Goal: Task Accomplishment & Management: Use online tool/utility

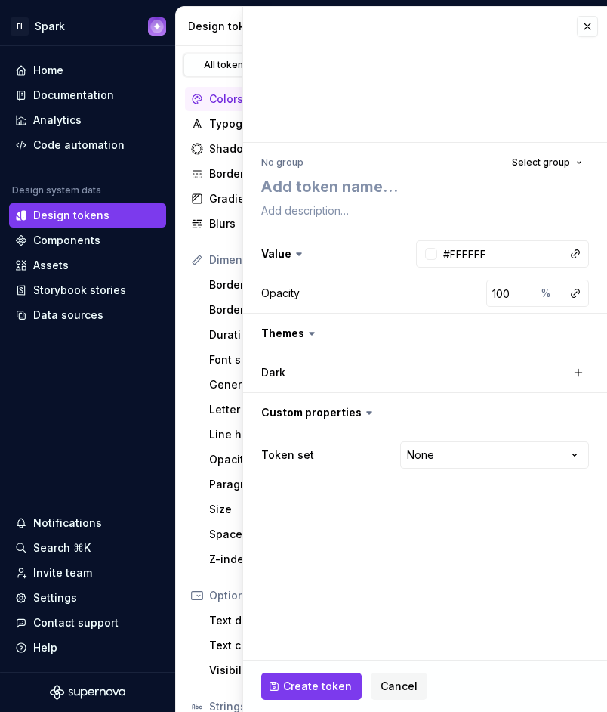
click at [304, 333] on icon at bounding box center [311, 333] width 15 height 15
click at [311, 331] on icon at bounding box center [311, 333] width 15 height 15
click at [293, 253] on icon at bounding box center [299, 253] width 15 height 15
click at [301, 214] on textarea at bounding box center [422, 210] width 328 height 21
click at [529, 165] on span "Select group" at bounding box center [541, 162] width 58 height 12
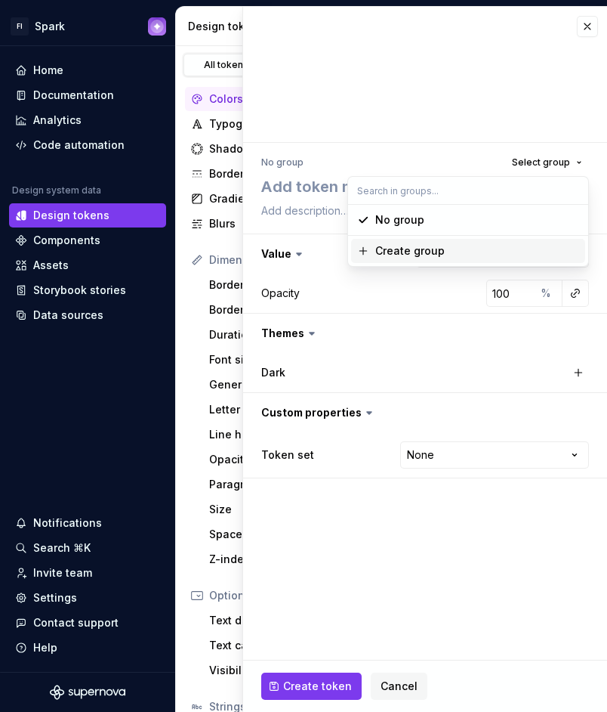
click at [442, 246] on div "Create group" at bounding box center [477, 250] width 204 height 15
type textarea "*"
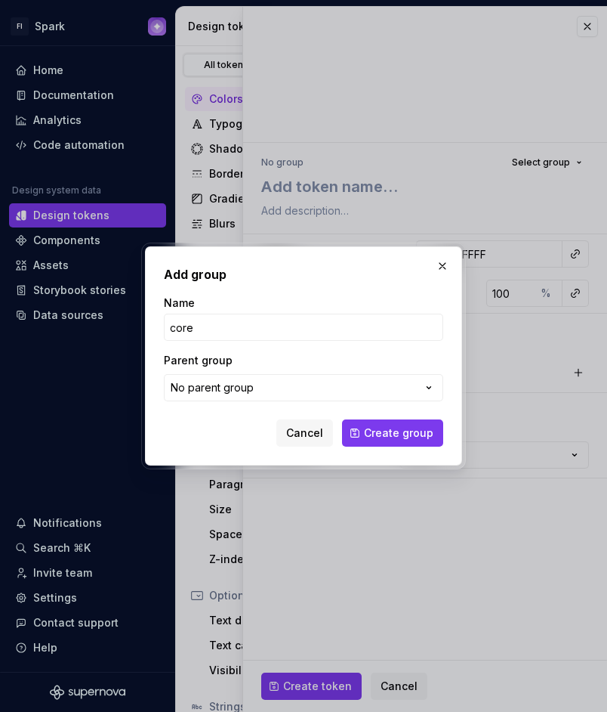
type input "core"
click at [342, 419] on button "Create group" at bounding box center [392, 432] width 101 height 27
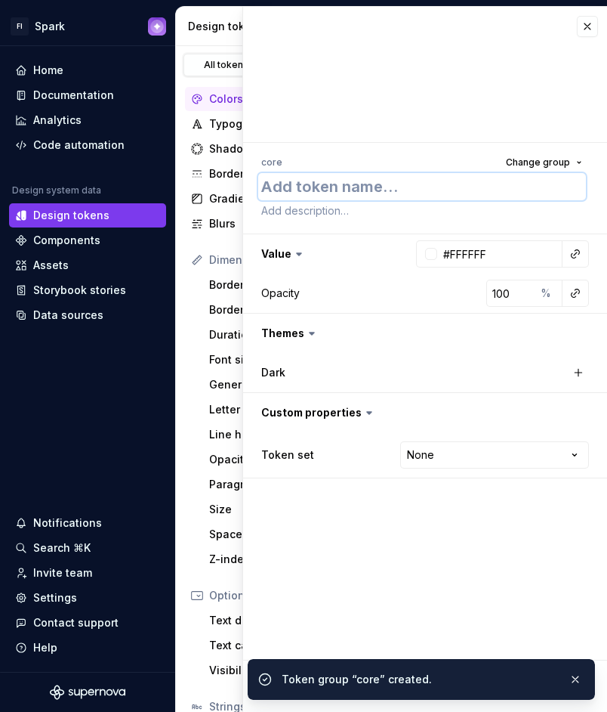
click at [304, 195] on textarea at bounding box center [422, 186] width 328 height 27
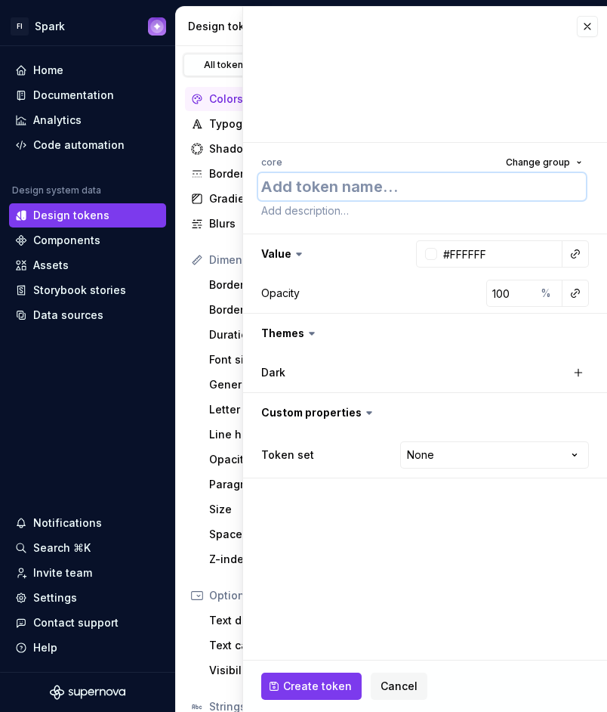
type textarea "*"
type textarea "0"
click at [579, 369] on button "button" at bounding box center [578, 372] width 21 height 21
click at [316, 332] on icon at bounding box center [311, 333] width 15 height 15
click at [304, 334] on icon at bounding box center [311, 333] width 15 height 15
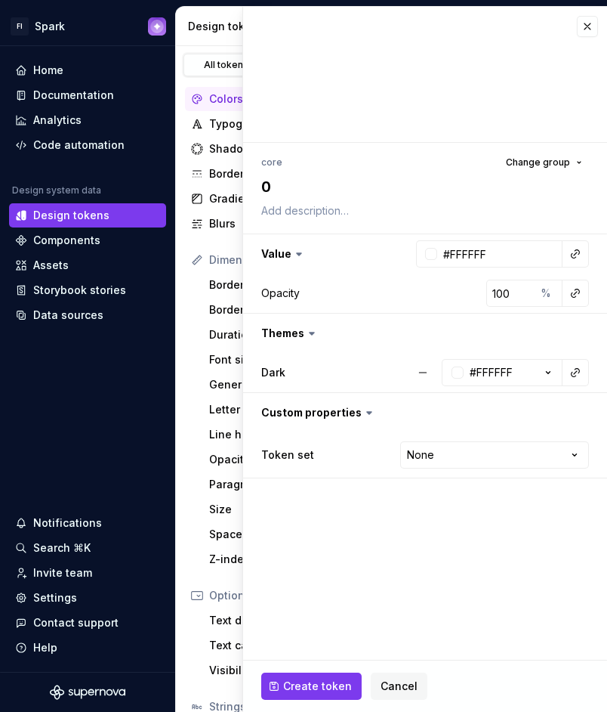
click at [309, 336] on icon at bounding box center [311, 333] width 15 height 15
click at [310, 333] on icon at bounding box center [312, 333] width 5 height 2
click at [329, 378] on div "Dark" at bounding box center [335, 372] width 148 height 15
click at [535, 370] on button "#FFFFFF" at bounding box center [502, 372] width 121 height 27
click at [582, 398] on button "button" at bounding box center [425, 412] width 364 height 39
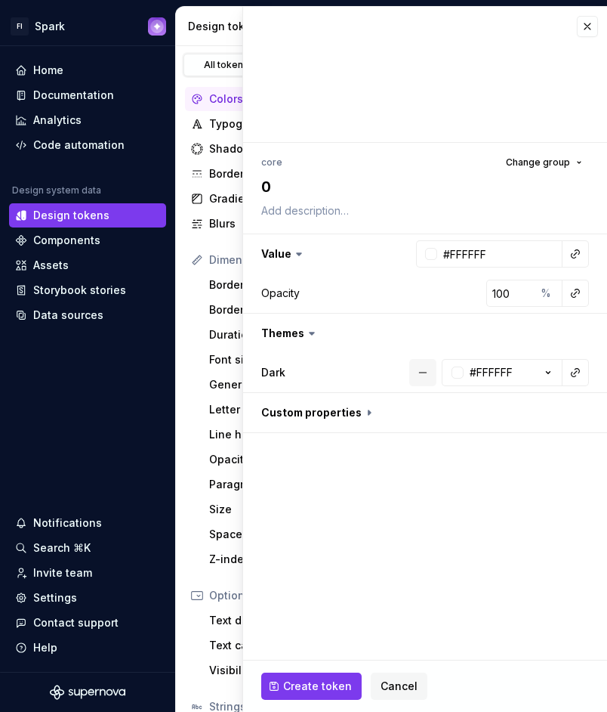
click at [428, 370] on button "button" at bounding box center [422, 372] width 27 height 27
click at [354, 413] on button "button" at bounding box center [425, 412] width 364 height 39
type textarea "*"
click at [433, 449] on html "FI Spark Home Documentation Analytics Code automation Design system data Design…" at bounding box center [303, 356] width 607 height 712
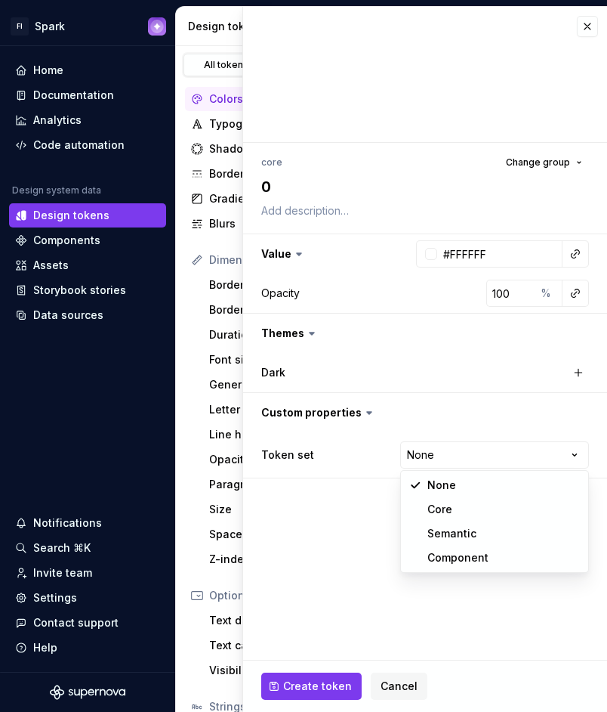
select select "**********"
click at [459, 459] on html "FI Spark Home Documentation Analytics Code automation Design system data Design…" at bounding box center [303, 356] width 607 height 712
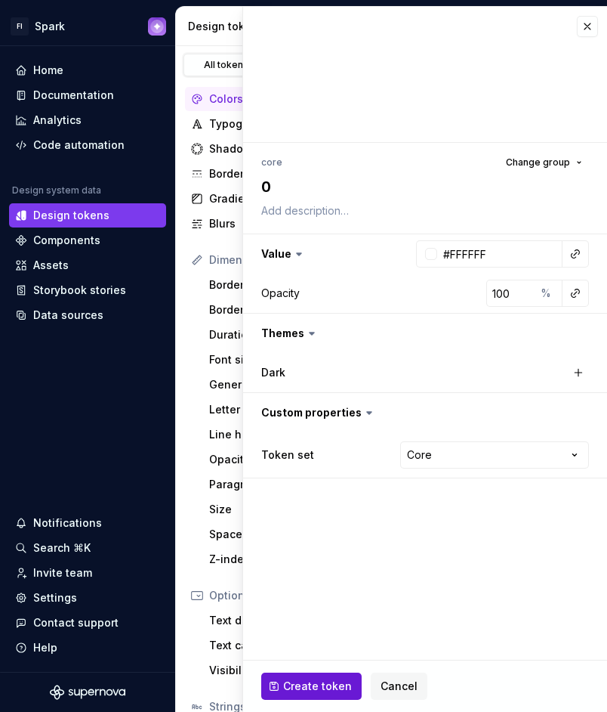
click at [293, 675] on button "Create token" at bounding box center [311, 685] width 100 height 27
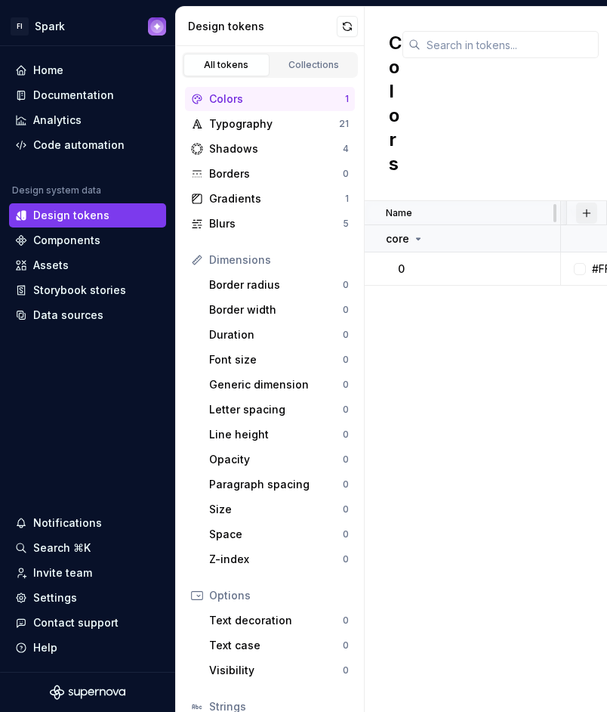
click at [580, 214] on button "button" at bounding box center [586, 212] width 21 height 21
click at [521, 268] on div "New custom property" at bounding box center [500, 273] width 113 height 15
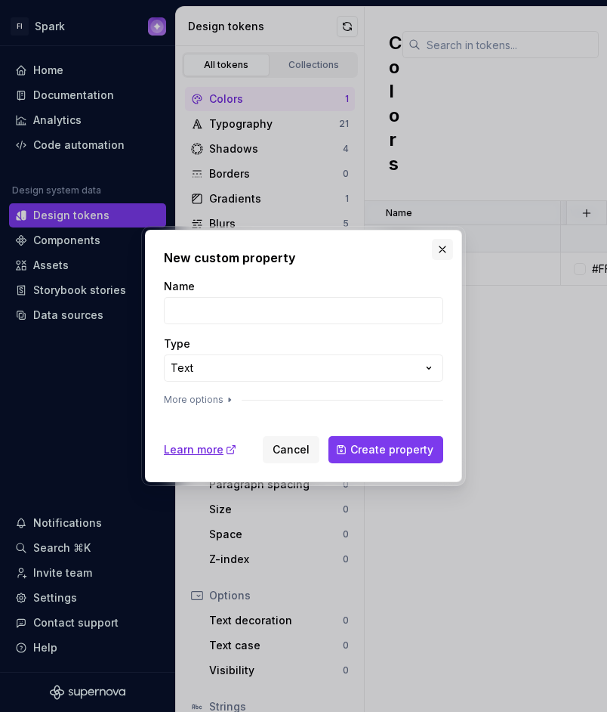
click at [442, 258] on button "button" at bounding box center [442, 249] width 21 height 21
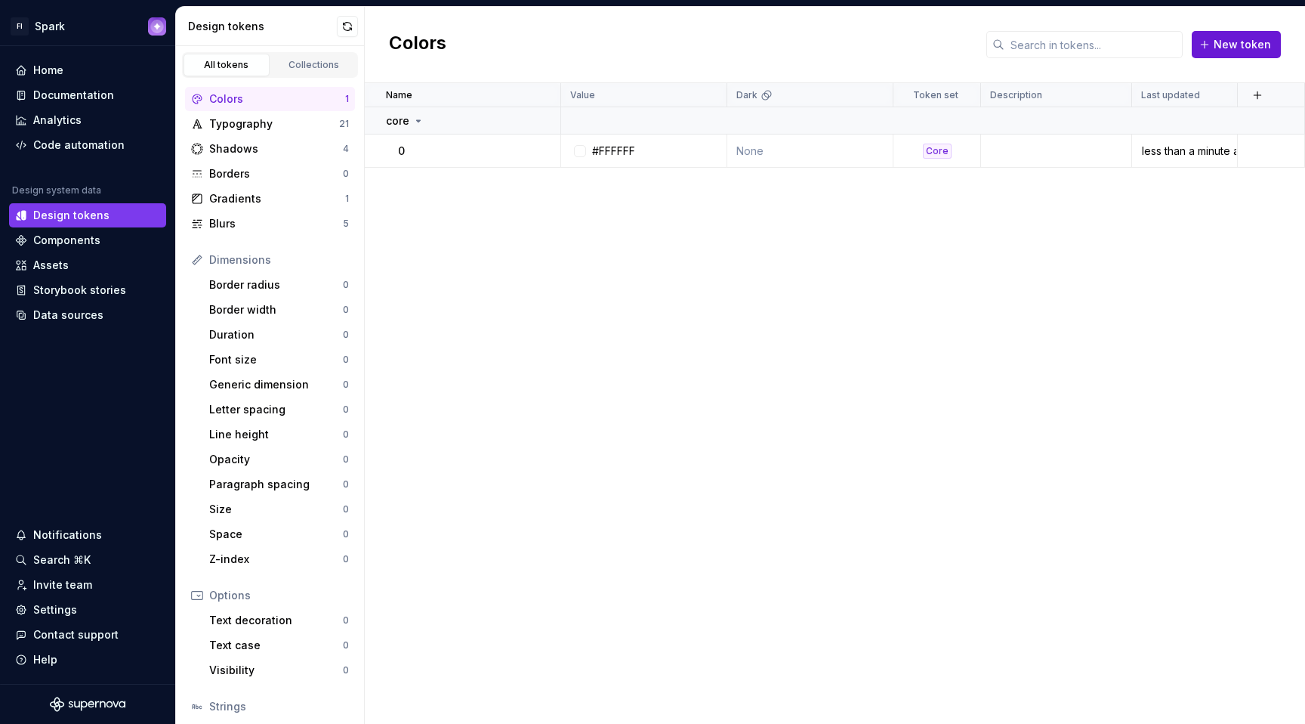
click at [1239, 46] on span "New token" at bounding box center [1242, 44] width 57 height 15
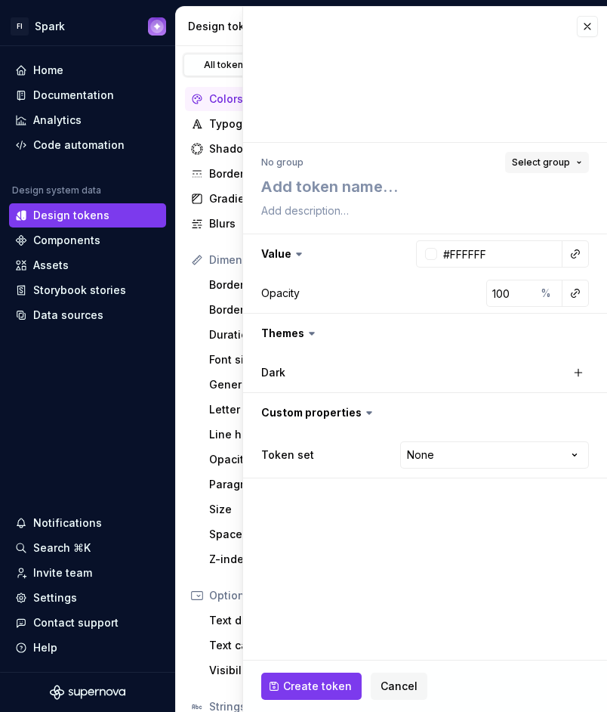
click at [571, 159] on button "Select group" at bounding box center [547, 162] width 84 height 21
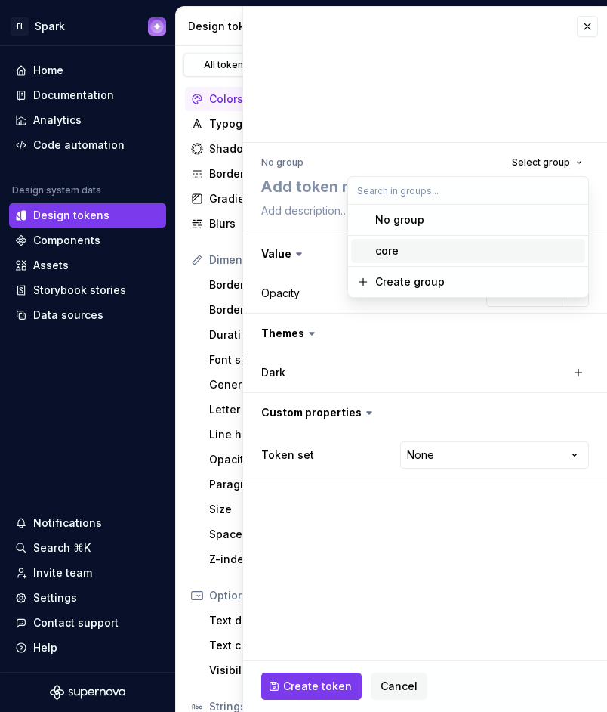
click at [462, 244] on div "core" at bounding box center [477, 250] width 204 height 15
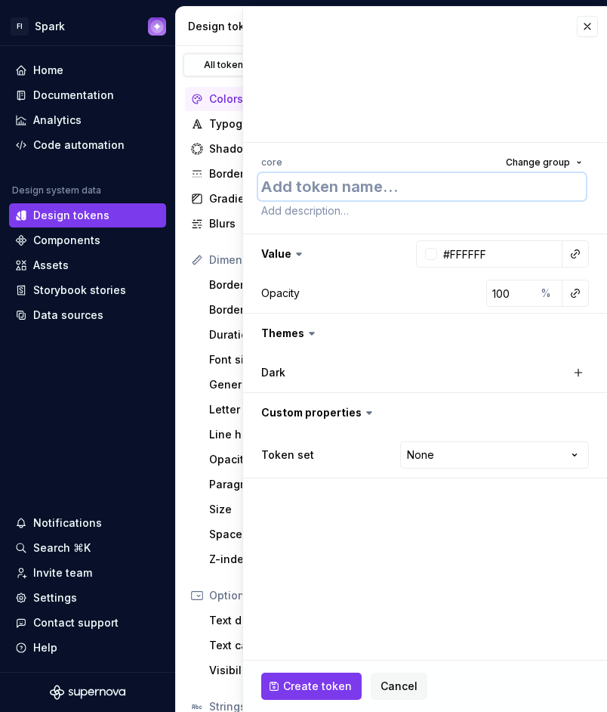
click at [374, 196] on textarea at bounding box center [422, 186] width 328 height 27
type textarea "*"
type textarea "10"
type textarea "*"
type textarea "10"
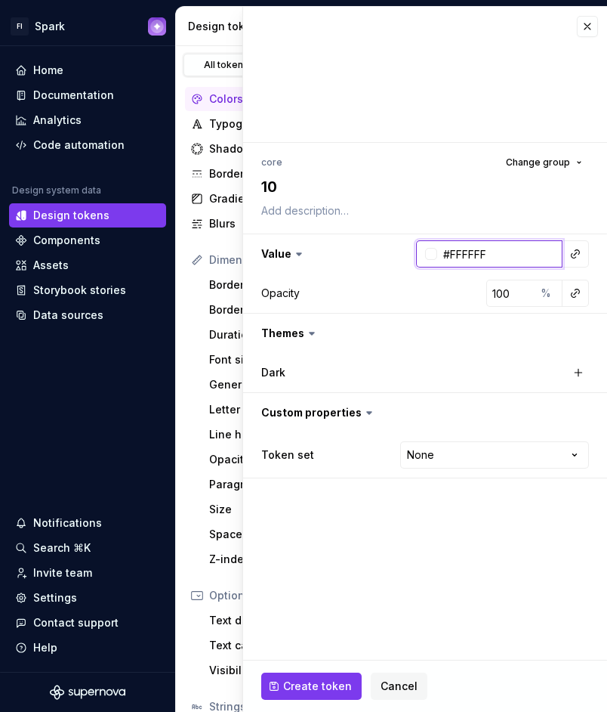
click at [492, 261] on input "#FFFFFF" at bounding box center [499, 253] width 125 height 27
paste input "FCFCFD"
type input "FCFCFD"
type textarea "*"
type input "#FCFCFD"
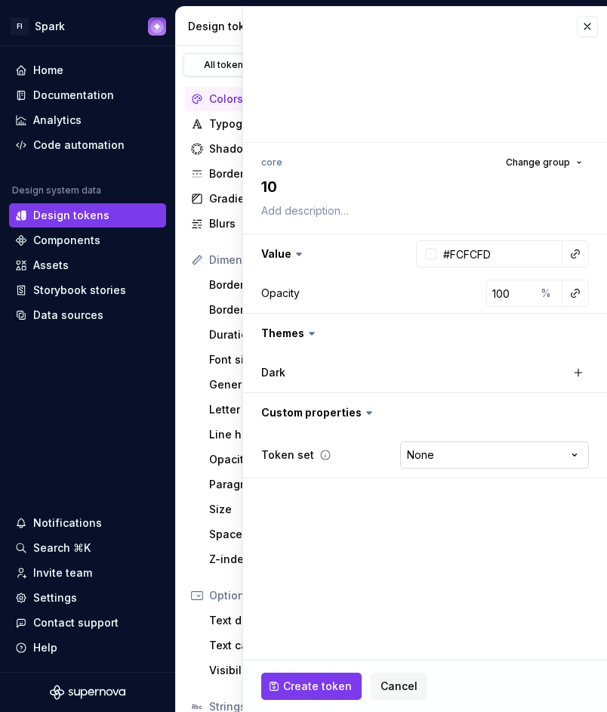
click at [462, 461] on html "FI Spark Home Documentation Analytics Code automation Design system data Design…" at bounding box center [303, 356] width 607 height 712
select select "**********"
click at [333, 677] on button "Create token" at bounding box center [311, 685] width 100 height 27
type textarea "*"
type input "#FFFFFF"
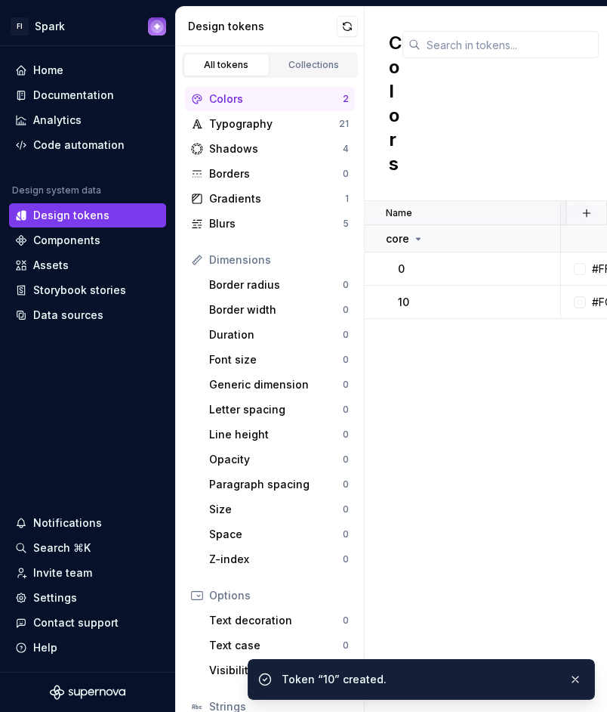
click at [551, 125] on div at bounding box center [501, 103] width 196 height 145
click at [575, 678] on button "button" at bounding box center [576, 679] width 20 height 21
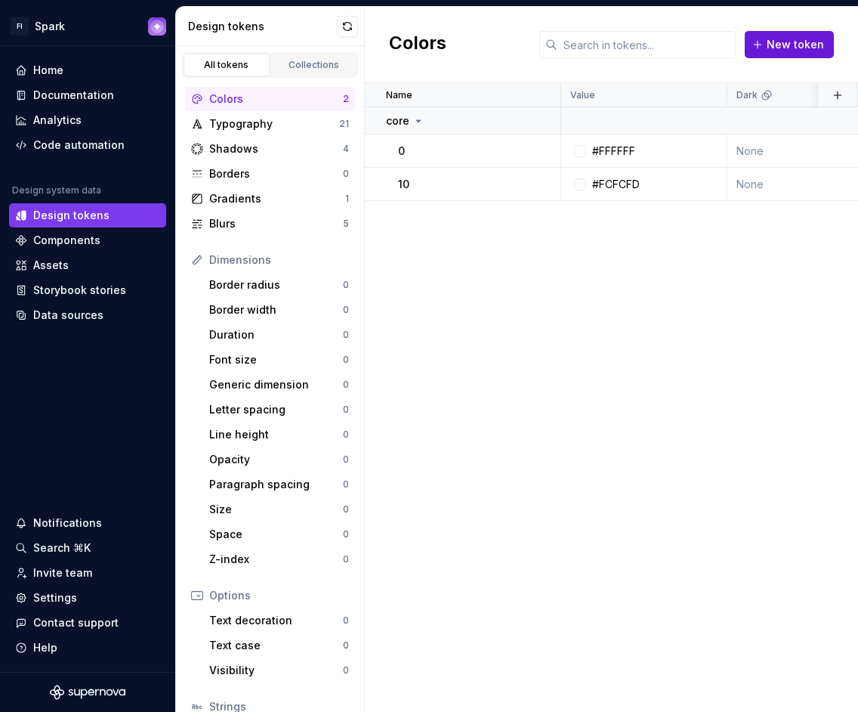
click at [805, 51] on span "New token" at bounding box center [795, 44] width 57 height 15
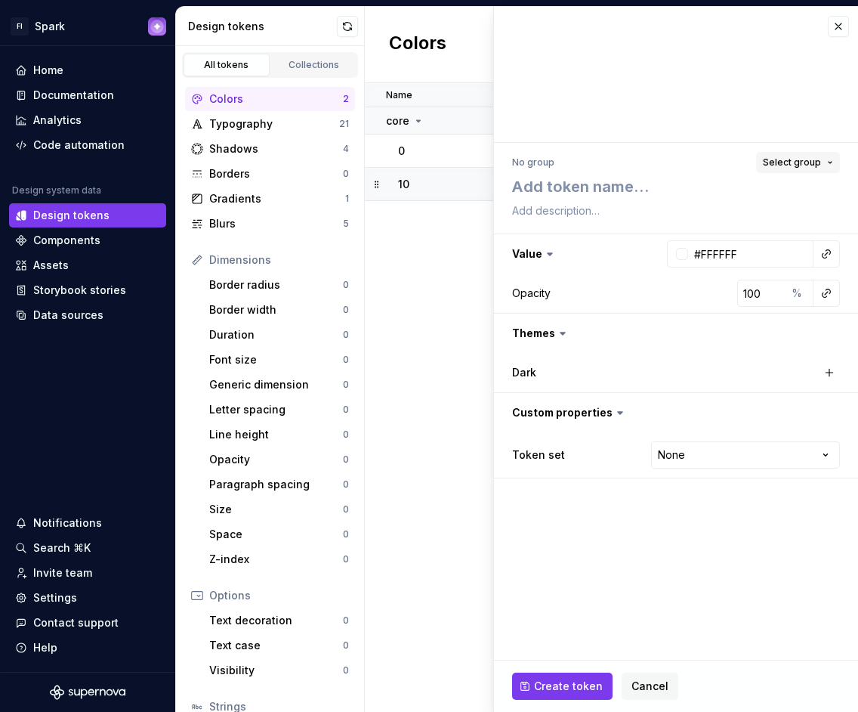
click at [826, 162] on button "Select group" at bounding box center [798, 162] width 84 height 21
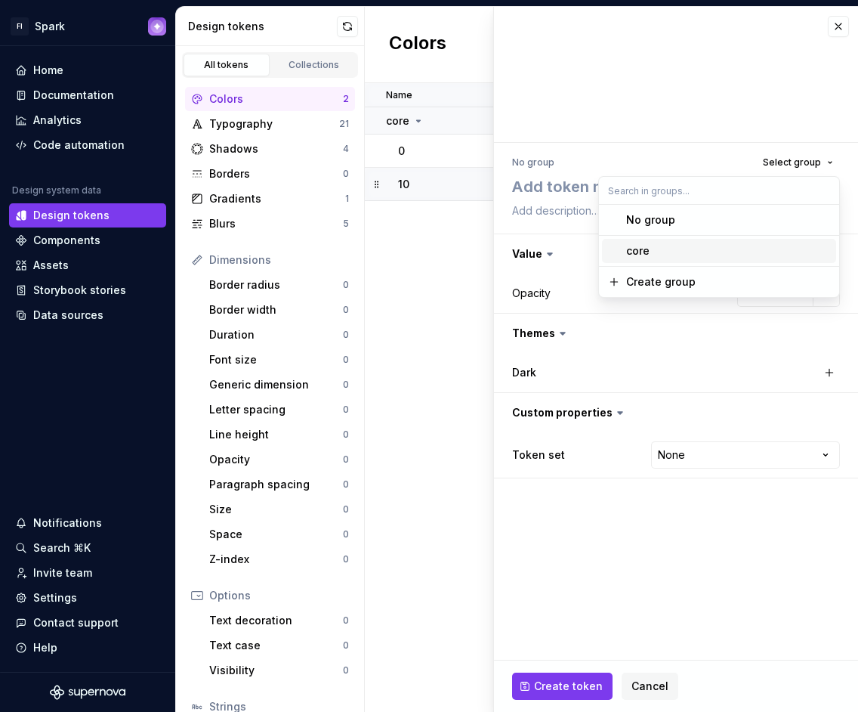
click at [682, 241] on span "core" at bounding box center [719, 251] width 234 height 24
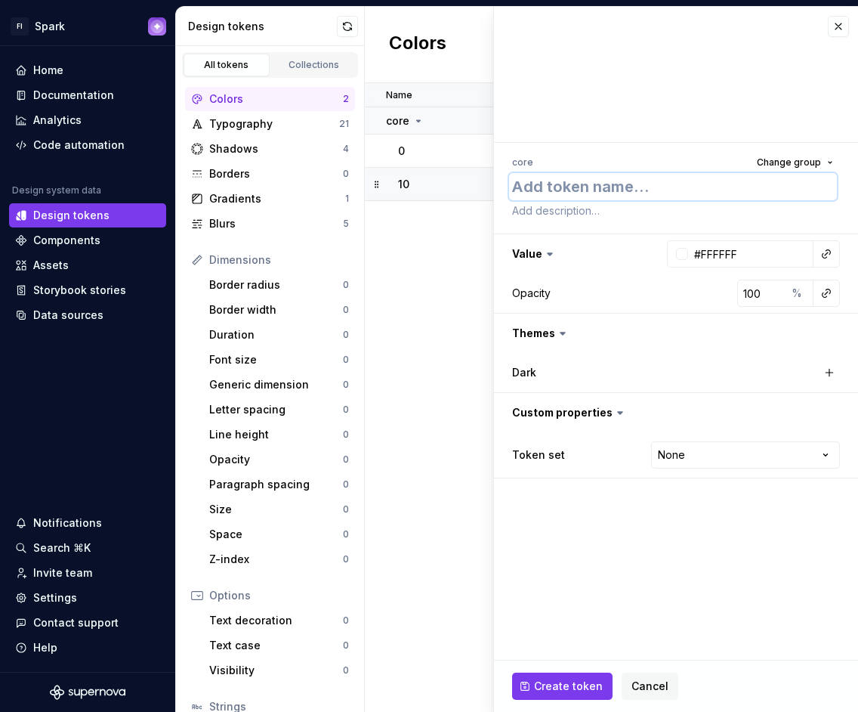
click at [579, 193] on textarea at bounding box center [673, 186] width 328 height 27
type textarea "*"
type textarea "2"
type textarea "*"
type textarea "20"
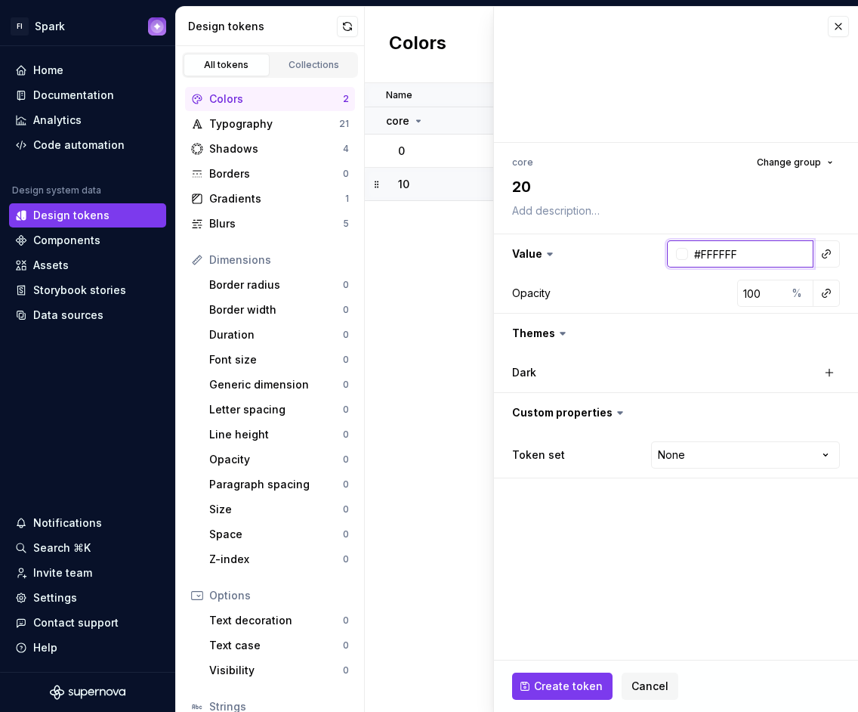
click at [749, 255] on input "#FFFFFF" at bounding box center [750, 253] width 125 height 27
paste input "FAFAFA"
type input "FAFAFA"
type textarea "*"
type input "#FAFAFA"
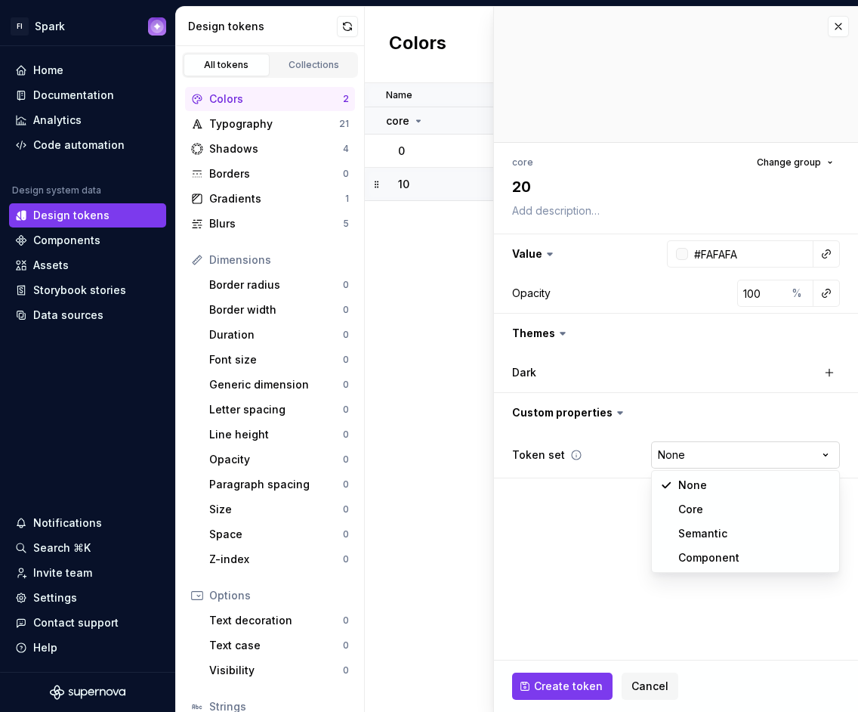
click at [805, 446] on html "FI Spark Home Documentation Analytics Code automation Design system data Design…" at bounding box center [429, 356] width 858 height 712
select select "**********"
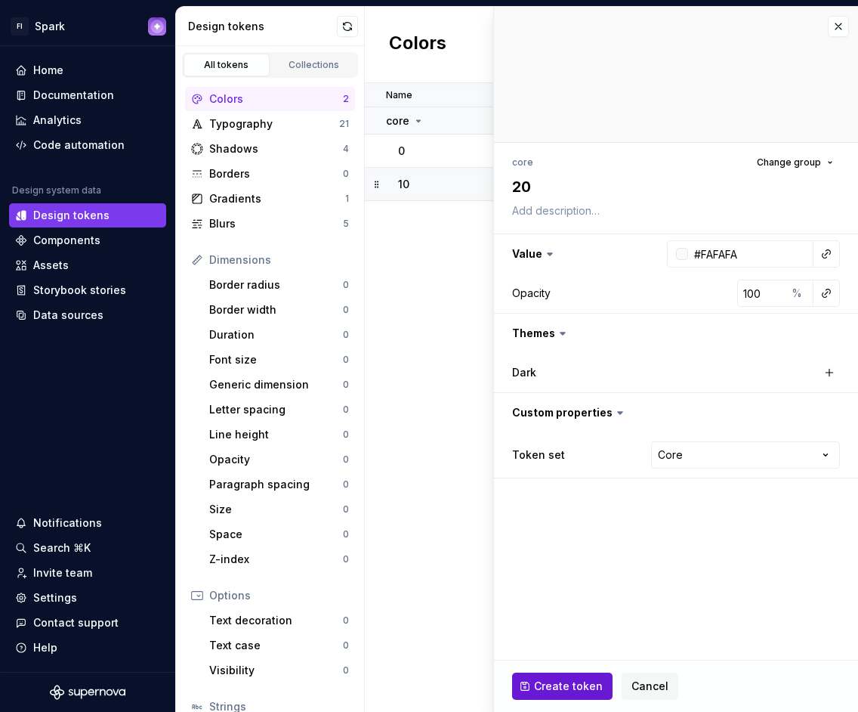
click at [562, 681] on span "Create token" at bounding box center [568, 685] width 69 height 15
type textarea "*"
type input "#FFFFFF"
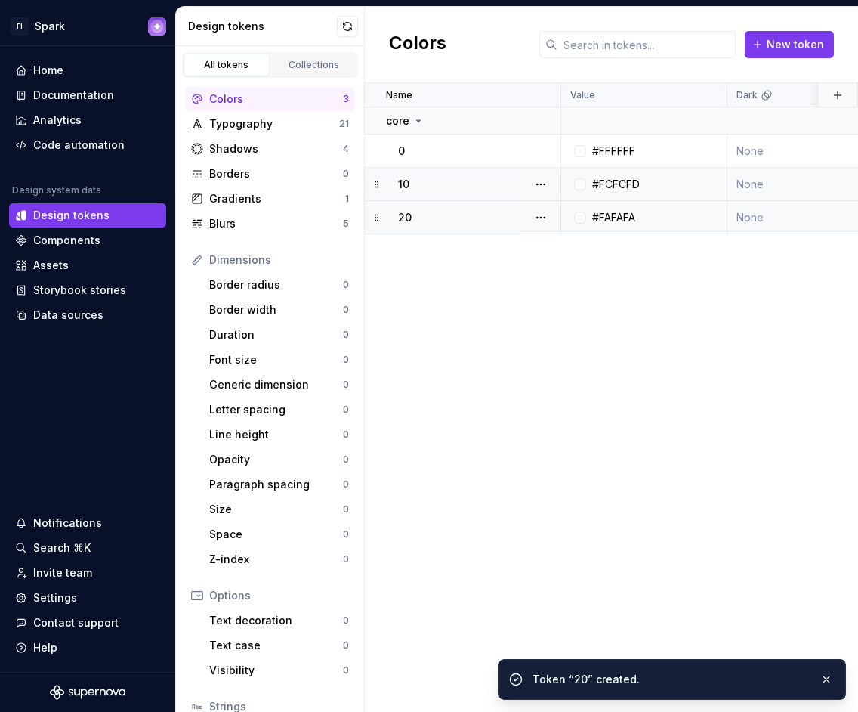
click at [474, 219] on div "20" at bounding box center [479, 217] width 162 height 15
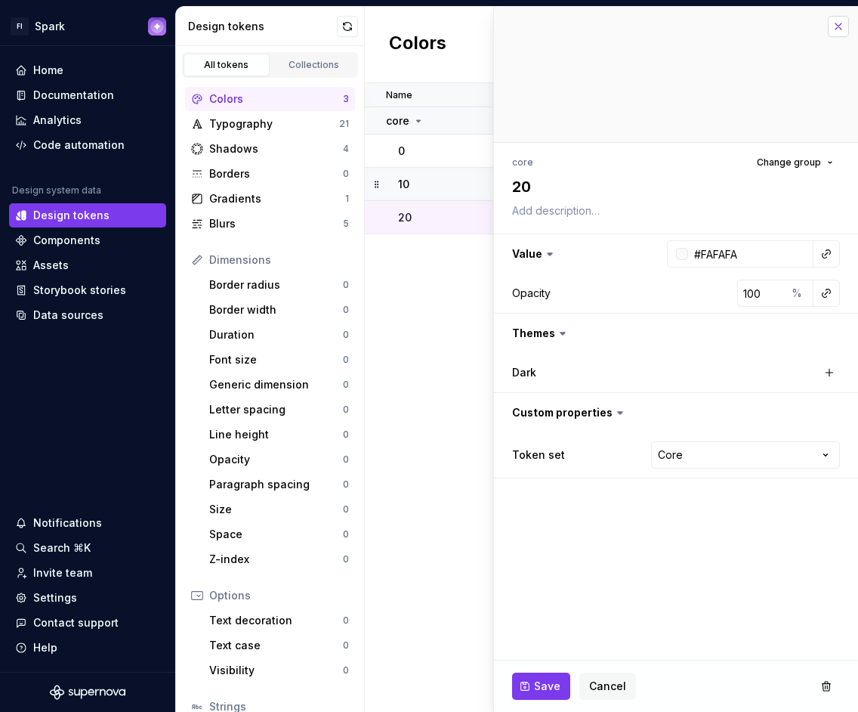
click at [842, 22] on button "button" at bounding box center [838, 26] width 21 height 21
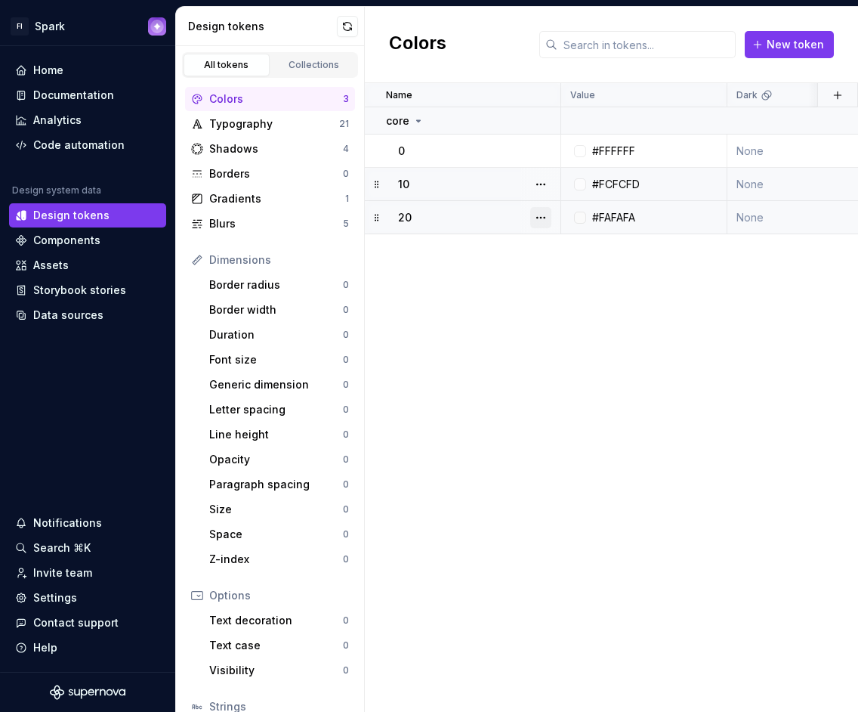
click at [543, 216] on button "button" at bounding box center [540, 217] width 21 height 21
click at [731, 286] on html "FI Spark Home Documentation Analytics Code automation Design system data Design…" at bounding box center [429, 356] width 858 height 712
click at [781, 147] on td "None" at bounding box center [811, 150] width 166 height 33
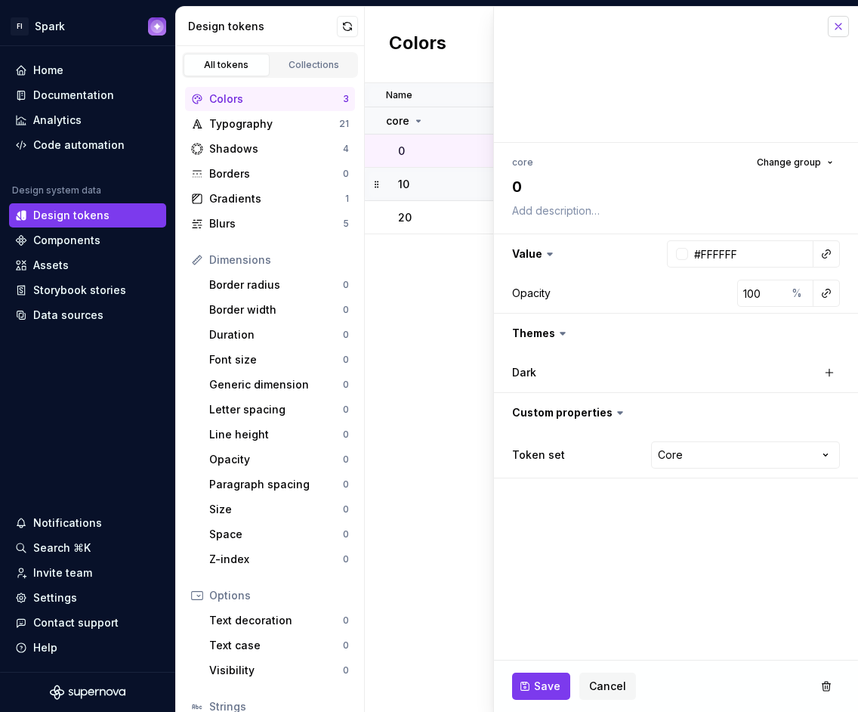
click at [836, 29] on button "button" at bounding box center [838, 26] width 21 height 21
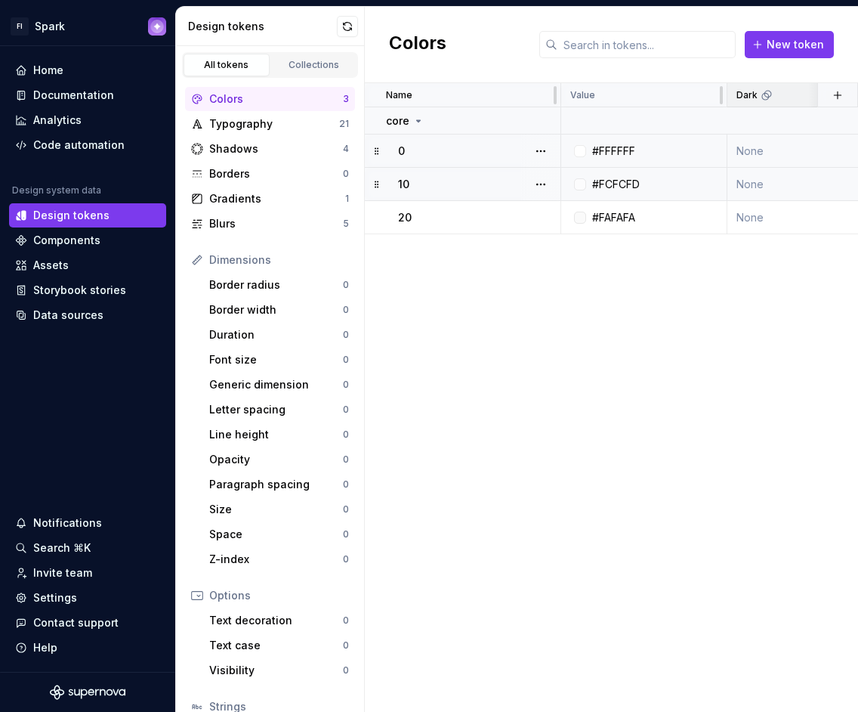
click at [765, 97] on icon at bounding box center [767, 95] width 12 height 12
click at [793, 45] on span "New token" at bounding box center [795, 44] width 57 height 15
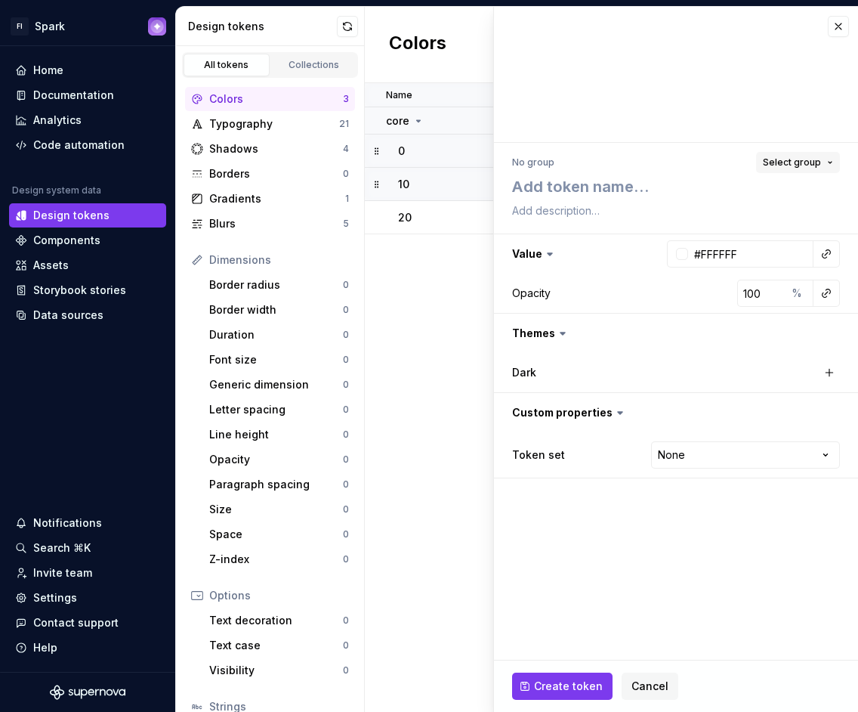
click at [777, 159] on span "Select group" at bounding box center [792, 162] width 58 height 12
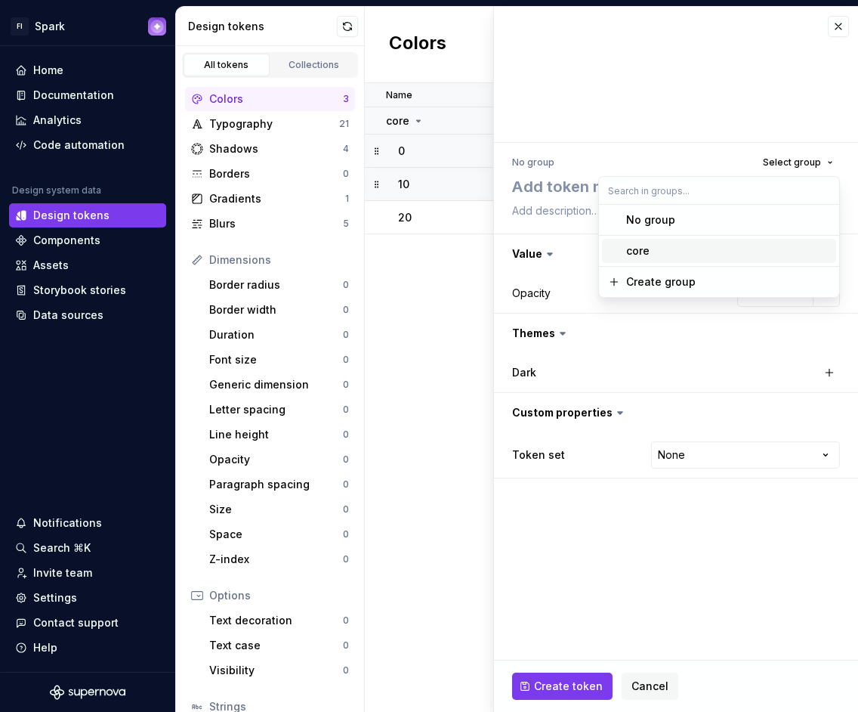
click at [666, 250] on div "core" at bounding box center [728, 250] width 204 height 15
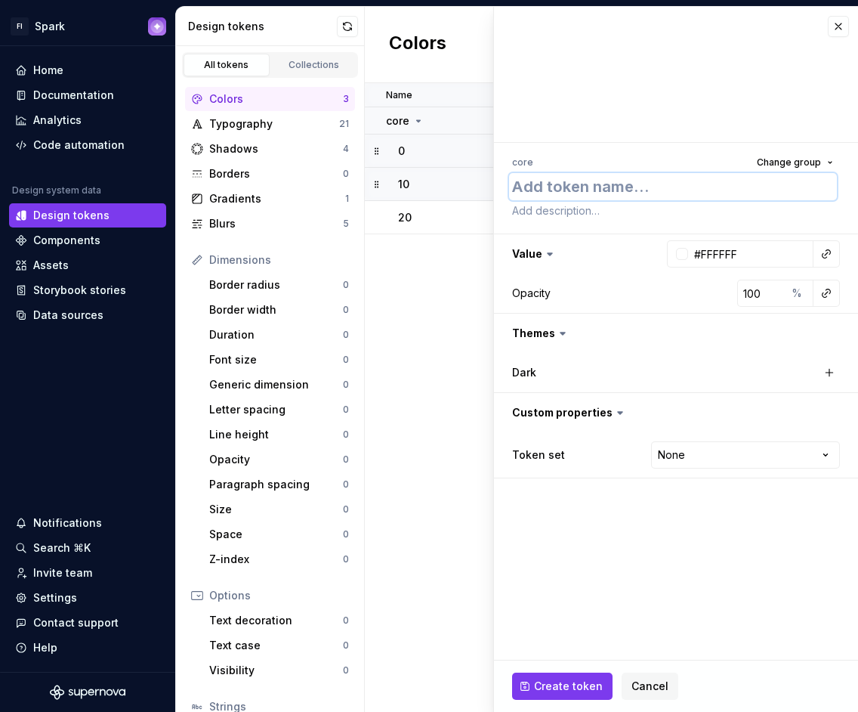
click at [576, 191] on textarea at bounding box center [673, 186] width 328 height 27
type textarea "*"
type textarea "5"
type textarea "*"
type textarea "50"
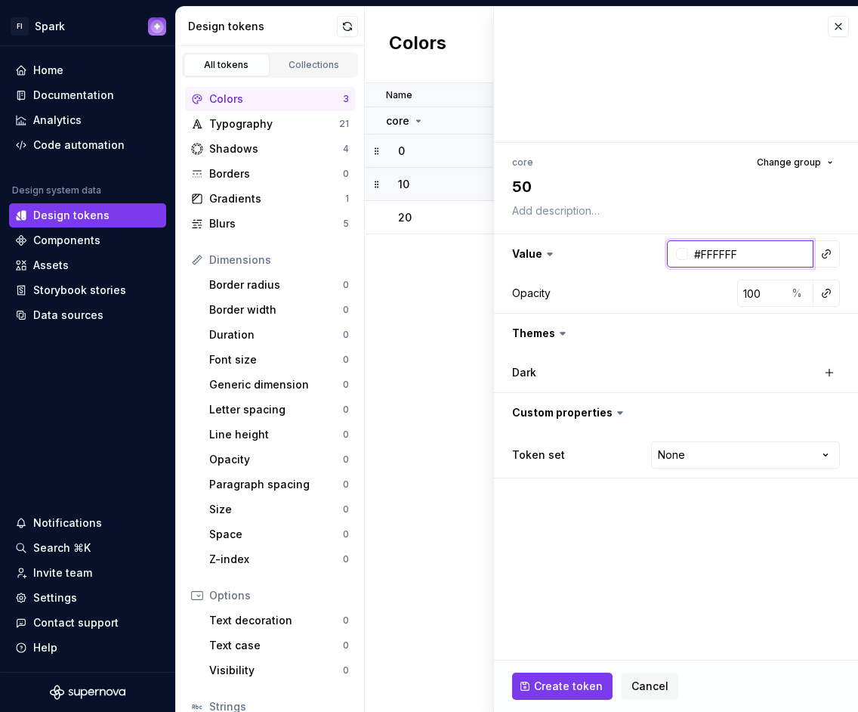
click at [737, 253] on input "#FFFFFF" at bounding box center [750, 253] width 125 height 27
paste input "F2F2F3"
type input "F2F2F3"
type textarea "*"
type input "#F2F2F3"
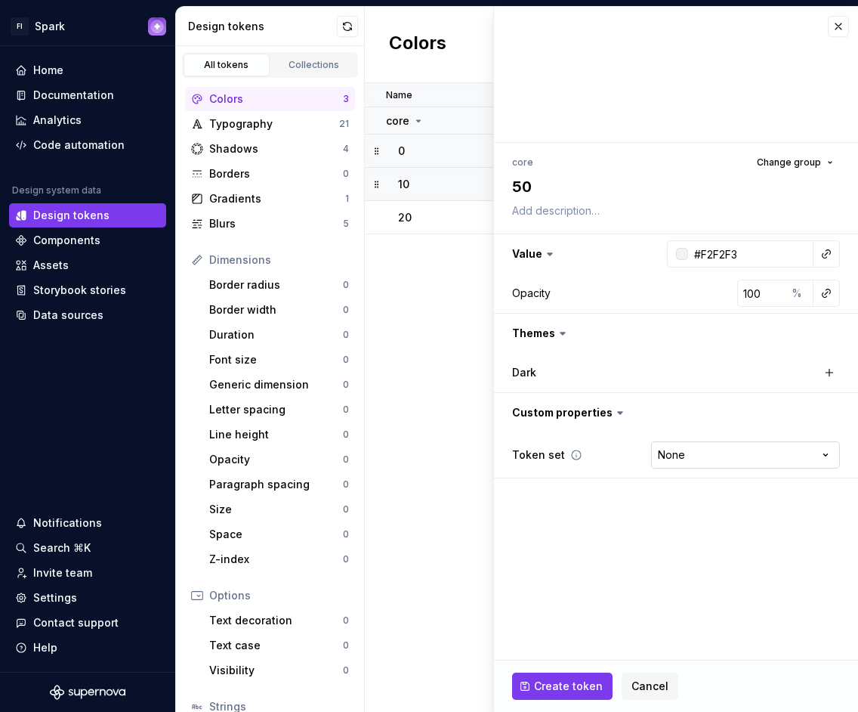
click at [687, 452] on html "FI Spark Home Documentation Analytics Code automation Design system data Design…" at bounding box center [429, 356] width 858 height 712
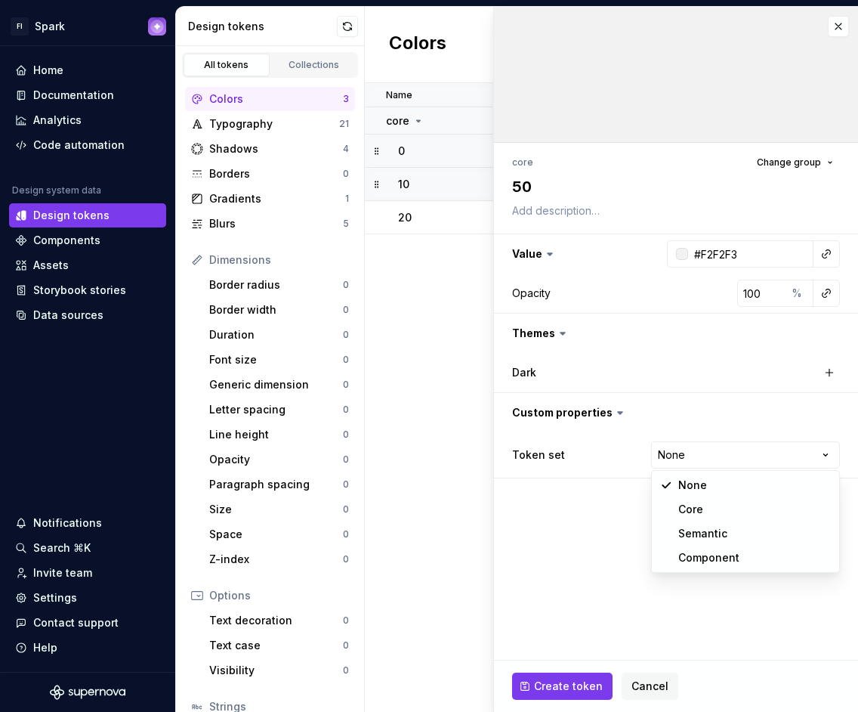
select select "**********"
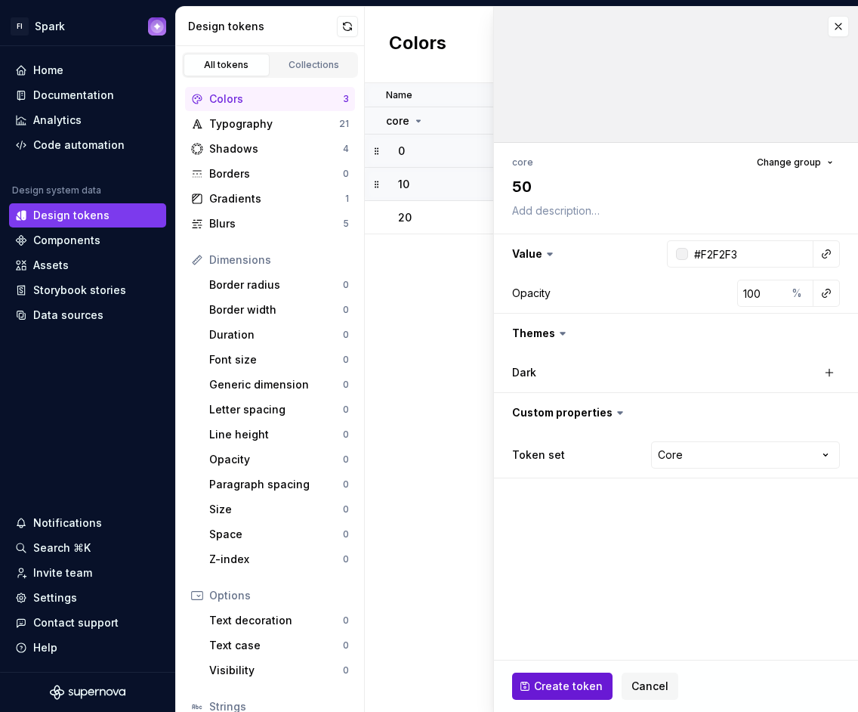
click at [556, 677] on button "Create token" at bounding box center [562, 685] width 100 height 27
type textarea "*"
type input "#FFFFFF"
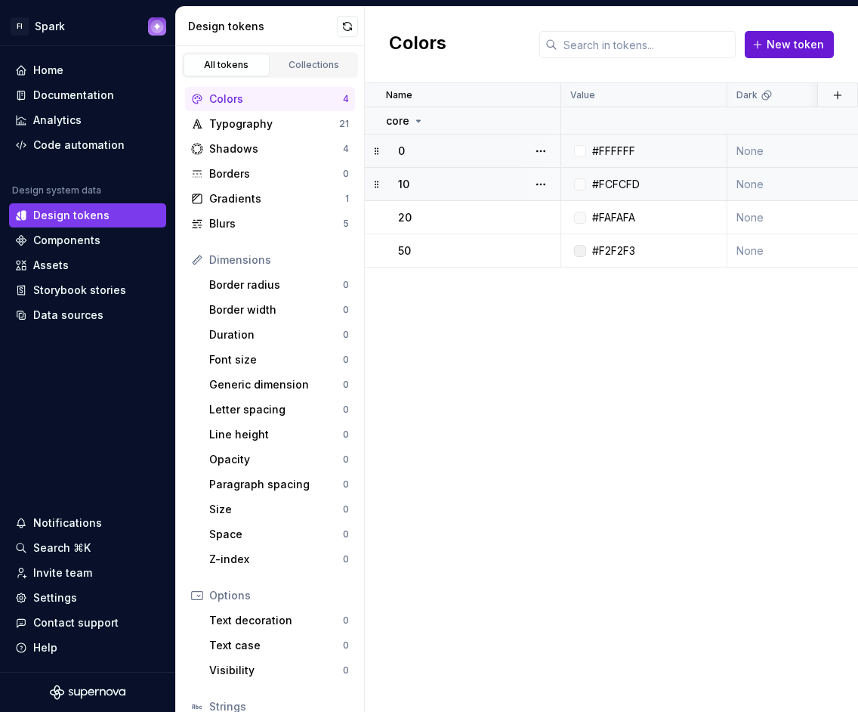
click at [804, 46] on span "New token" at bounding box center [795, 44] width 57 height 15
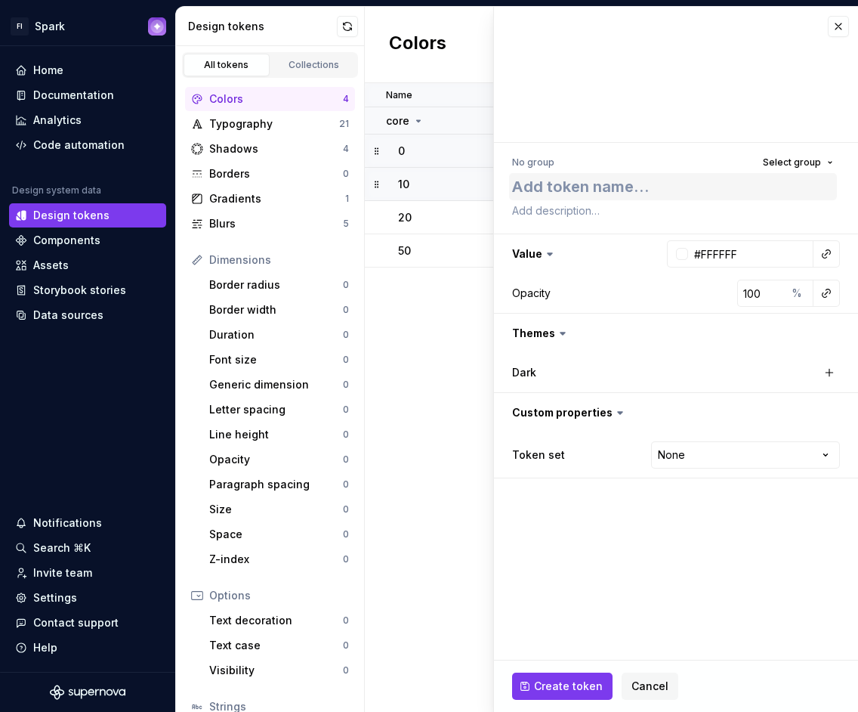
click at [785, 173] on textarea at bounding box center [673, 186] width 328 height 27
click at [790, 167] on span "Select group" at bounding box center [792, 162] width 58 height 12
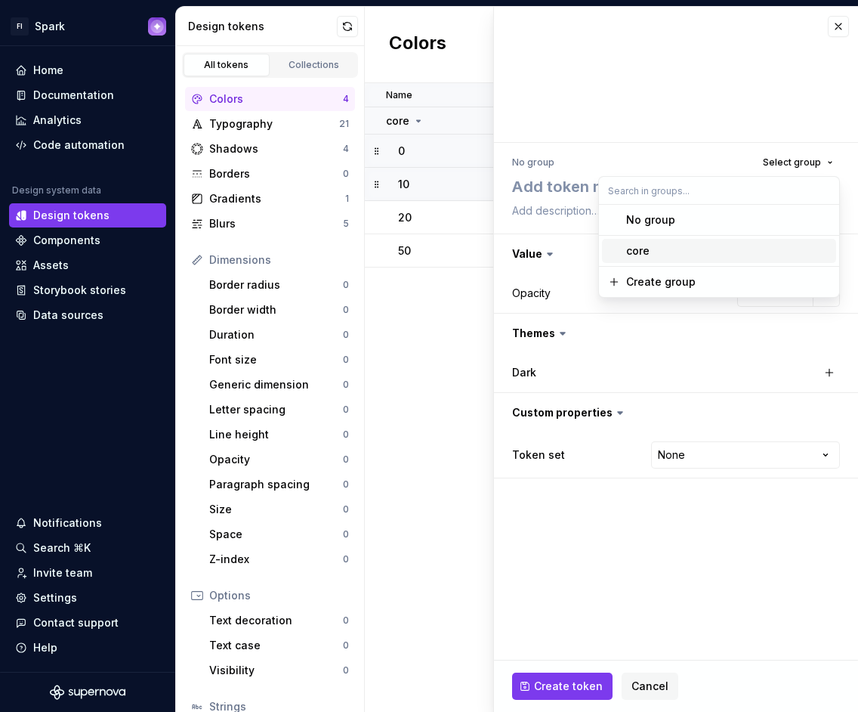
click at [710, 249] on div "core" at bounding box center [728, 250] width 204 height 15
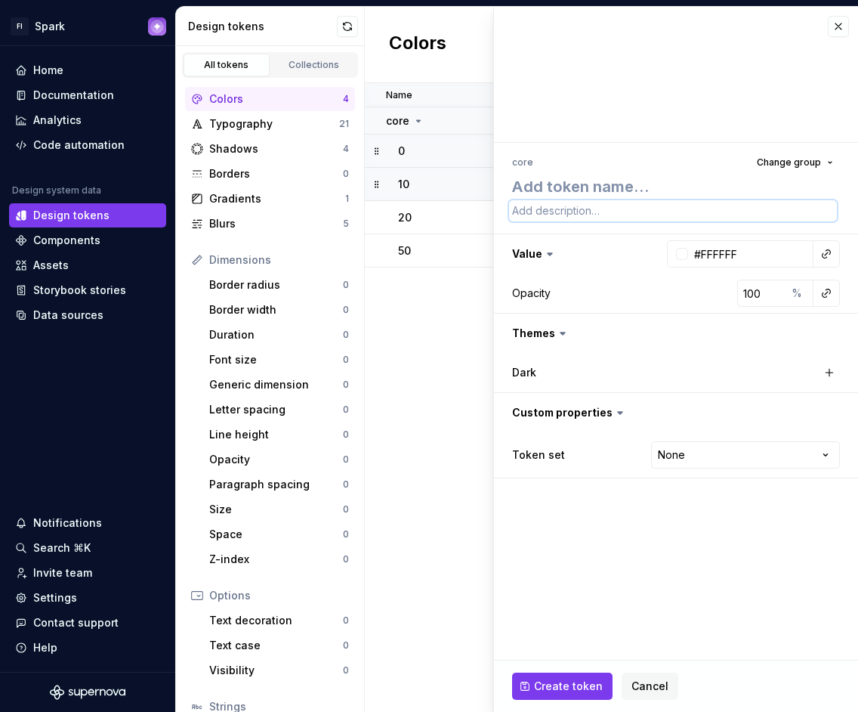
click at [650, 201] on textarea at bounding box center [673, 210] width 328 height 21
click at [647, 192] on textarea at bounding box center [673, 186] width 328 height 27
type textarea "*"
type textarea "80"
type textarea "*"
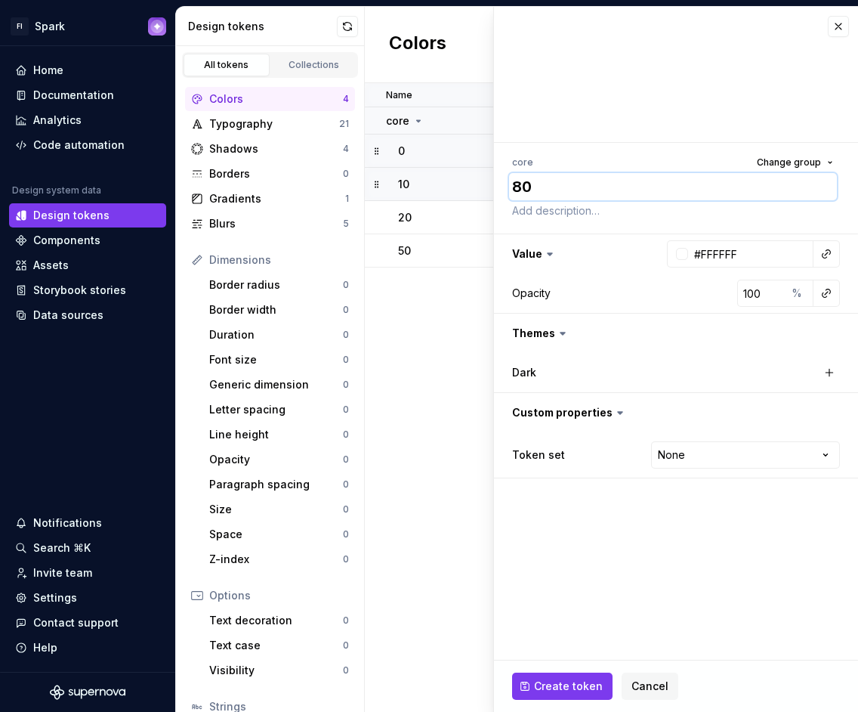
type textarea "80-"
type textarea "*"
type textarea "80"
click at [734, 255] on input "#FFFFFF" at bounding box center [750, 253] width 125 height 27
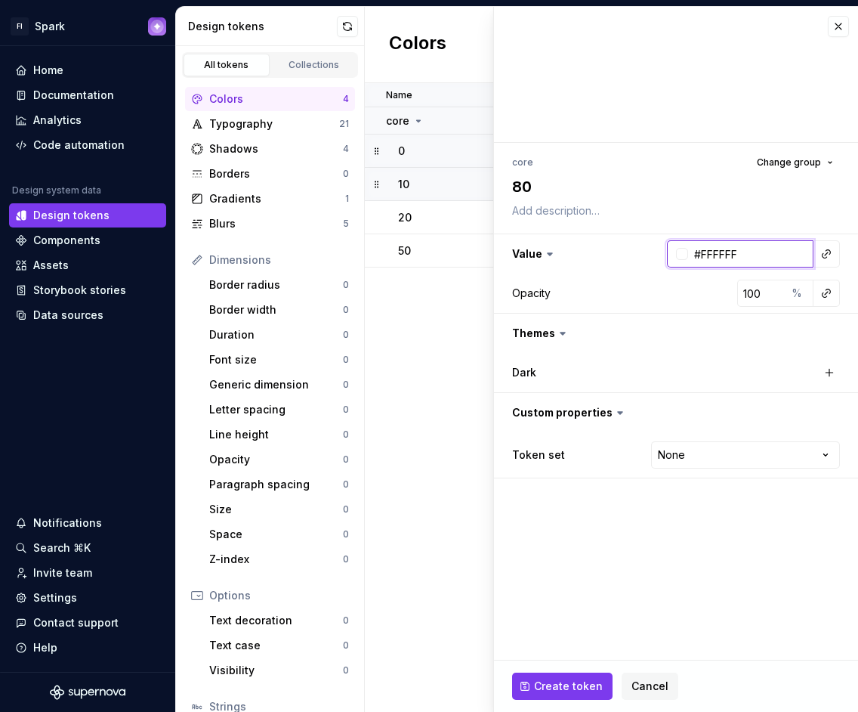
paste input "EAEAEC"
type input "EAEAEC"
type textarea "*"
type input "#EAEAEC"
click at [702, 446] on html "FI Spark Home Documentation Analytics Code automation Design system data Design…" at bounding box center [429, 356] width 858 height 712
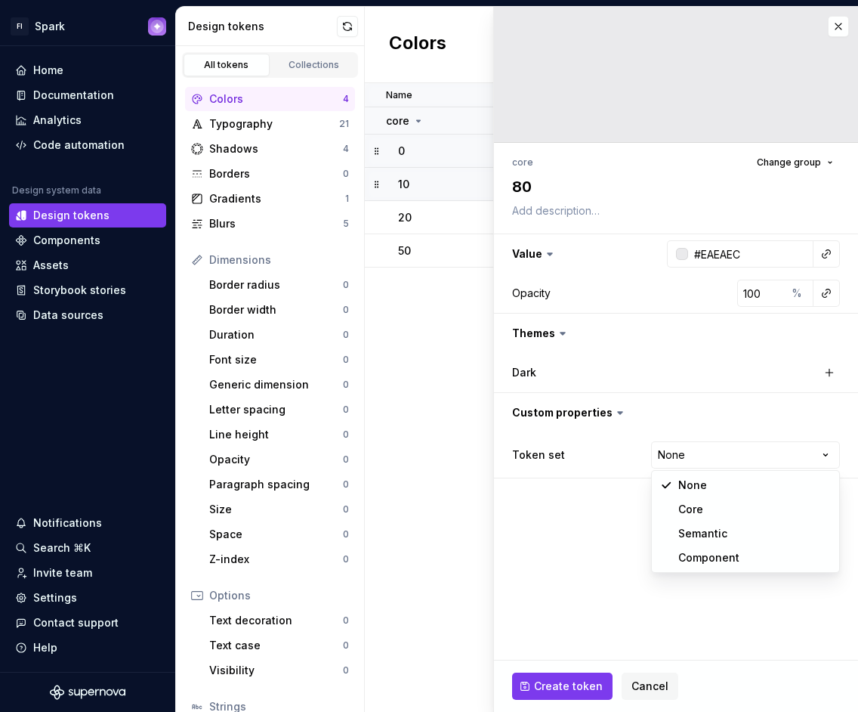
select select "**********"
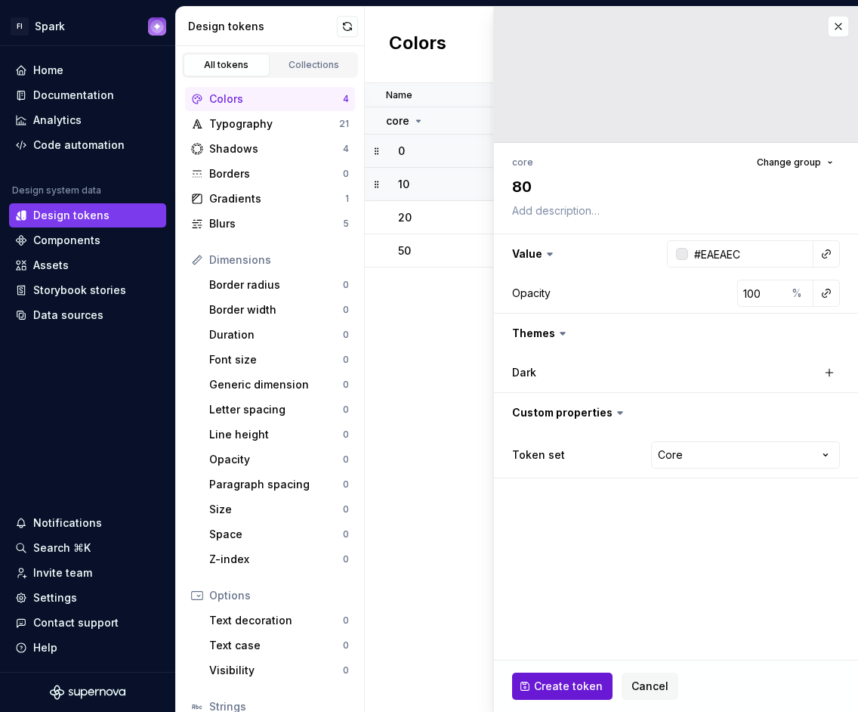
click at [568, 690] on span "Create token" at bounding box center [568, 685] width 69 height 15
type textarea "*"
type input "#FFFFFF"
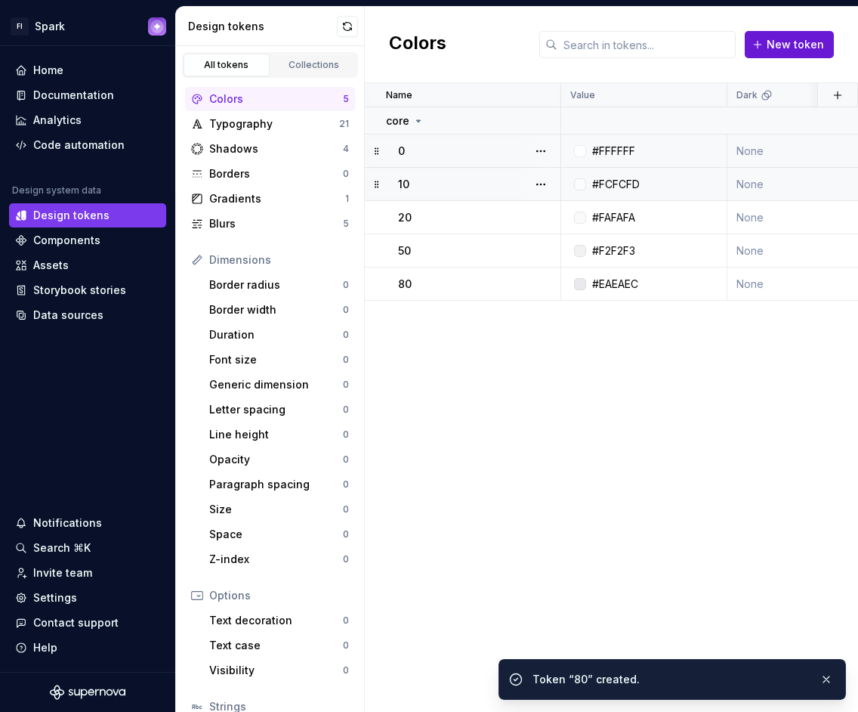
click at [790, 40] on span "New token" at bounding box center [795, 44] width 57 height 15
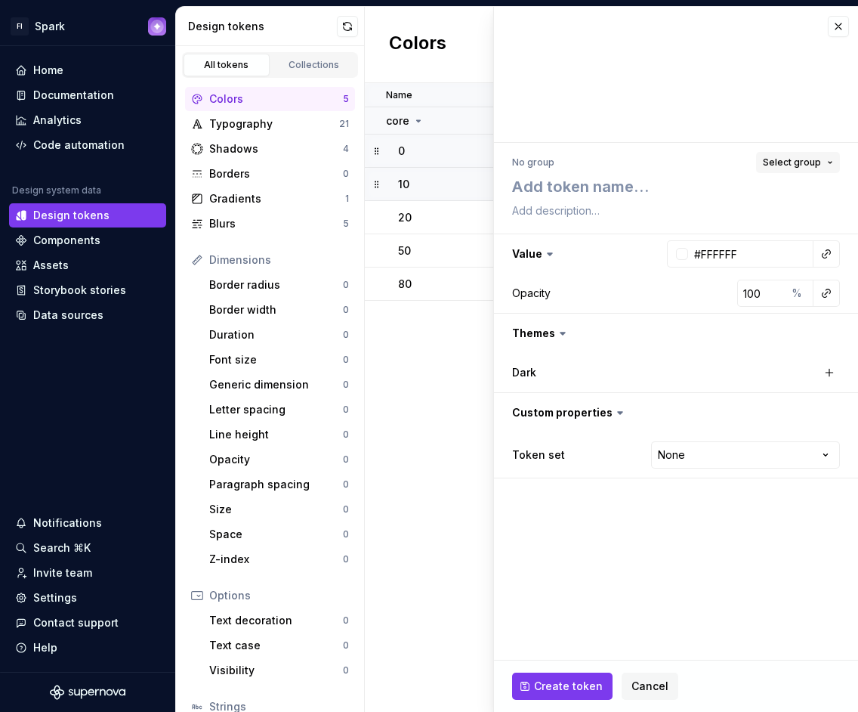
click at [797, 155] on button "Select group" at bounding box center [798, 162] width 84 height 21
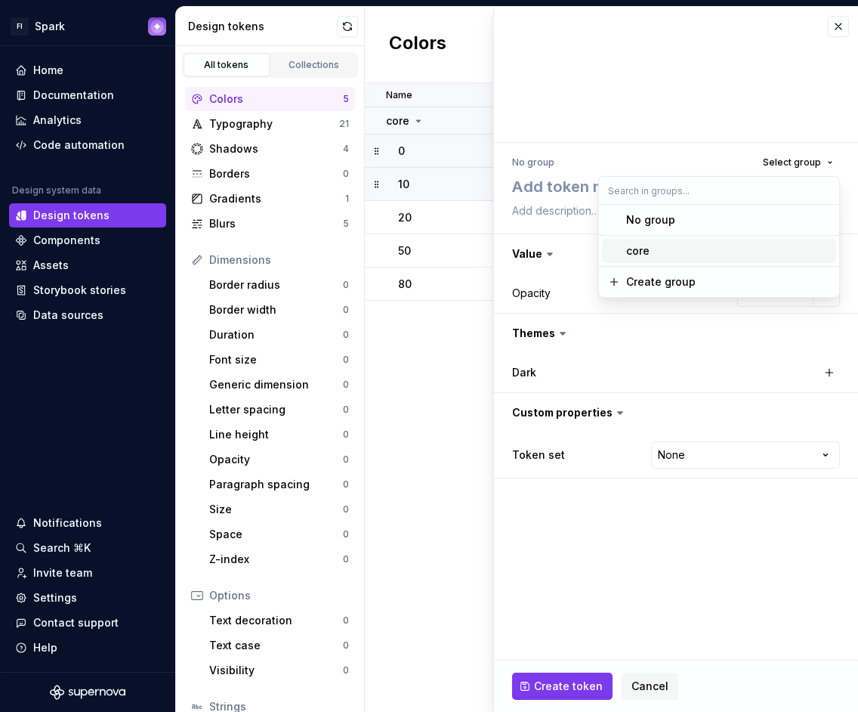
click at [703, 246] on div "core" at bounding box center [728, 250] width 204 height 15
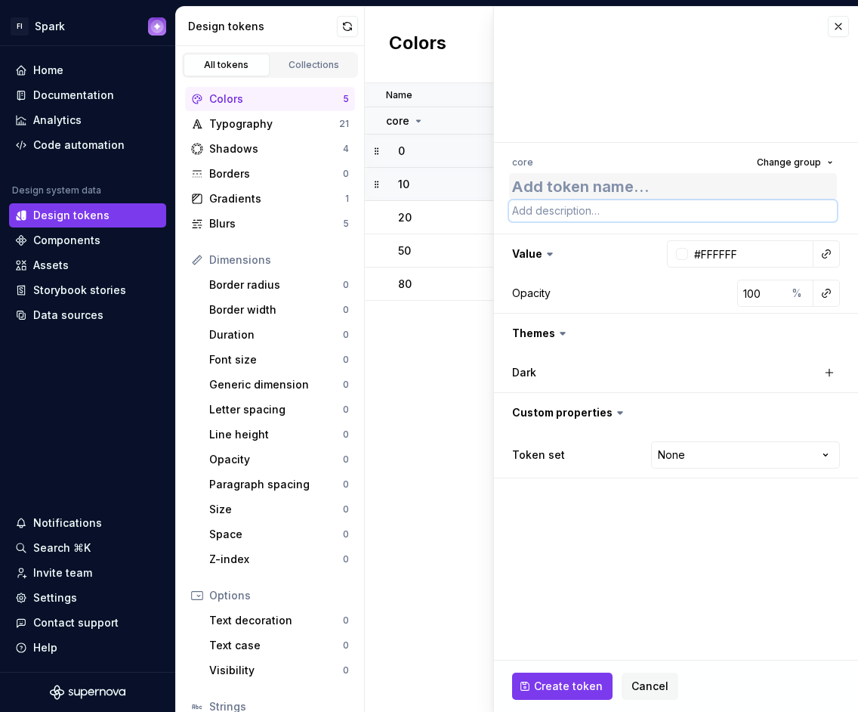
click at [650, 201] on textarea at bounding box center [673, 210] width 328 height 21
click at [647, 192] on textarea at bounding box center [673, 186] width 328 height 27
type textarea "*"
type textarea "1"
type textarea "*"
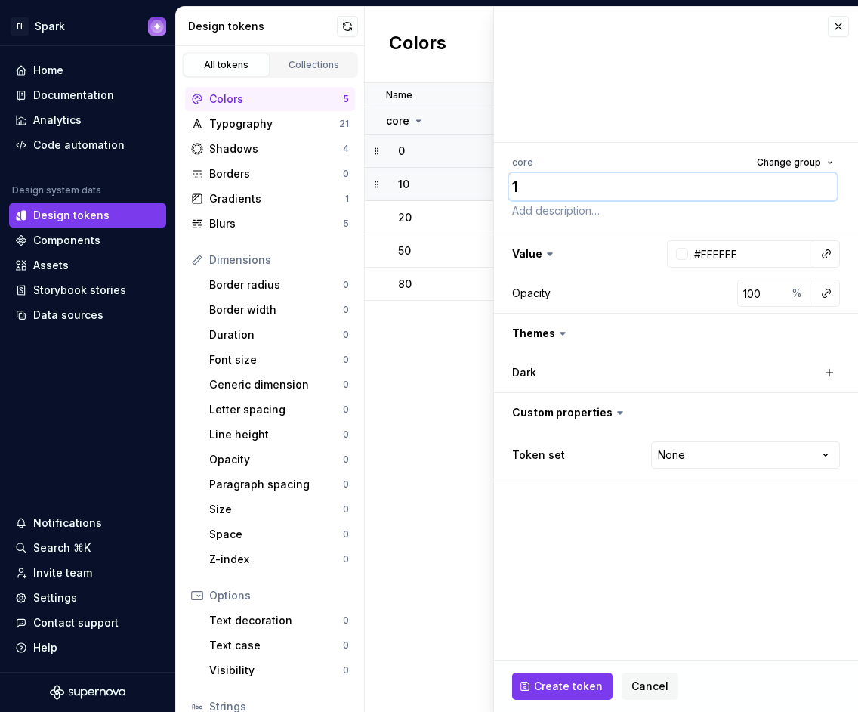
type textarea "10"
type textarea "*"
type textarea "100"
click at [751, 250] on input "#FFFFFF" at bounding box center [750, 253] width 125 height 27
click at [752, 255] on input "#FFFFFF" at bounding box center [750, 253] width 125 height 27
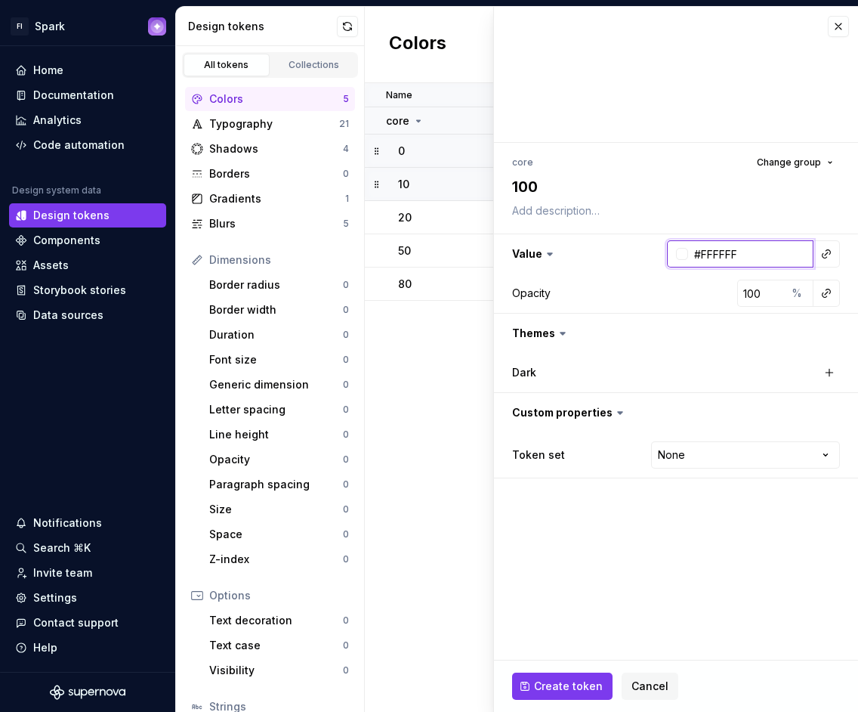
paste input "E4E5E7"
type input "E4E5E7"
type textarea "*"
type input "#E4E5E7"
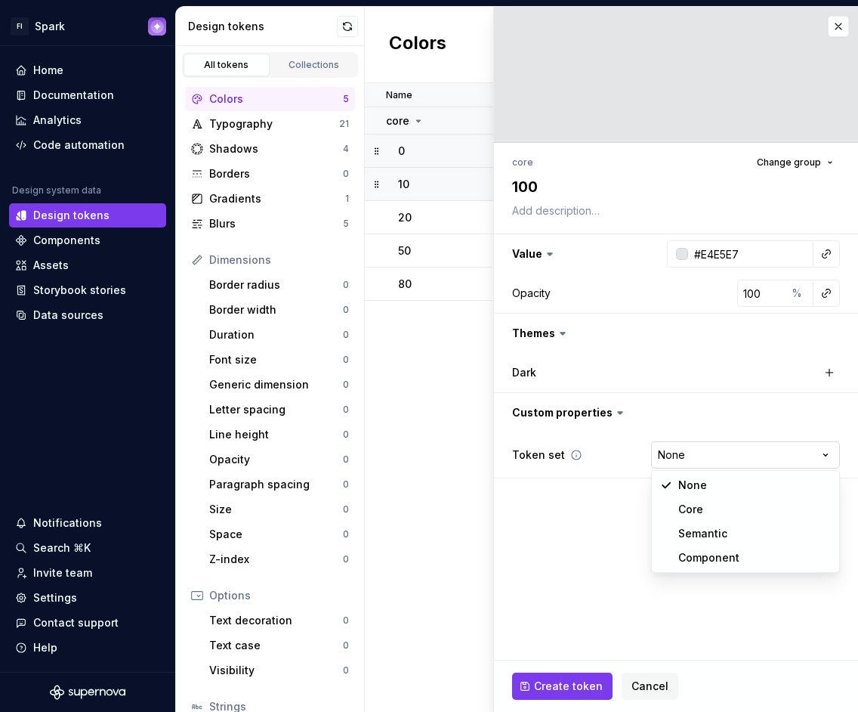
click at [718, 449] on html "FI Spark Home Documentation Analytics Code automation Design system data Design…" at bounding box center [429, 356] width 858 height 712
select select "**********"
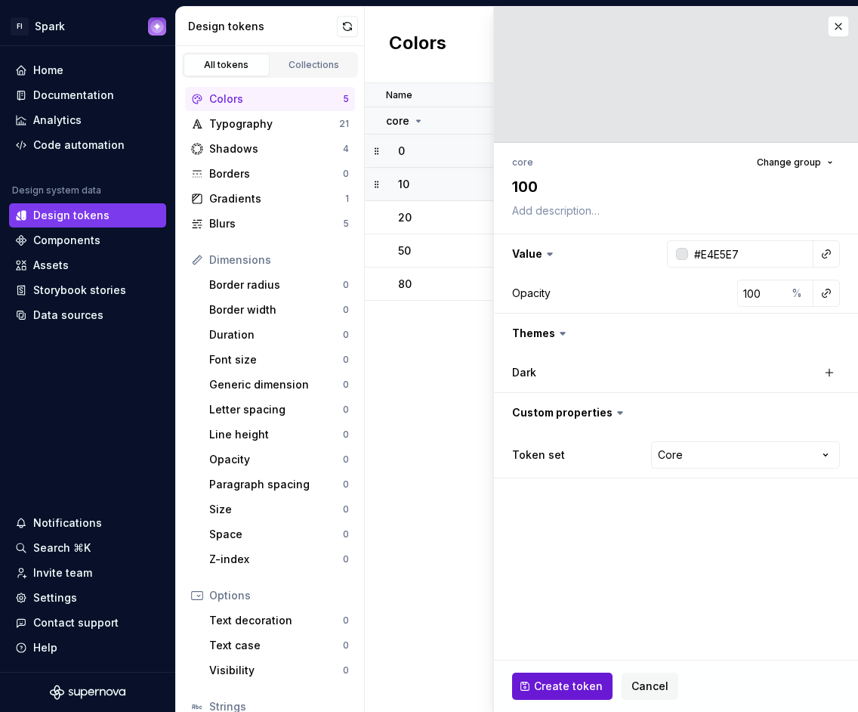
click at [575, 676] on button "Create token" at bounding box center [562, 685] width 100 height 27
type textarea "*"
type input "#FFFFFF"
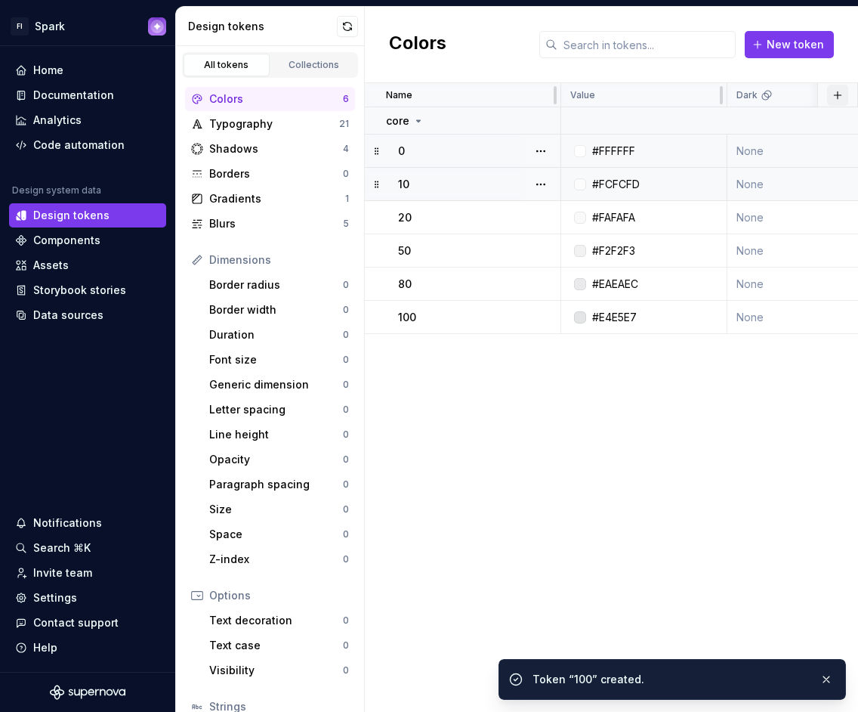
click at [837, 101] on button "button" at bounding box center [837, 95] width 21 height 21
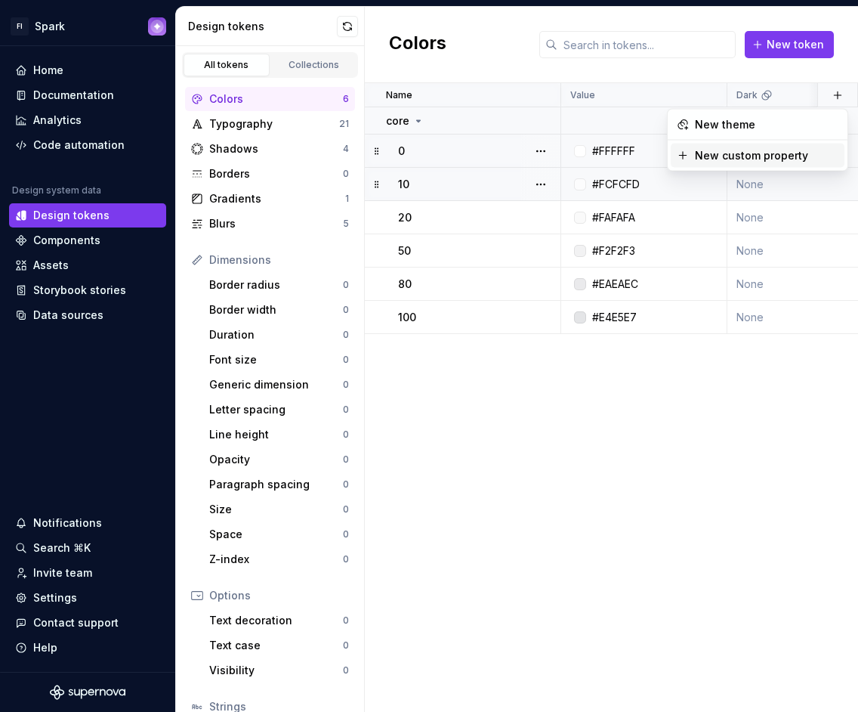
click at [607, 447] on div "Name Value Dark Token set Description Last updated core 0 #FFFFFF None Core 3 m…" at bounding box center [611, 397] width 493 height 629
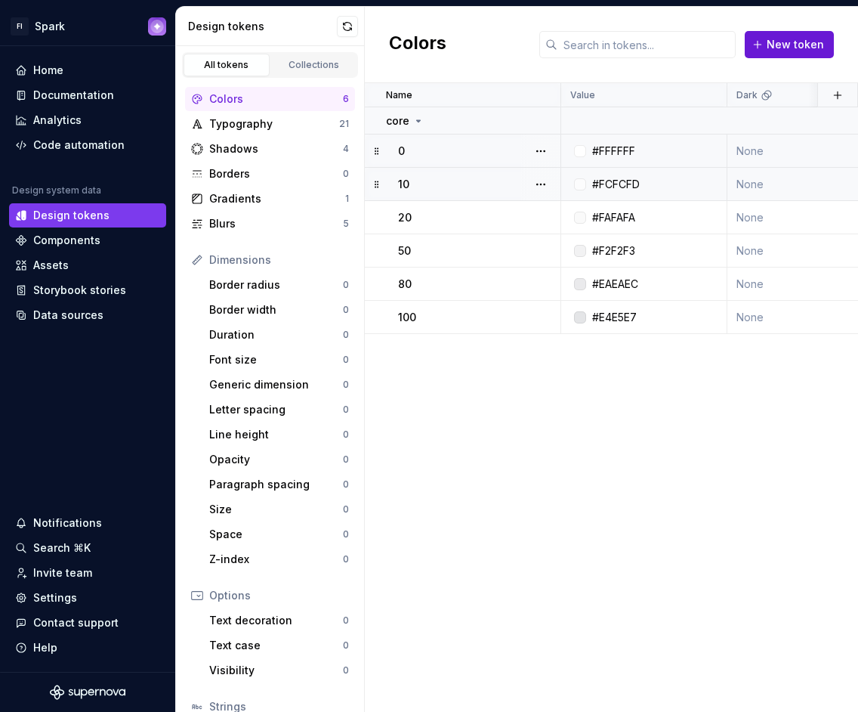
click at [783, 47] on span "New token" at bounding box center [795, 44] width 57 height 15
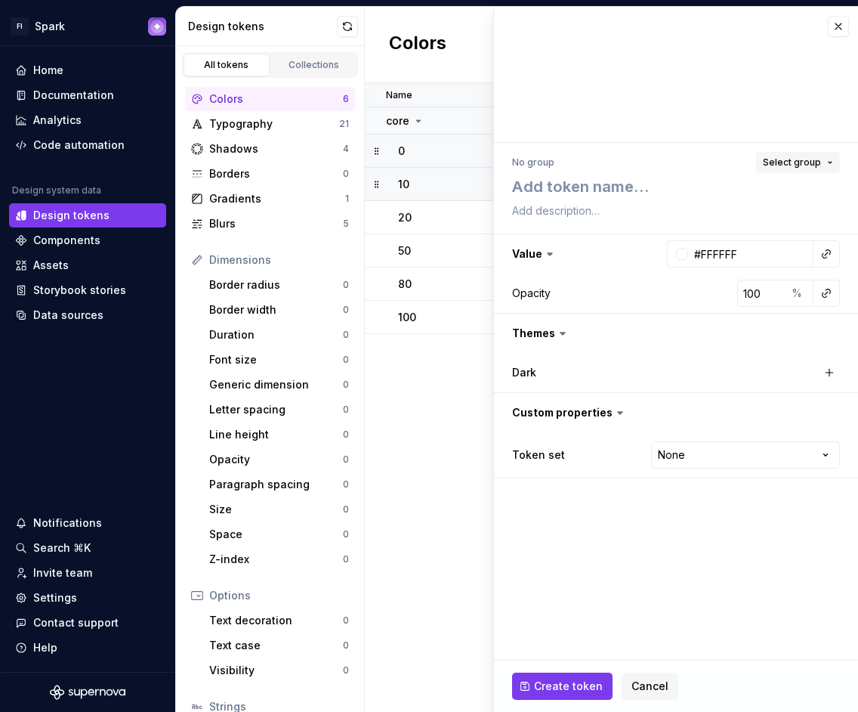
click at [805, 162] on span "Select group" at bounding box center [792, 162] width 58 height 12
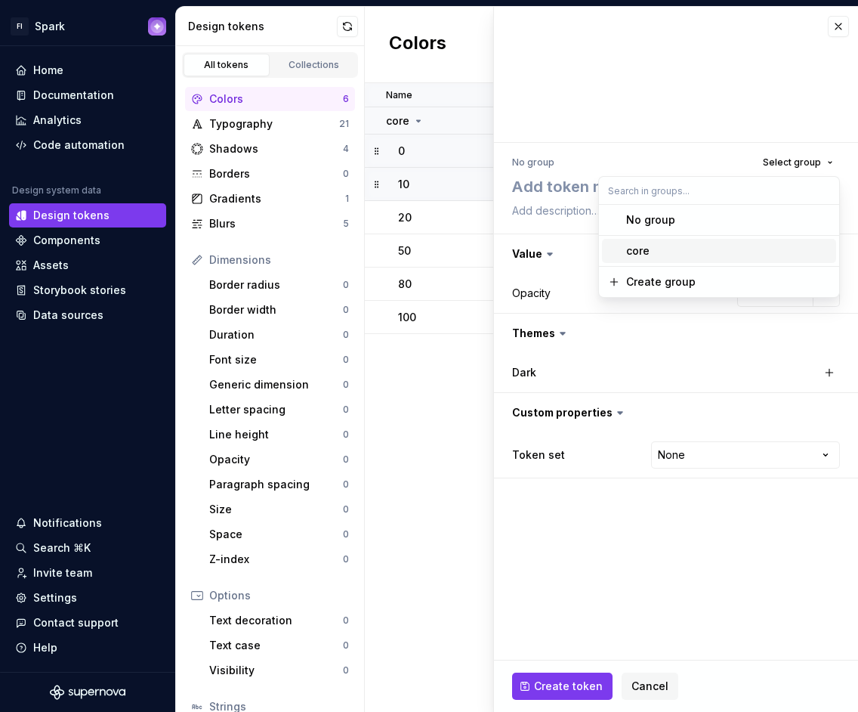
click at [688, 239] on span "core" at bounding box center [719, 251] width 234 height 24
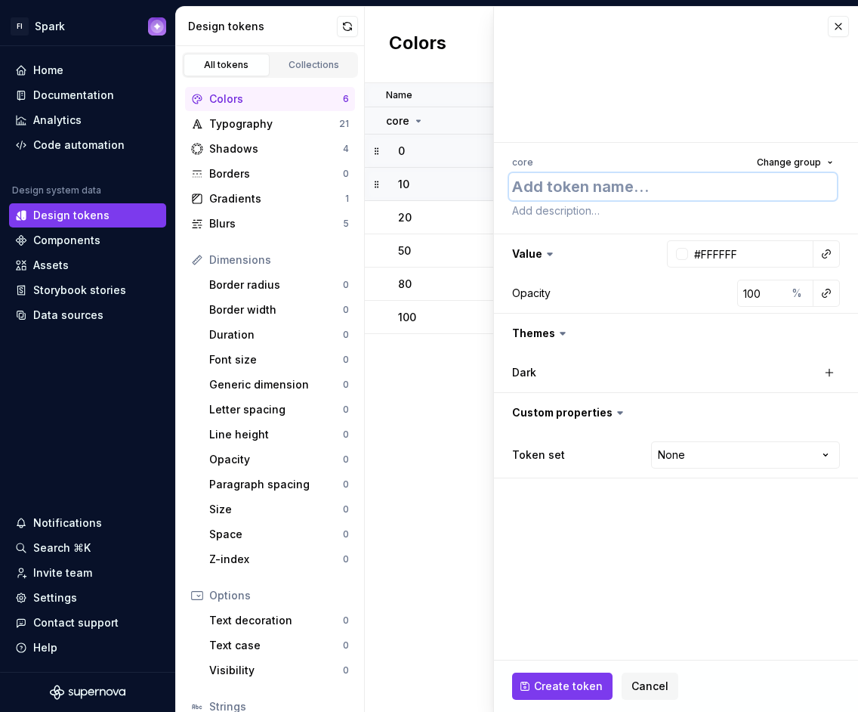
click at [608, 181] on textarea at bounding box center [673, 186] width 328 height 27
type textarea "*"
type textarea "1"
type textarea "*"
type textarea "15"
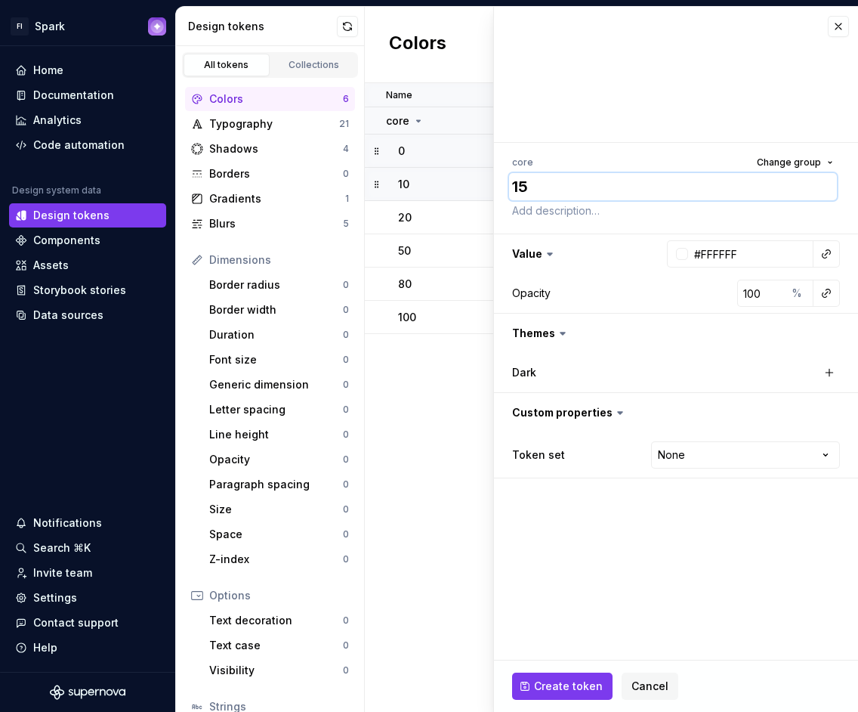
type textarea "*"
type textarea "150"
click at [729, 252] on input "#FFFFFF" at bounding box center [750, 253] width 125 height 27
paste input "D7D8DB"
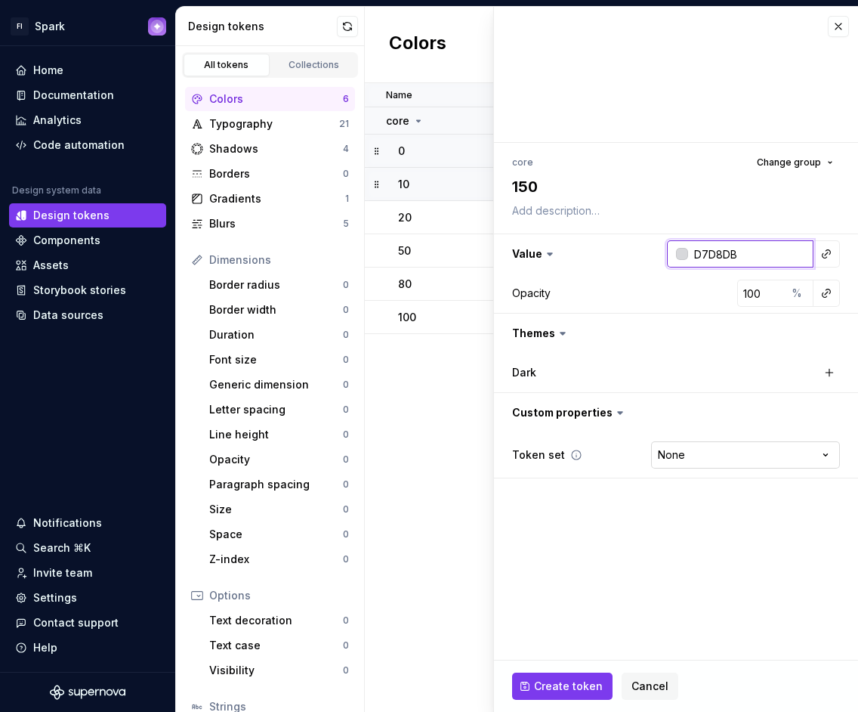
type input "D7D8DB"
type textarea "*"
type input "#D7D8DB"
click at [687, 463] on html "FI Spark Home Documentation Analytics Code automation Design system data Design…" at bounding box center [429, 356] width 858 height 712
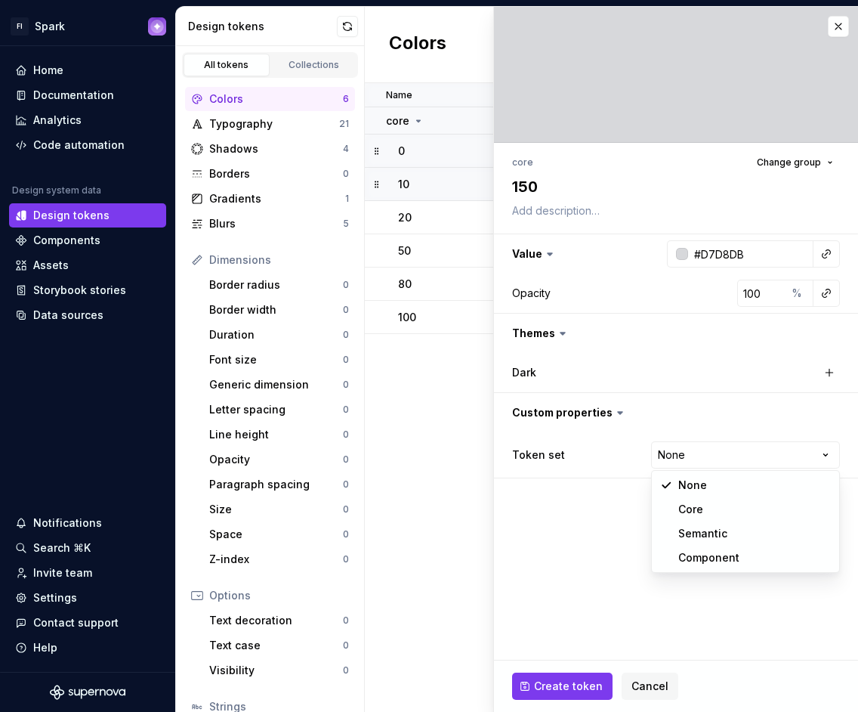
select select "**********"
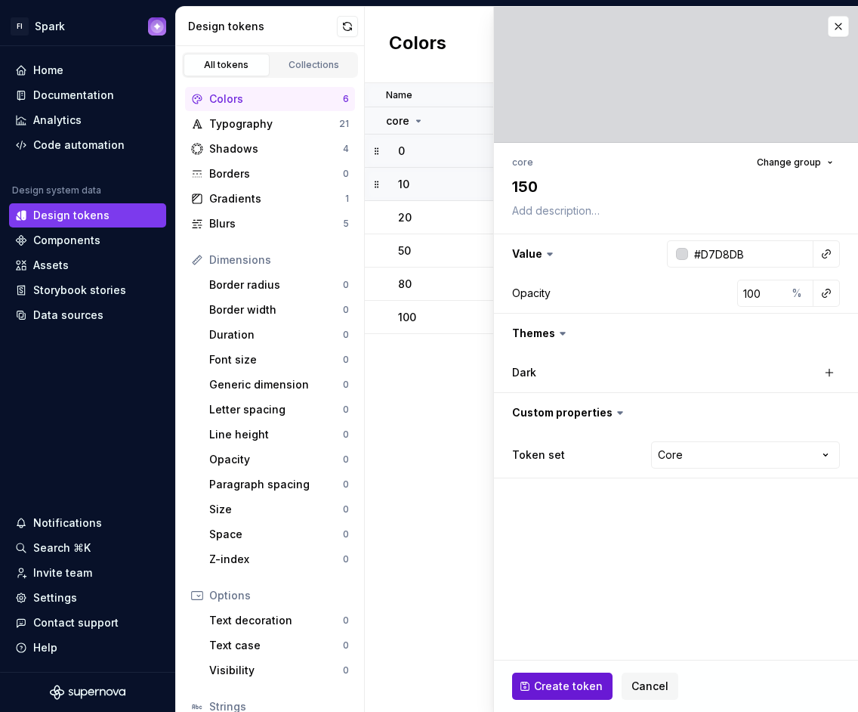
click at [557, 675] on button "Create token" at bounding box center [562, 685] width 100 height 27
type textarea "*"
type input "#FFFFFF"
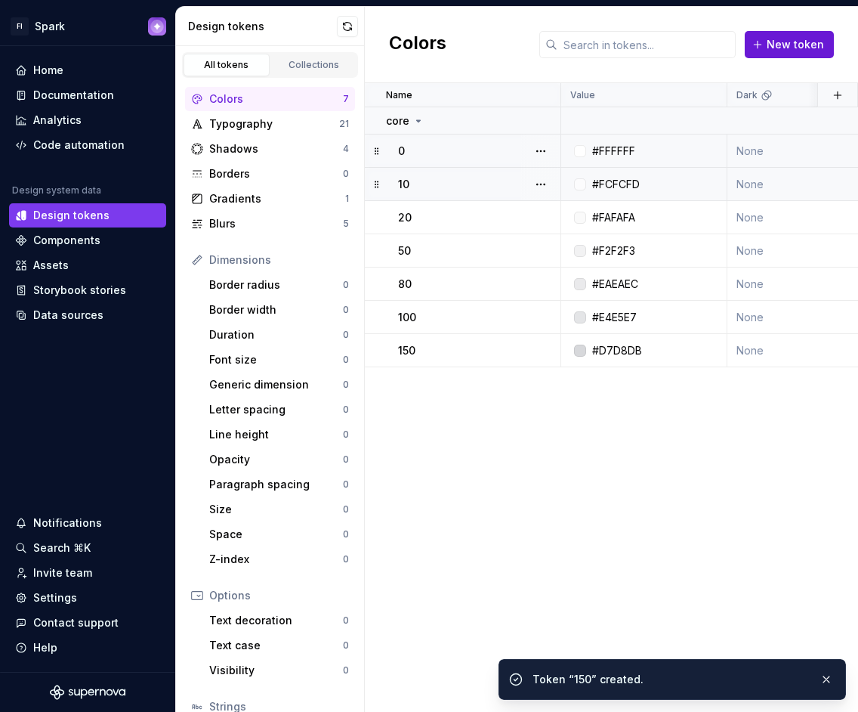
click at [831, 52] on button "New token" at bounding box center [789, 44] width 89 height 27
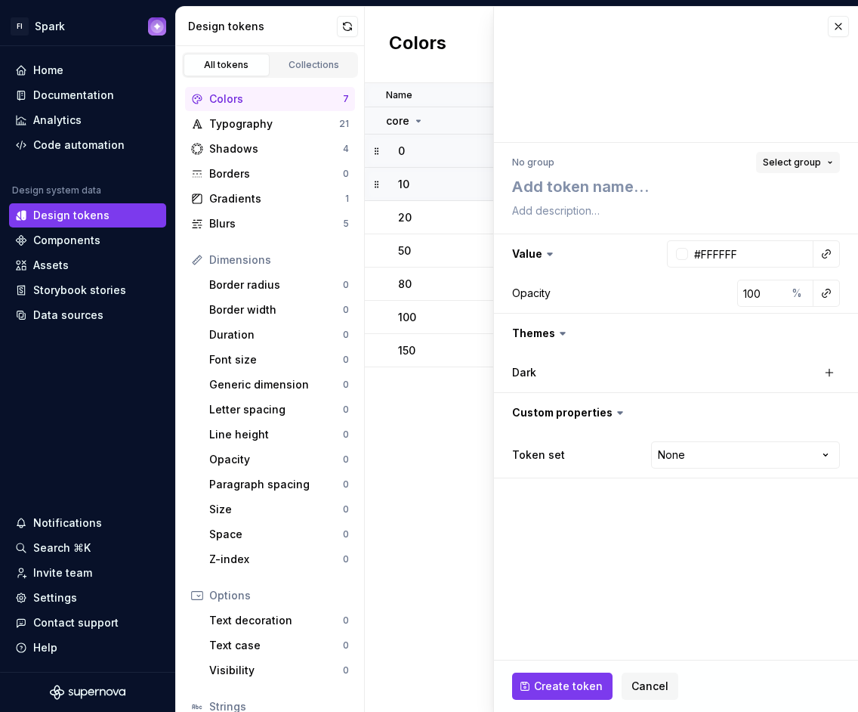
click at [778, 165] on span "Select group" at bounding box center [792, 162] width 58 height 12
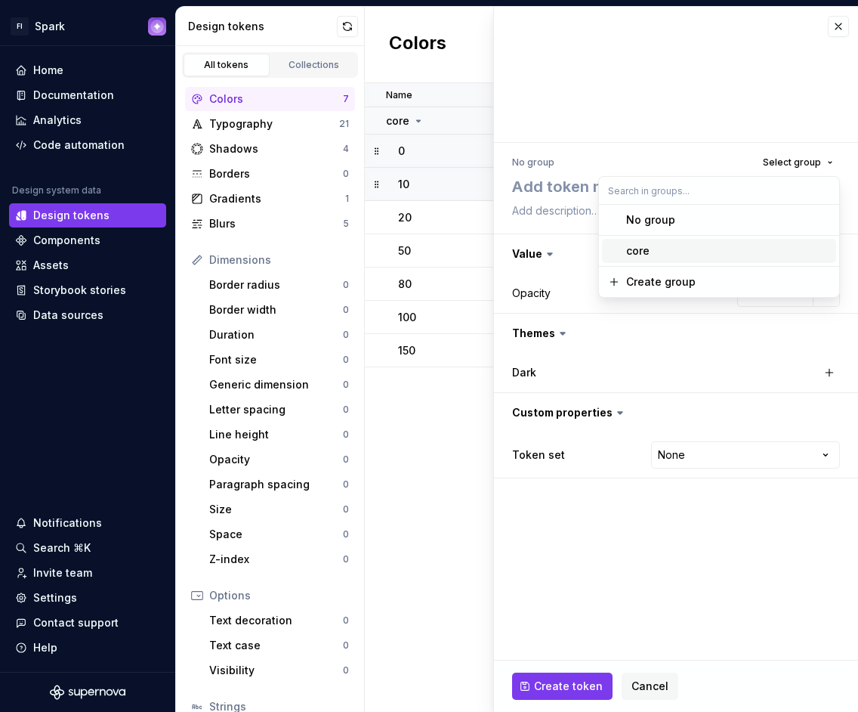
click at [736, 246] on div "core" at bounding box center [728, 250] width 204 height 15
click at [729, 243] on input "#FFFFFF" at bounding box center [750, 253] width 125 height 27
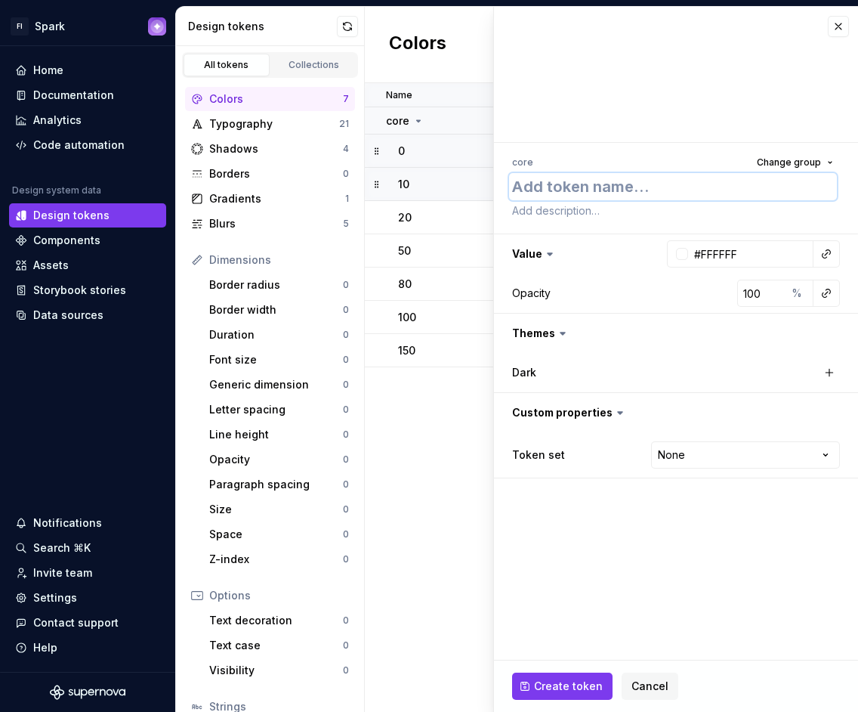
click at [616, 189] on textarea at bounding box center [673, 186] width 328 height 27
paste textarea "C9CBCF"
type textarea "*"
type textarea "C9CBCF"
type textarea "*"
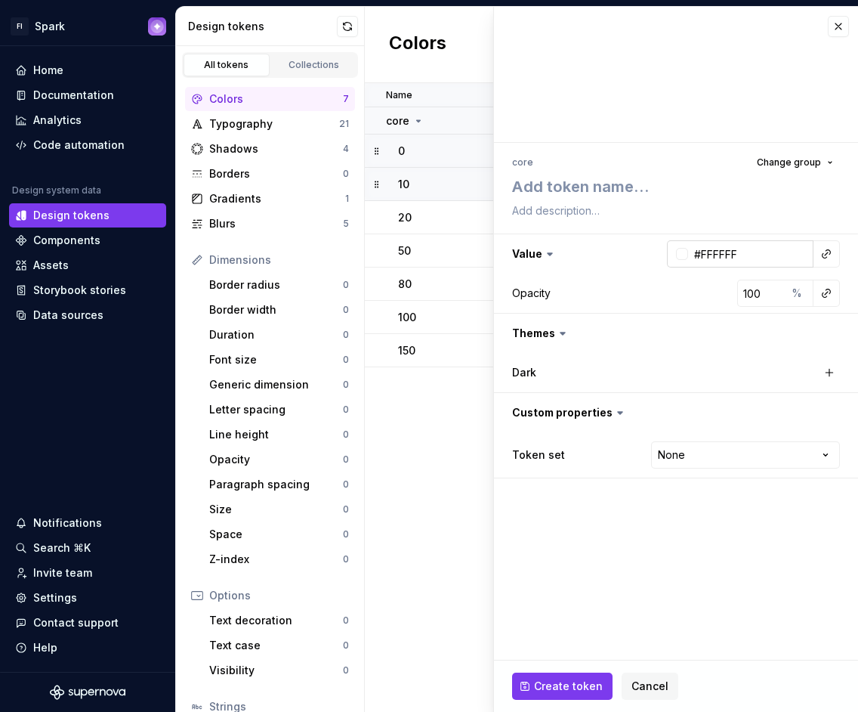
click at [754, 256] on input "#FFFFFF" at bounding box center [750, 253] width 125 height 27
click at [752, 253] on input "#FFFFFF" at bounding box center [750, 253] width 125 height 27
paste input "C9CBCF"
type input "#FFFFFFC9CBCF"
type textarea "*"
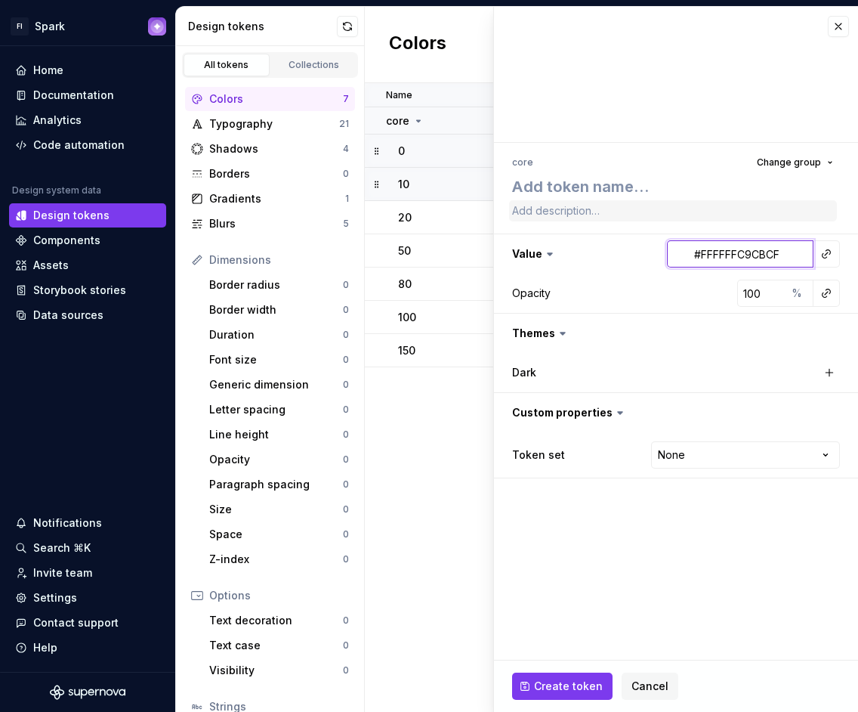
paste input "text"
type input "C9CBCF"
type textarea "*"
type input "#C9CBCF"
click at [620, 181] on textarea at bounding box center [673, 186] width 328 height 27
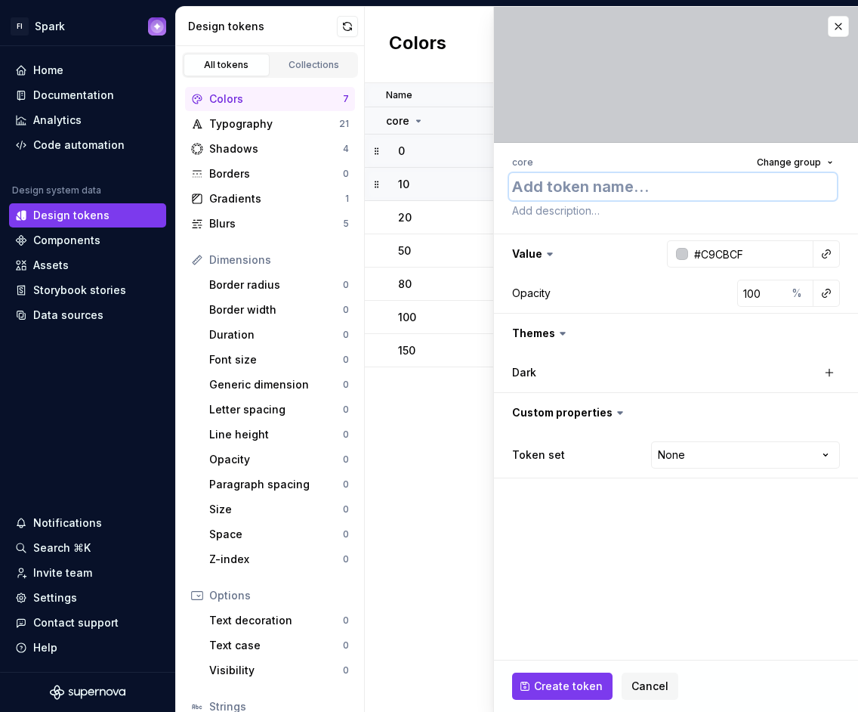
type textarea "*"
type textarea "2"
type textarea "*"
type textarea "20"
type textarea "*"
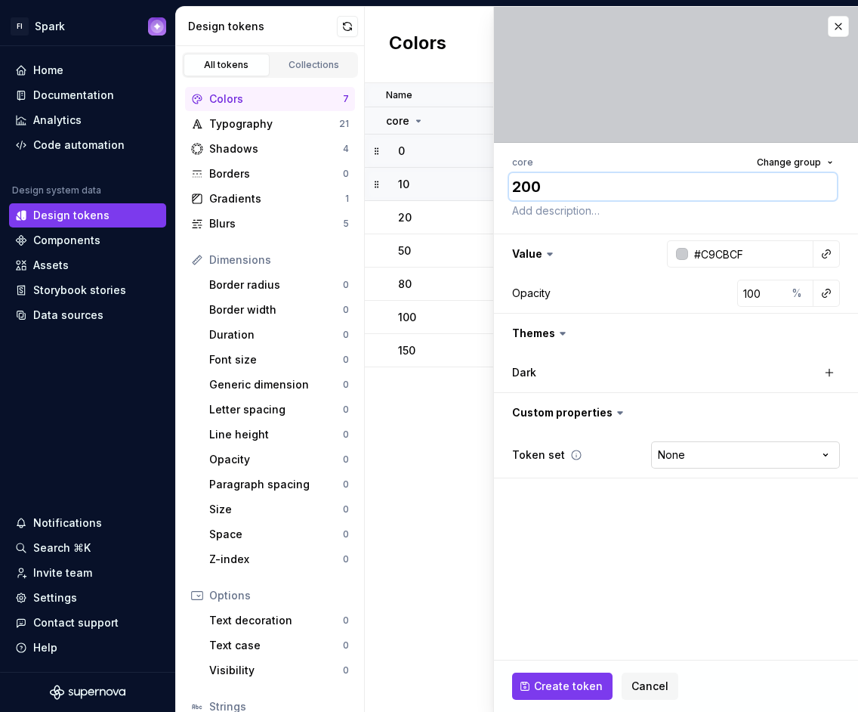
type textarea "200"
click at [722, 455] on html "FI Spark Home Documentation Analytics Code automation Design system data Design…" at bounding box center [429, 356] width 858 height 712
select select "**********"
click at [581, 679] on span "Create token" at bounding box center [568, 685] width 69 height 15
type textarea "*"
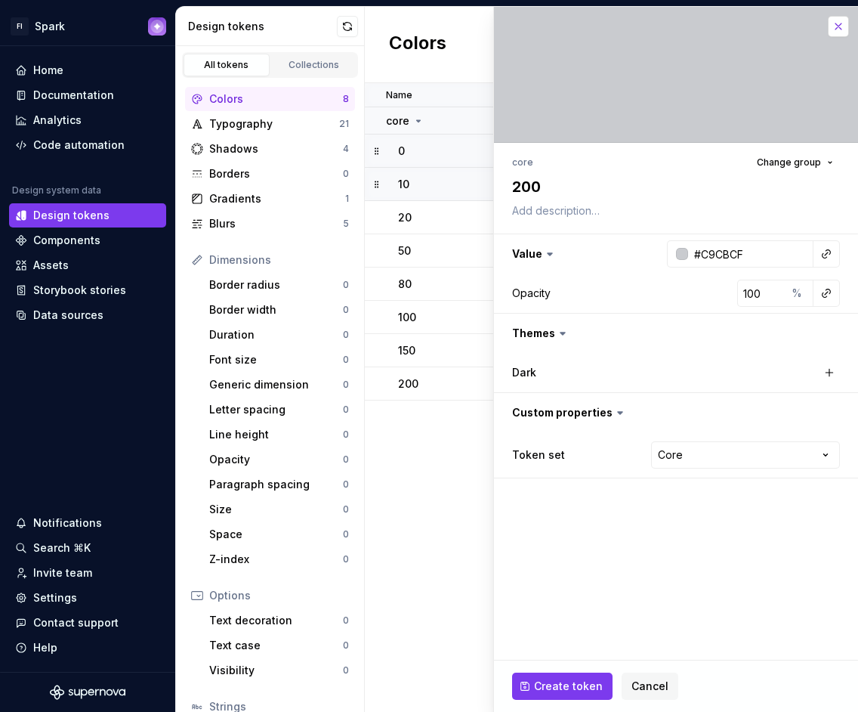
type input "#FFFFFF"
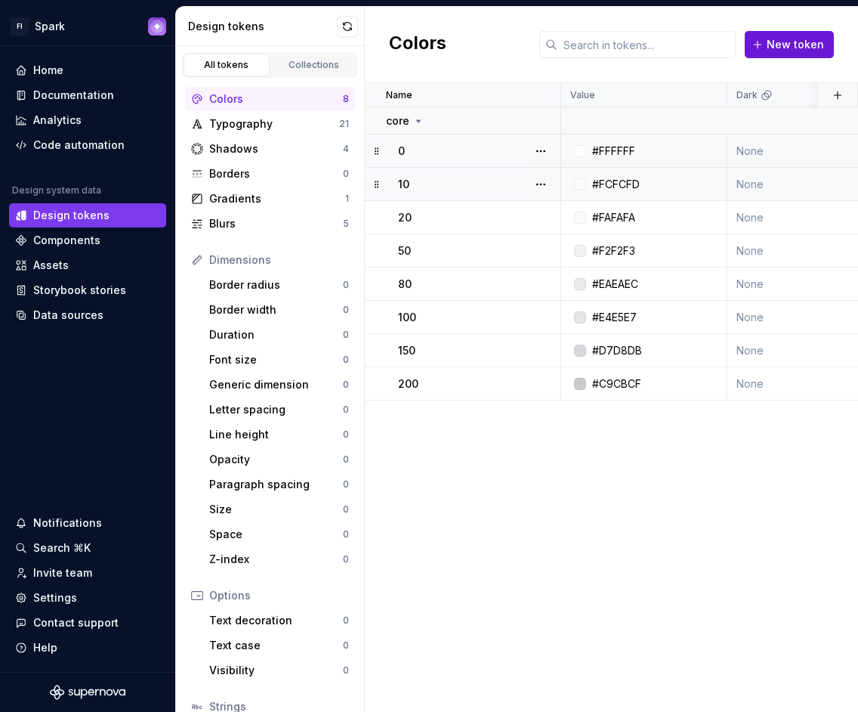
click at [820, 47] on span "New token" at bounding box center [795, 44] width 57 height 15
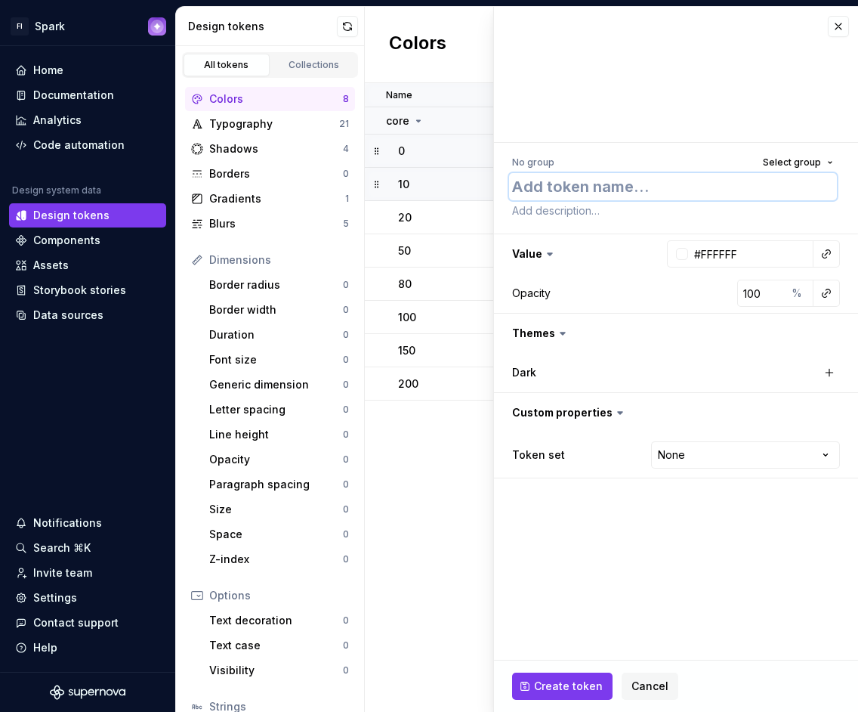
click at [606, 185] on textarea at bounding box center [673, 186] width 328 height 27
type textarea "*"
type textarea "25"
type textarea "*"
type textarea "250"
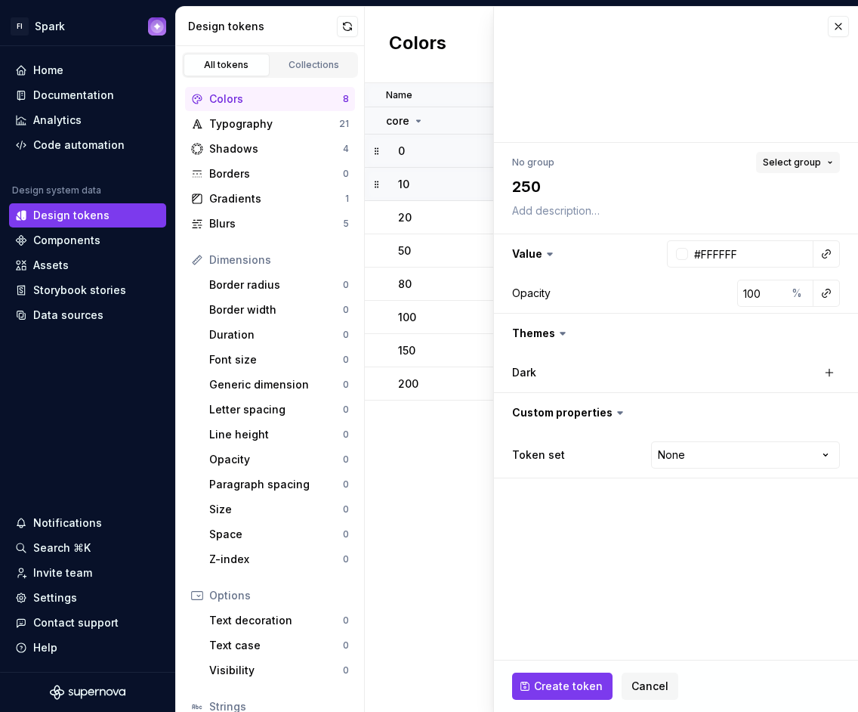
click at [820, 164] on span "Select group" at bounding box center [792, 162] width 58 height 12
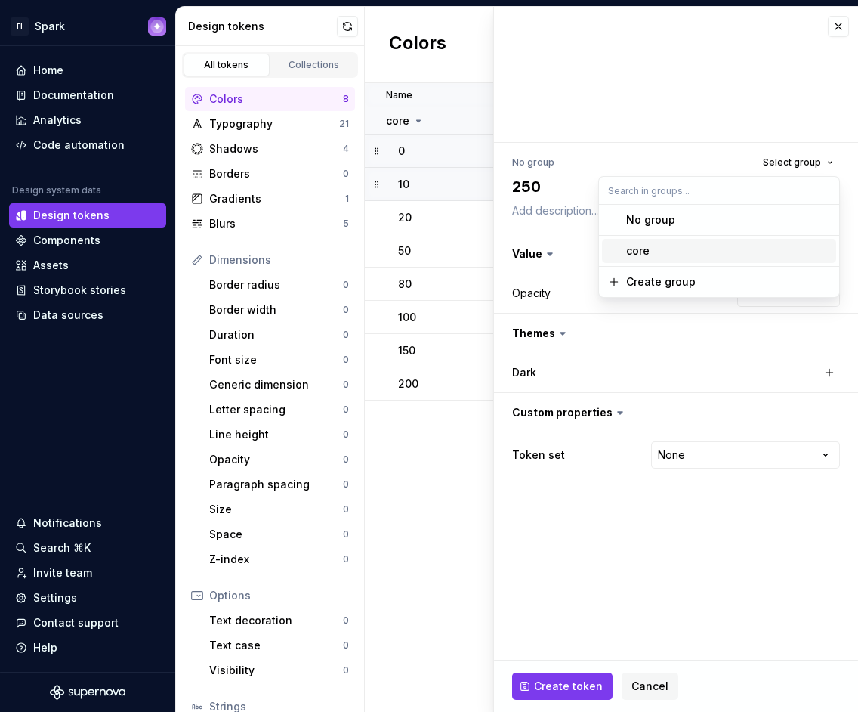
click at [739, 245] on div "core" at bounding box center [728, 250] width 204 height 15
type textarea "*"
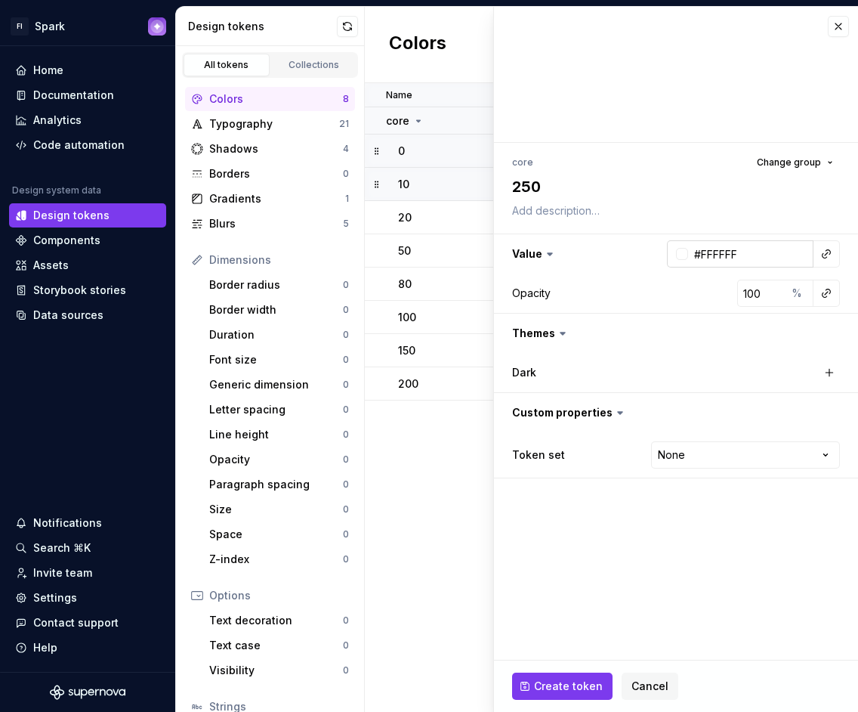
click at [755, 255] on input "#FFFFFF" at bounding box center [750, 253] width 125 height 27
paste input "BCBEC2"
type input "BCBEC2"
type textarea "*"
type input "#BCBEC2"
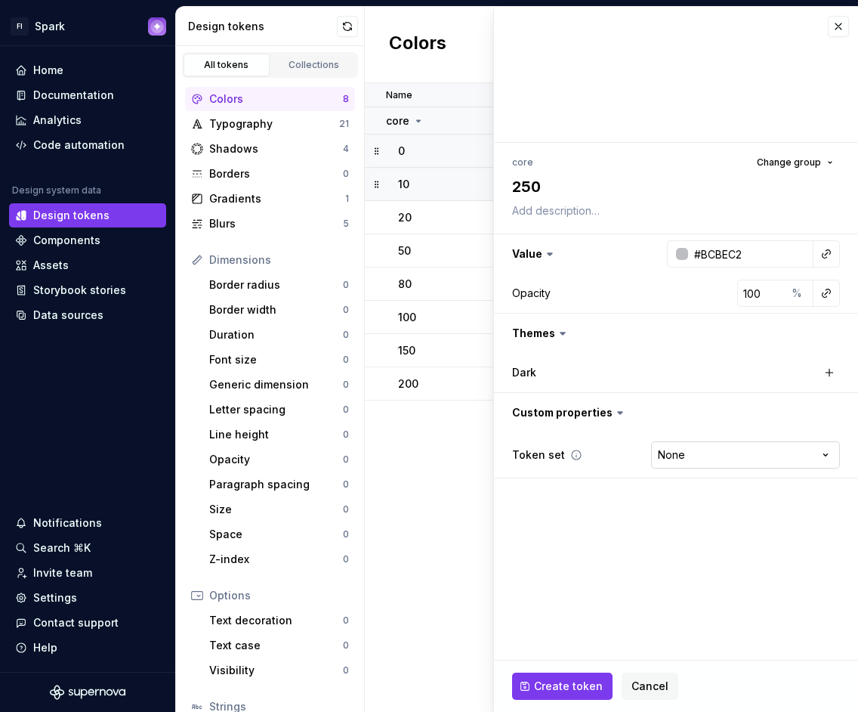
click at [719, 447] on html "FI Spark Home Documentation Analytics Code automation Design system data Design…" at bounding box center [429, 356] width 858 height 712
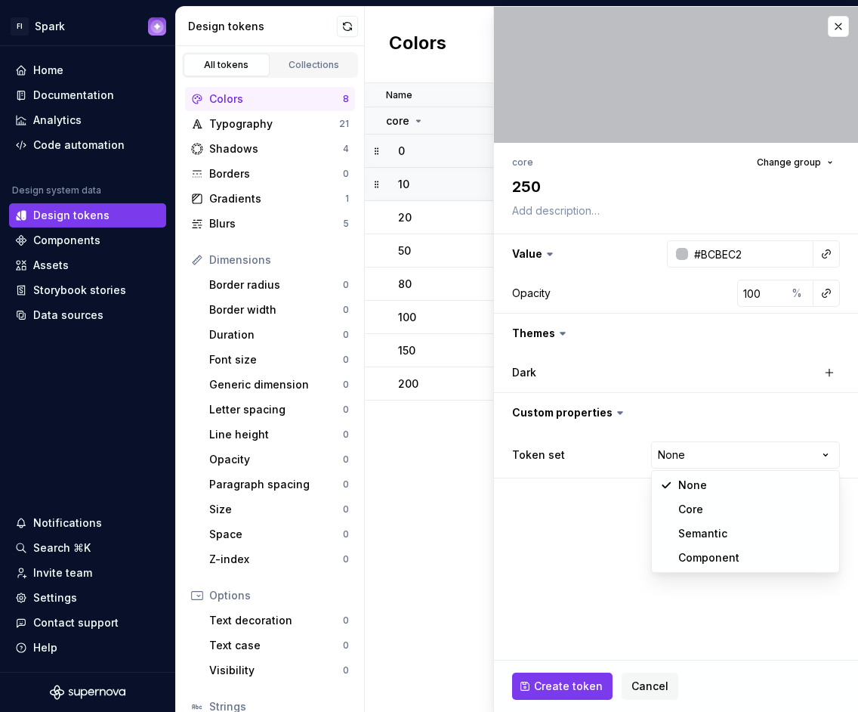
select select "**********"
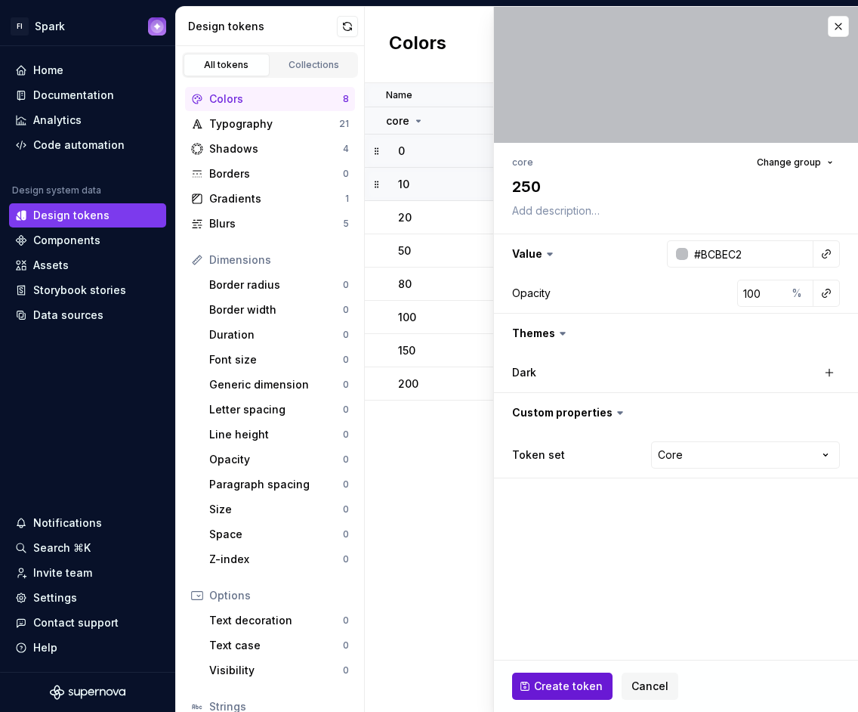
click at [555, 676] on button "Create token" at bounding box center [562, 685] width 100 height 27
type textarea "*"
type input "#FFFFFF"
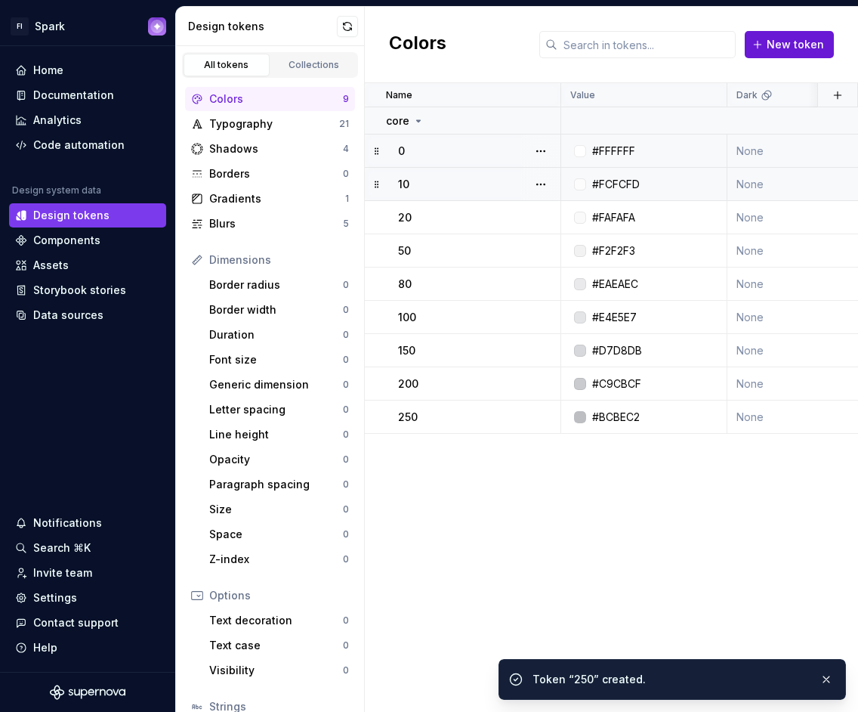
click at [792, 51] on span "New token" at bounding box center [795, 44] width 57 height 15
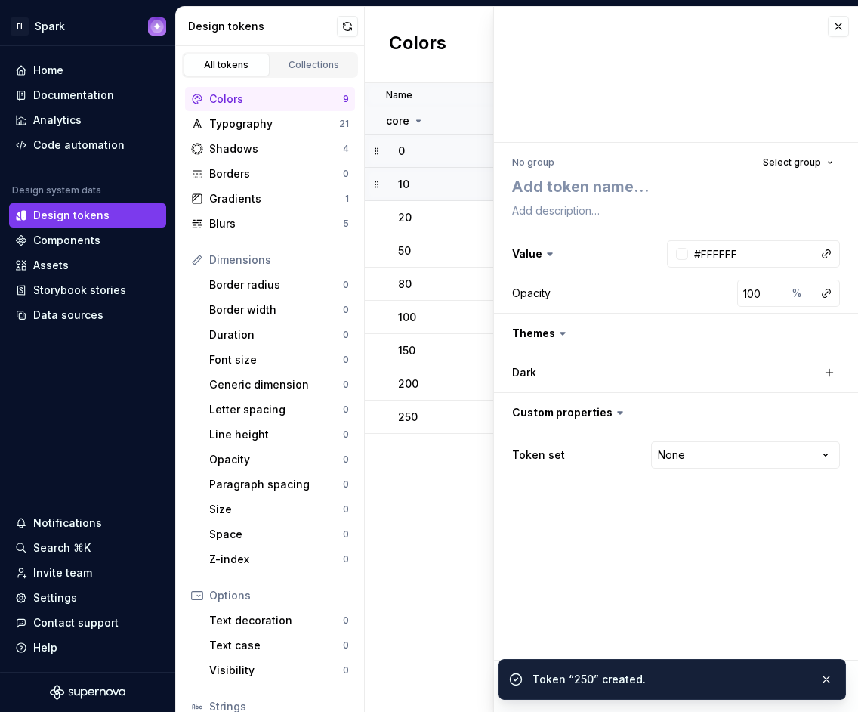
click at [774, 57] on div at bounding box center [676, 75] width 364 height 136
click at [646, 173] on div "No group Select group" at bounding box center [676, 187] width 328 height 70
click at [610, 189] on textarea at bounding box center [673, 186] width 328 height 27
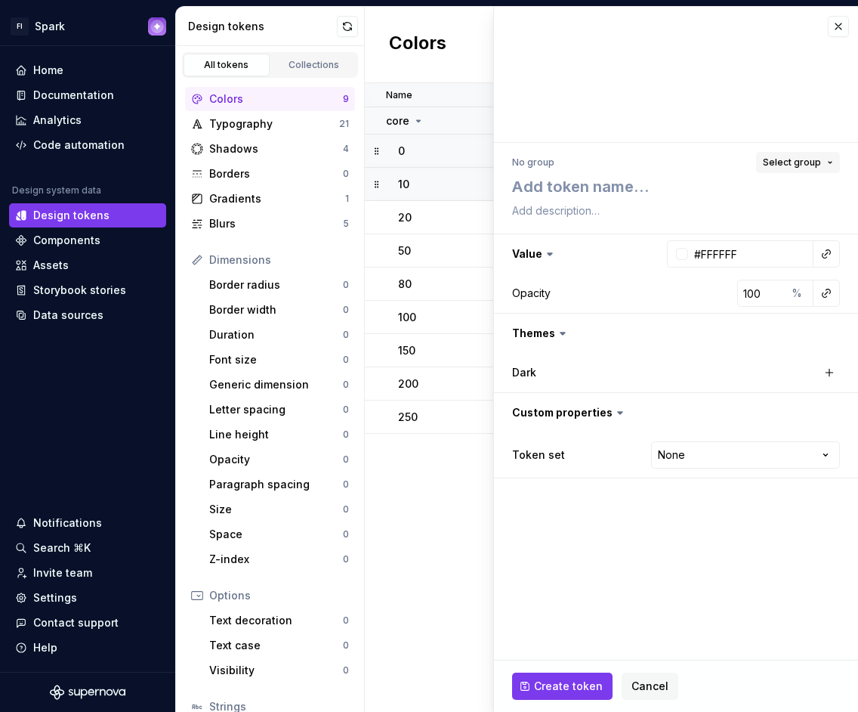
click at [842, 153] on div "No group Select group Value #FFFFFF Opacity 100 % Themes Dark Custom properties…" at bounding box center [676, 315] width 364 height 344
click at [826, 162] on button "Select group" at bounding box center [798, 162] width 84 height 21
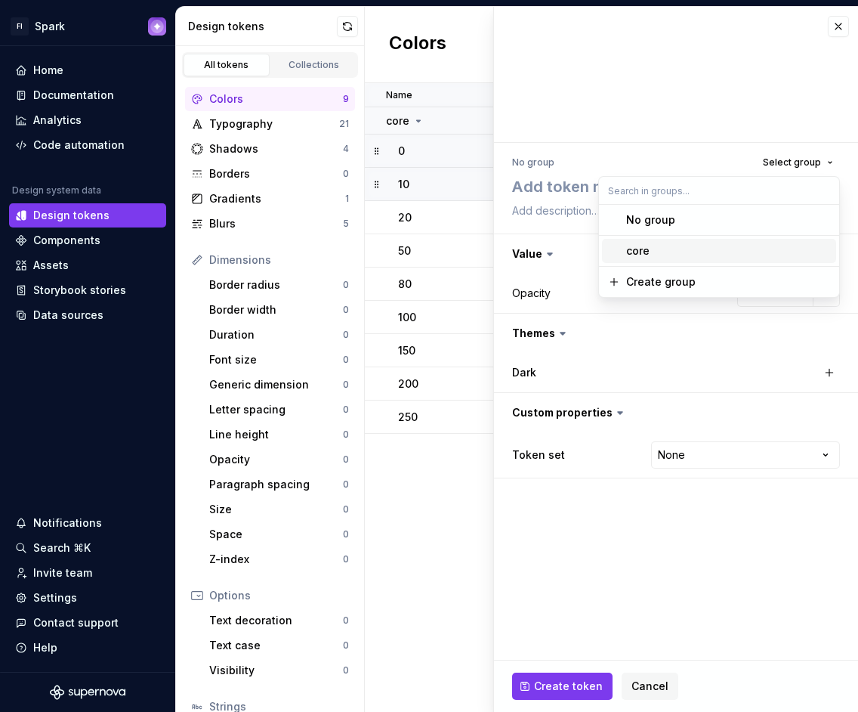
click at [701, 246] on div "core" at bounding box center [728, 250] width 204 height 15
type textarea "*"
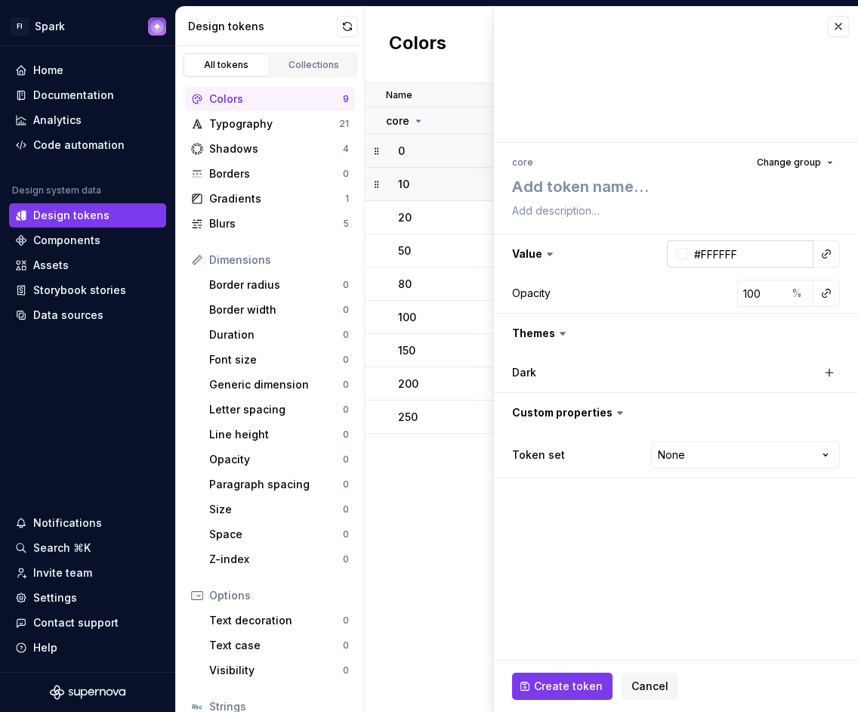
click at [752, 248] on input "#FFFFFF" at bounding box center [750, 253] width 125 height 27
paste input "AFB1B6"
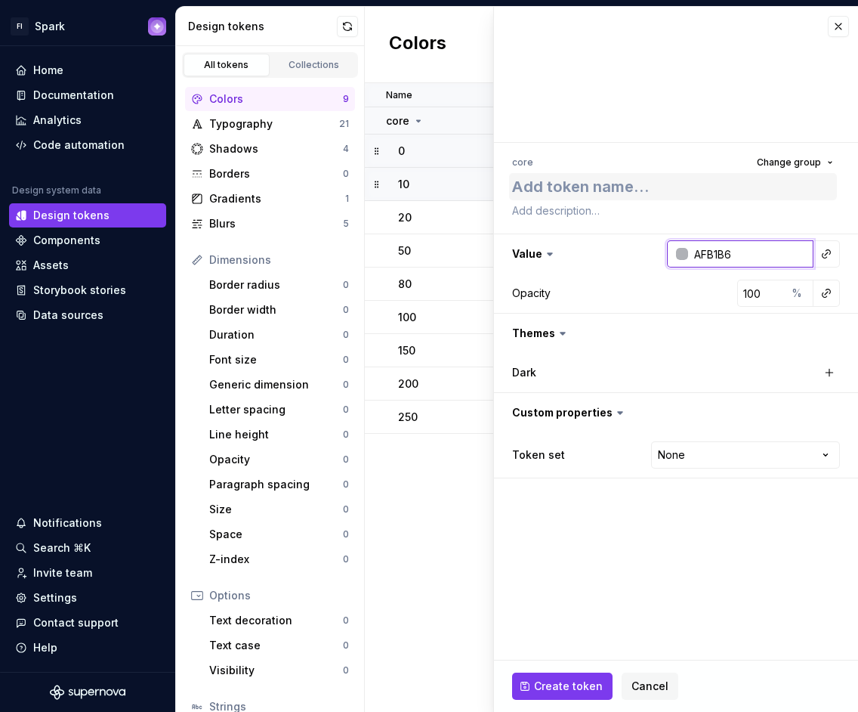
type input "AFB1B6"
click at [587, 182] on textarea at bounding box center [673, 186] width 328 height 27
type textarea "*"
type input "#AFB1B6"
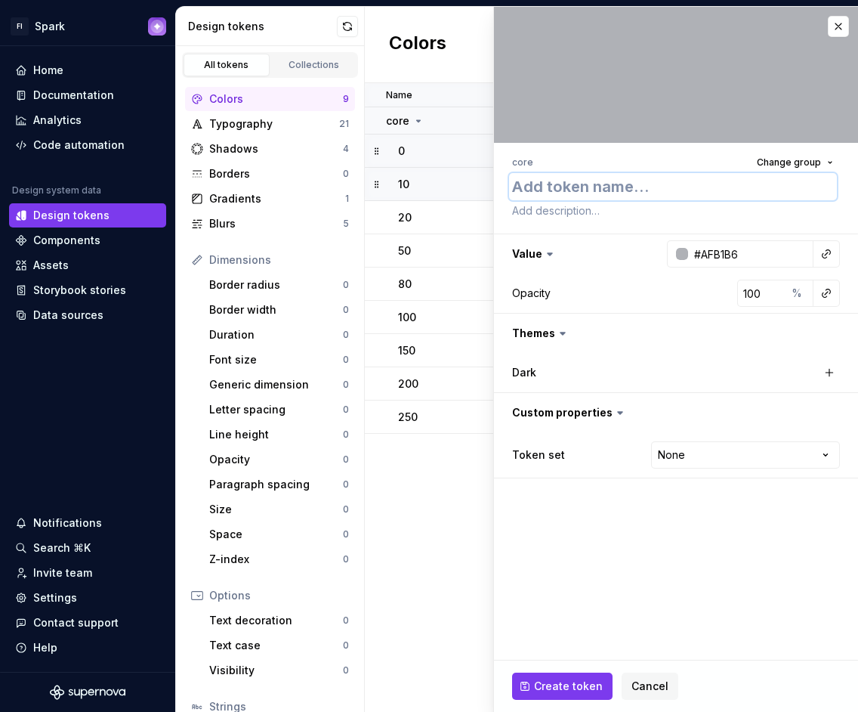
click at [587, 182] on textarea at bounding box center [673, 186] width 328 height 27
type textarea "*"
type textarea "3"
type textarea "*"
type textarea "30"
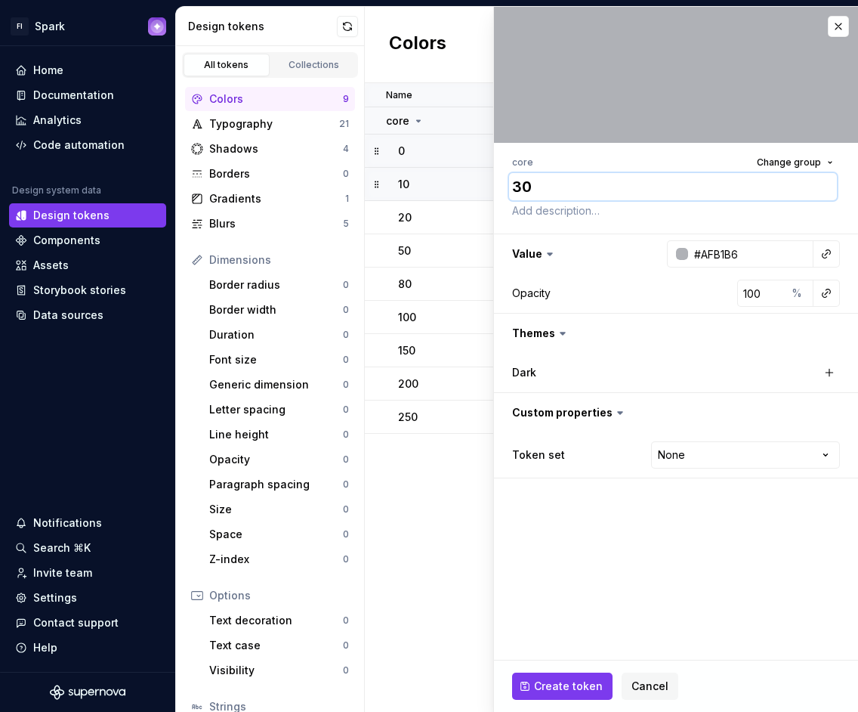
type textarea "*"
type textarea "300"
click at [684, 462] on html "FI Spark Home Documentation Analytics Code automation Design system data Design…" at bounding box center [429, 356] width 858 height 712
select select "**********"
click at [574, 685] on span "Create token" at bounding box center [568, 685] width 69 height 15
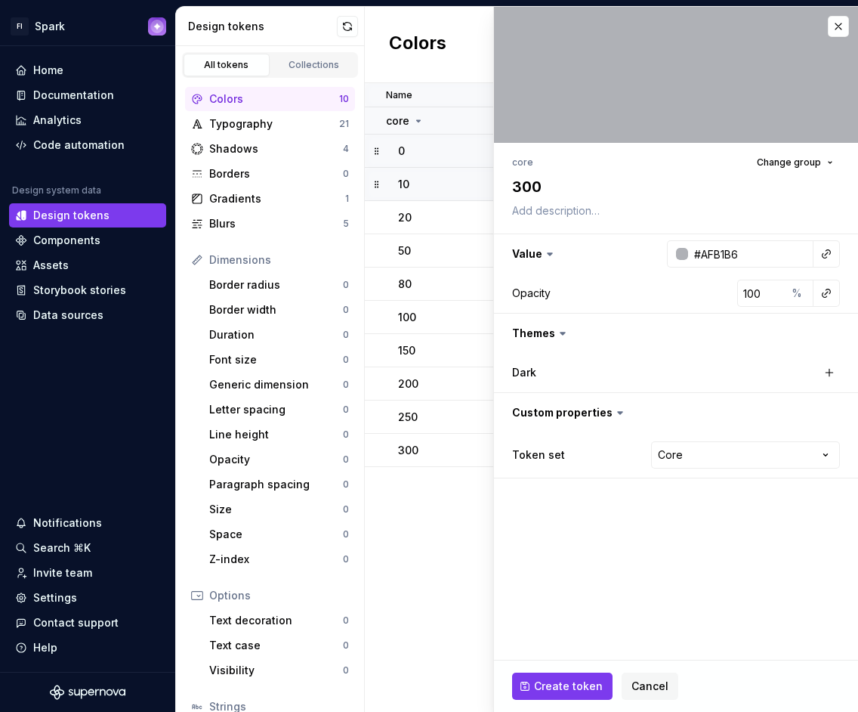
type textarea "*"
type input "#FFFFFF"
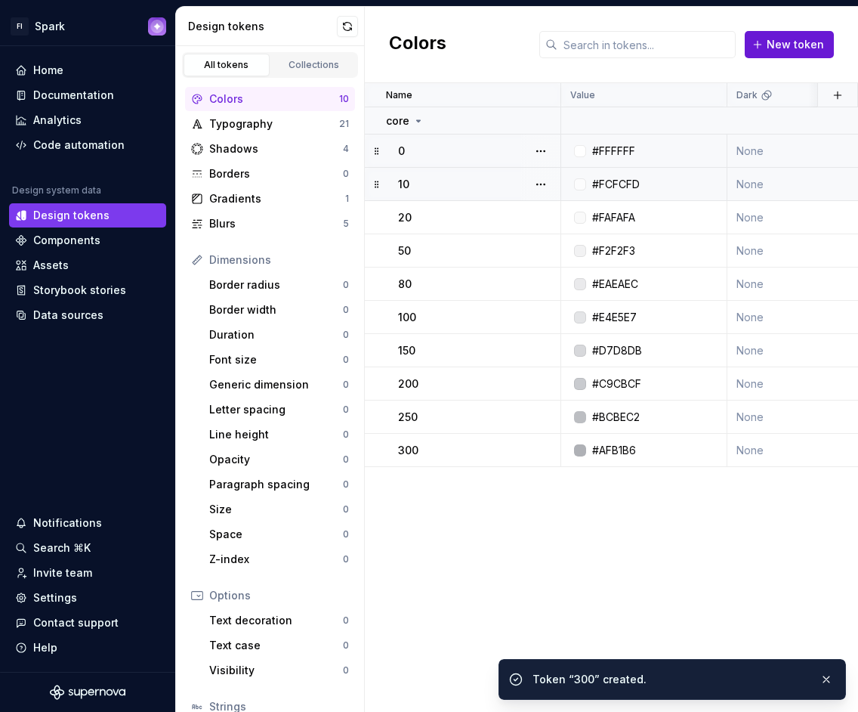
click at [777, 48] on span "New token" at bounding box center [795, 44] width 57 height 15
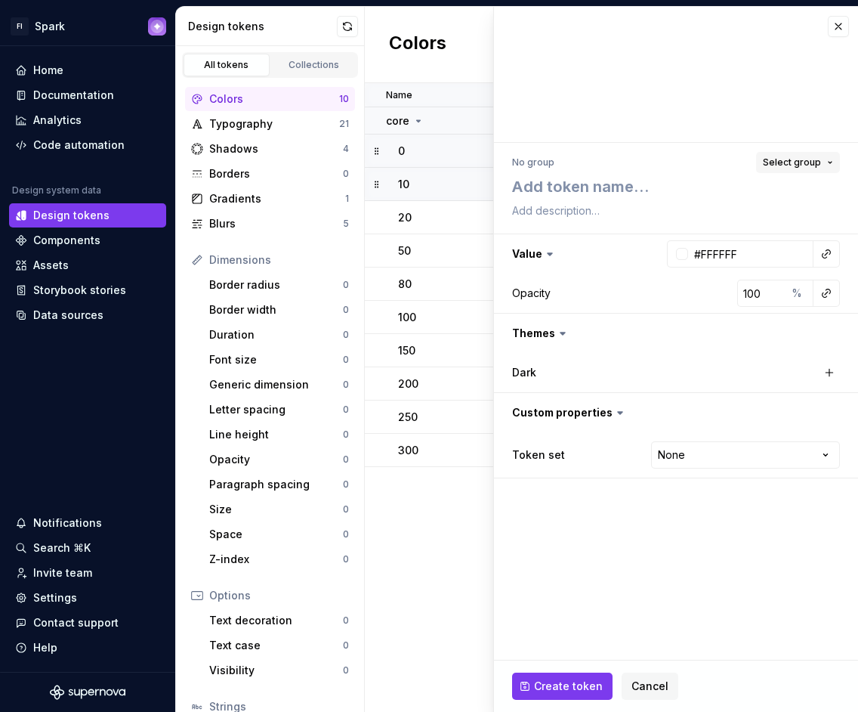
click at [810, 158] on span "Select group" at bounding box center [792, 162] width 58 height 12
click at [785, 156] on span "Select group" at bounding box center [792, 162] width 58 height 12
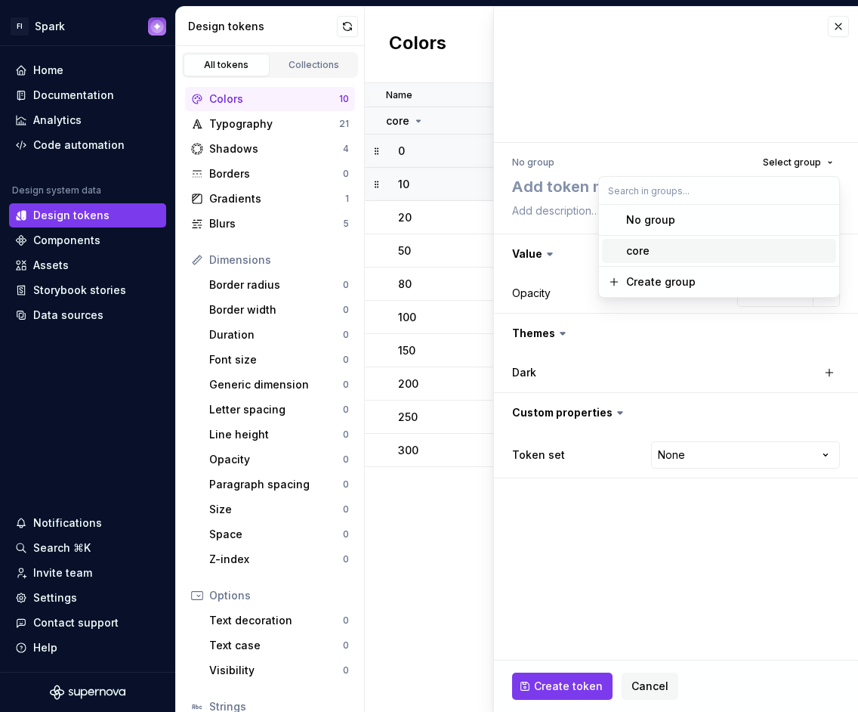
click at [708, 250] on div "core" at bounding box center [728, 250] width 204 height 15
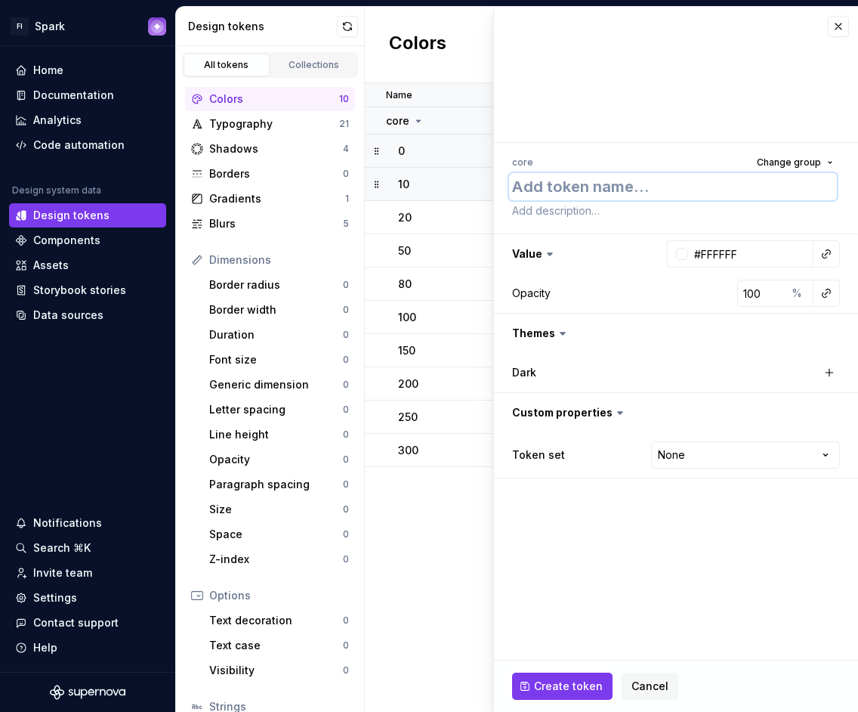
click at [545, 191] on textarea at bounding box center [673, 186] width 328 height 27
type textarea "*"
type textarea "25"
type textarea "*"
type textarea "250"
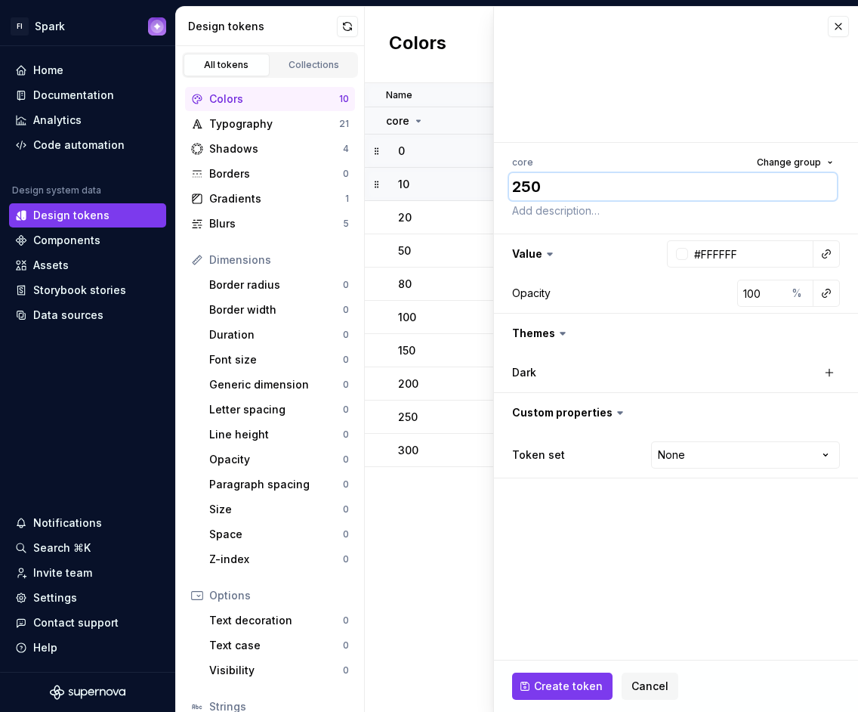
type textarea "*"
type textarea "25"
type textarea "*"
type textarea "2"
type textarea "*"
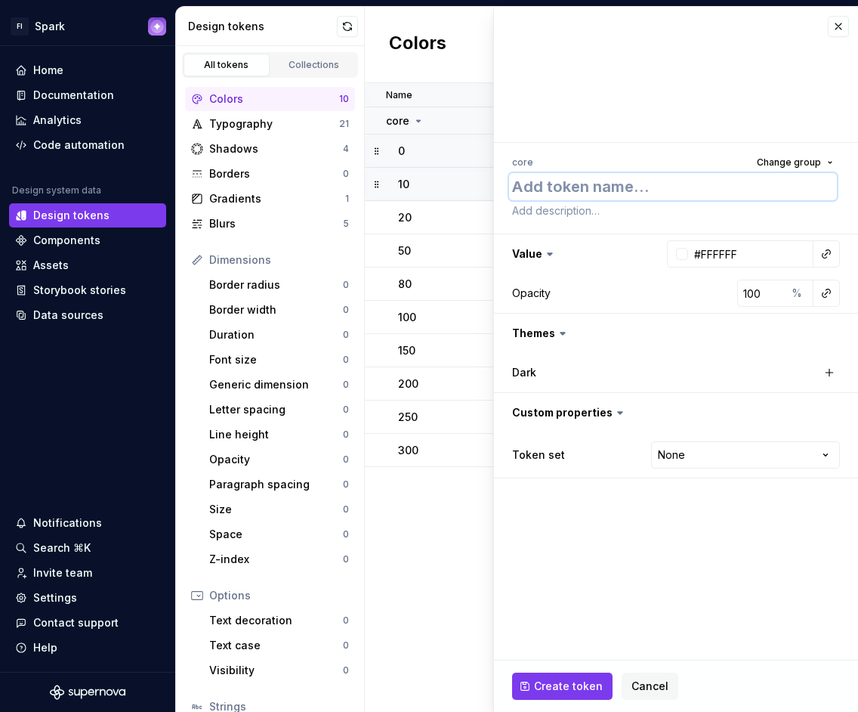
type textarea "*"
type textarea "3"
type textarea "*"
type textarea "35"
type textarea "*"
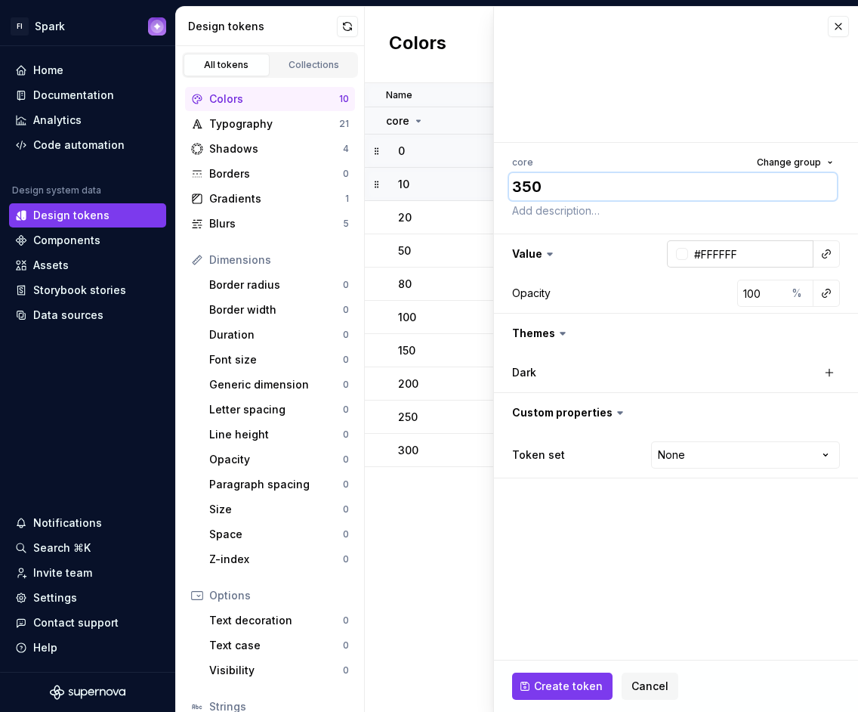
type textarea "350"
click at [734, 258] on input "#FFFFFF" at bounding box center [750, 253] width 125 height 27
paste input "A1A4AA"
type input "A1A4AA"
type textarea "*"
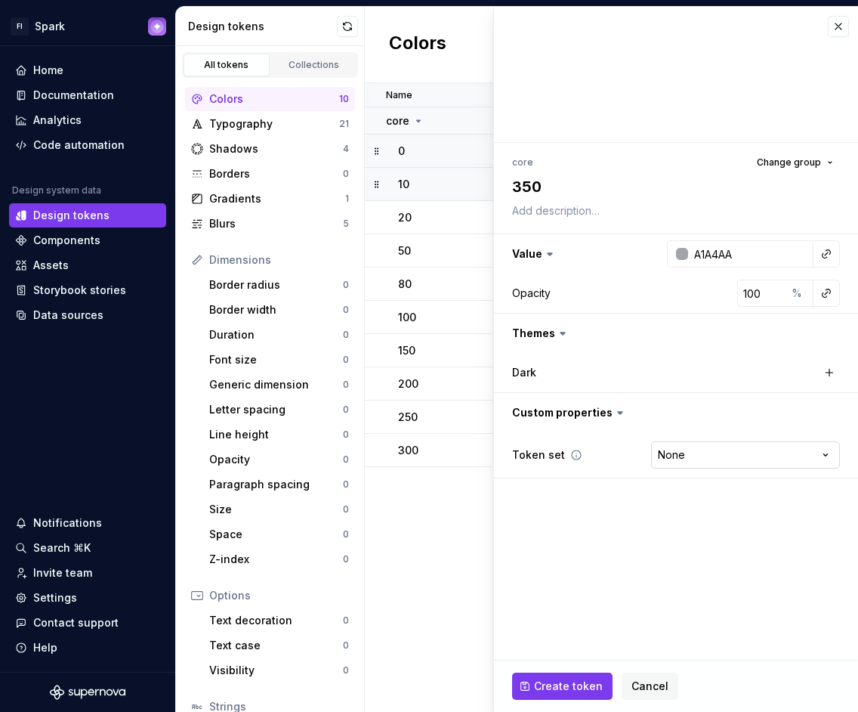
type input "#A1A4AA"
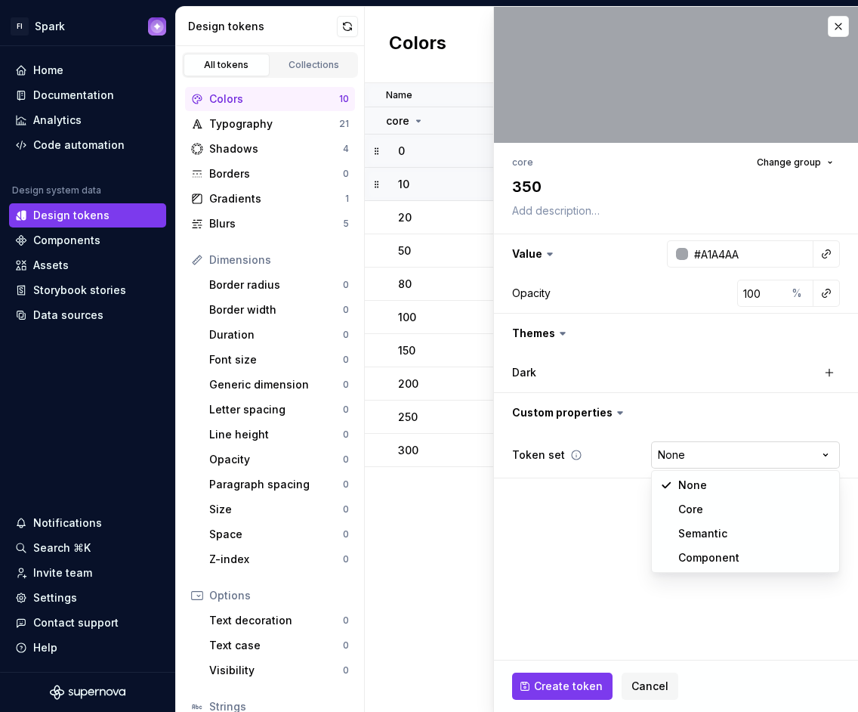
click at [681, 459] on html "FI Spark Home Documentation Analytics Code automation Design system data Design…" at bounding box center [429, 356] width 858 height 712
select select "**********"
click at [576, 682] on span "Create token" at bounding box center [568, 685] width 69 height 15
type textarea "*"
type input "#FFFFFF"
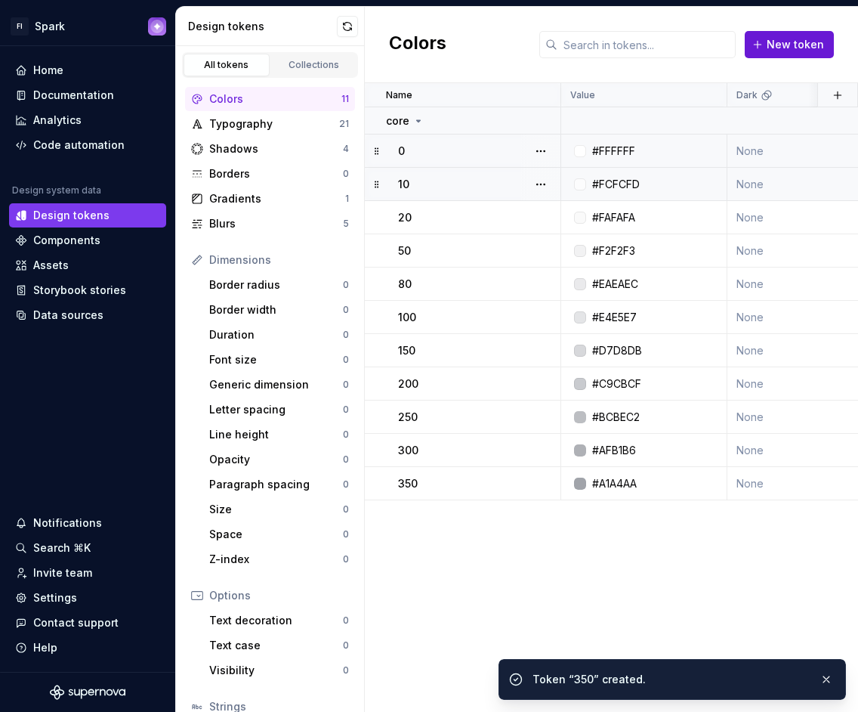
click at [812, 41] on span "New token" at bounding box center [795, 44] width 57 height 15
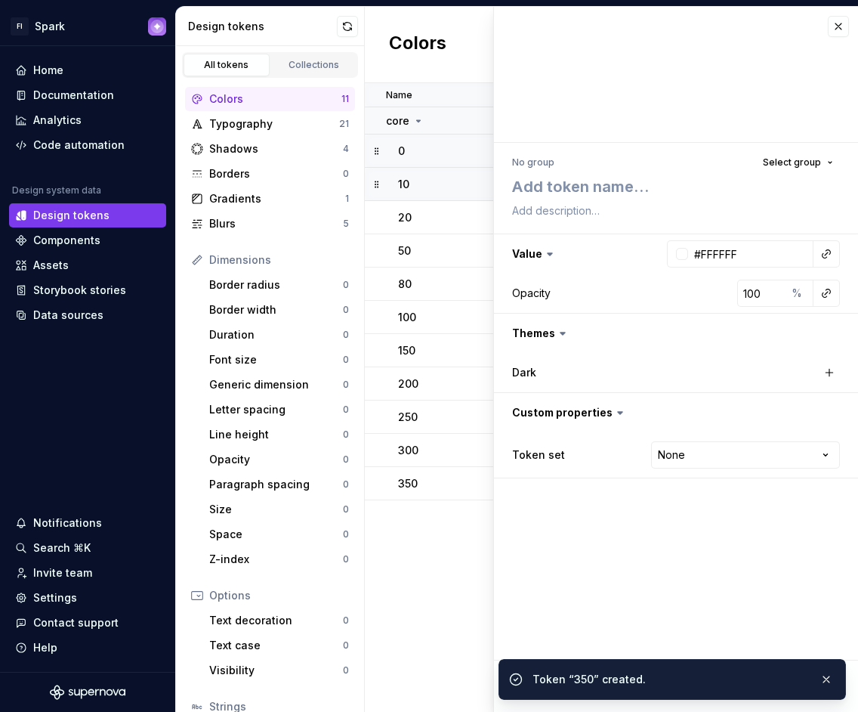
click at [789, 50] on div at bounding box center [676, 75] width 364 height 136
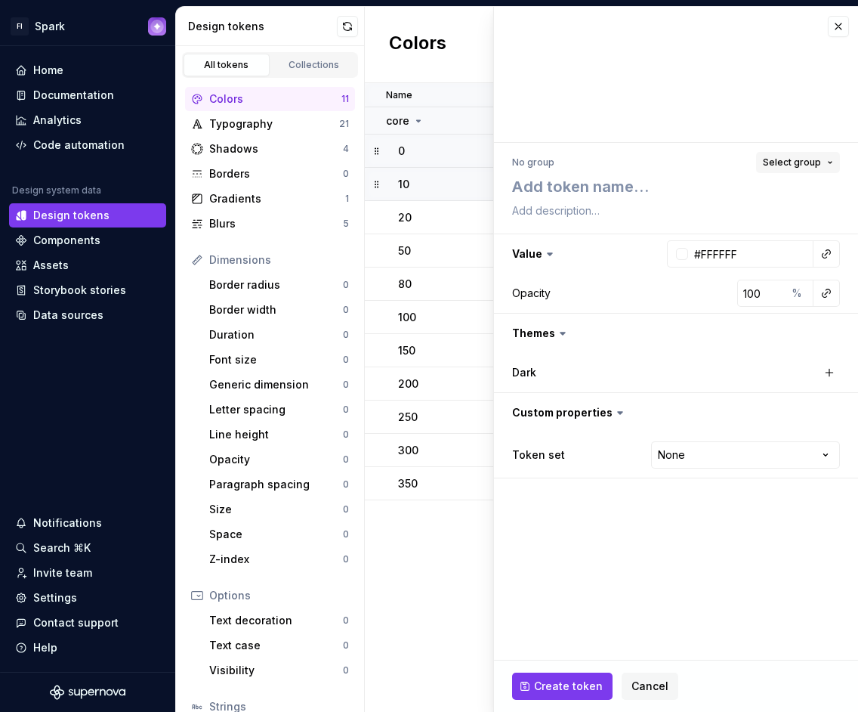
drag, startPoint x: 764, startPoint y: 154, endPoint x: 774, endPoint y: 156, distance: 10.8
click at [765, 154] on button "Select group" at bounding box center [798, 162] width 84 height 21
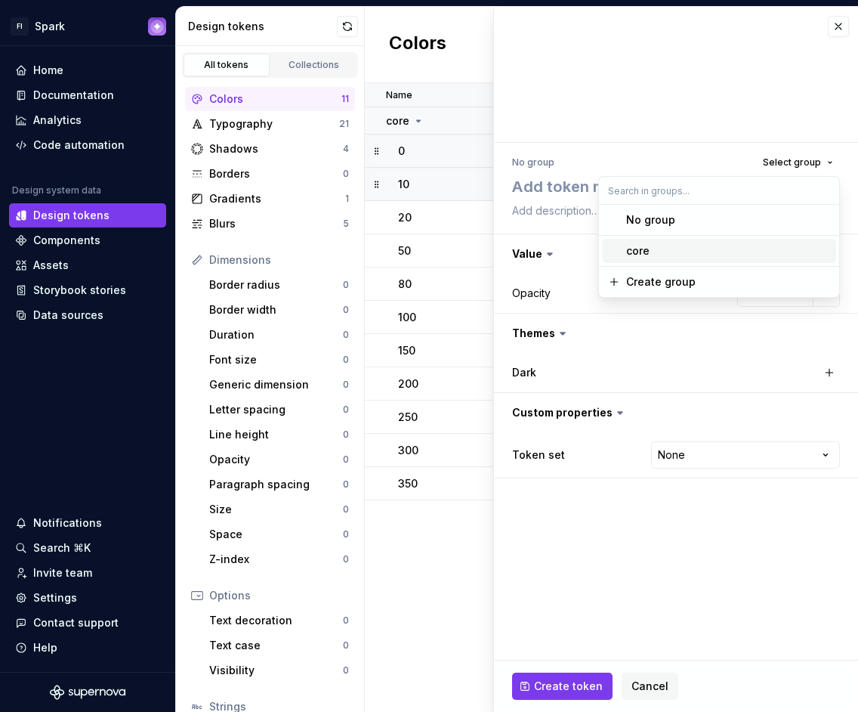
click at [692, 250] on div "core" at bounding box center [728, 250] width 204 height 15
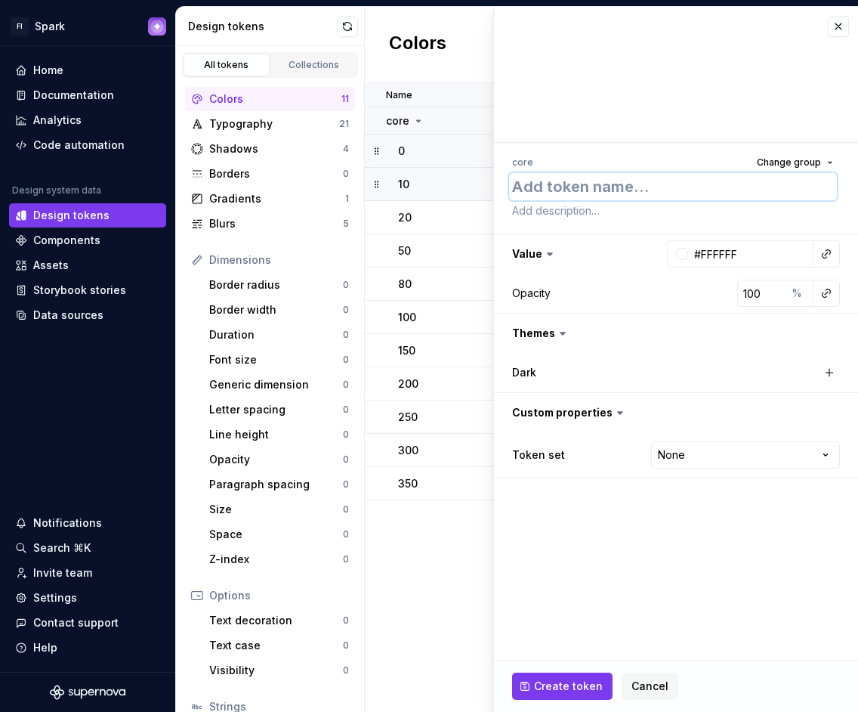
click at [620, 187] on textarea at bounding box center [673, 186] width 328 height 27
type textarea "*"
type textarea "4"
type textarea "*"
type textarea "40"
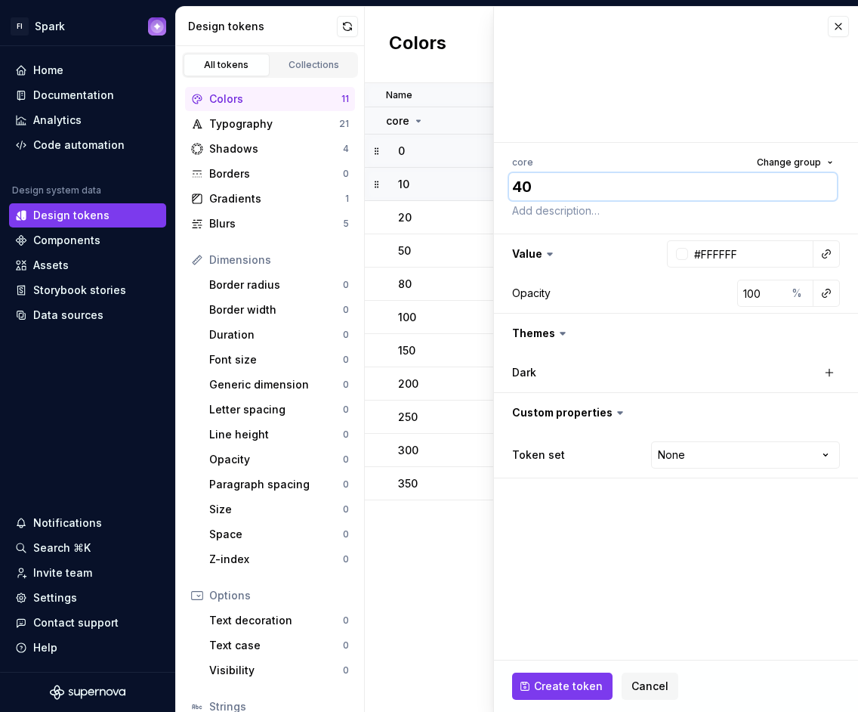
type textarea "*"
type textarea "400"
click at [734, 257] on input "#FFFFFF" at bounding box center [750, 253] width 125 height 27
paste input "94979E"
type input "94979E"
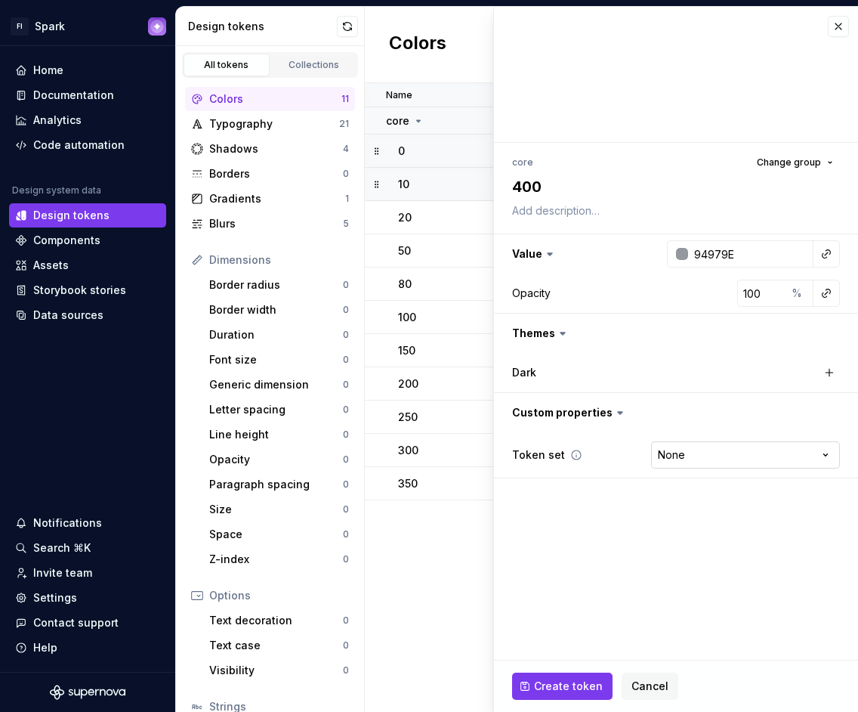
click at [717, 450] on html "FI Spark Home Documentation Analytics Code automation Design system data Design…" at bounding box center [429, 356] width 858 height 712
type textarea "*"
type input "#94979E"
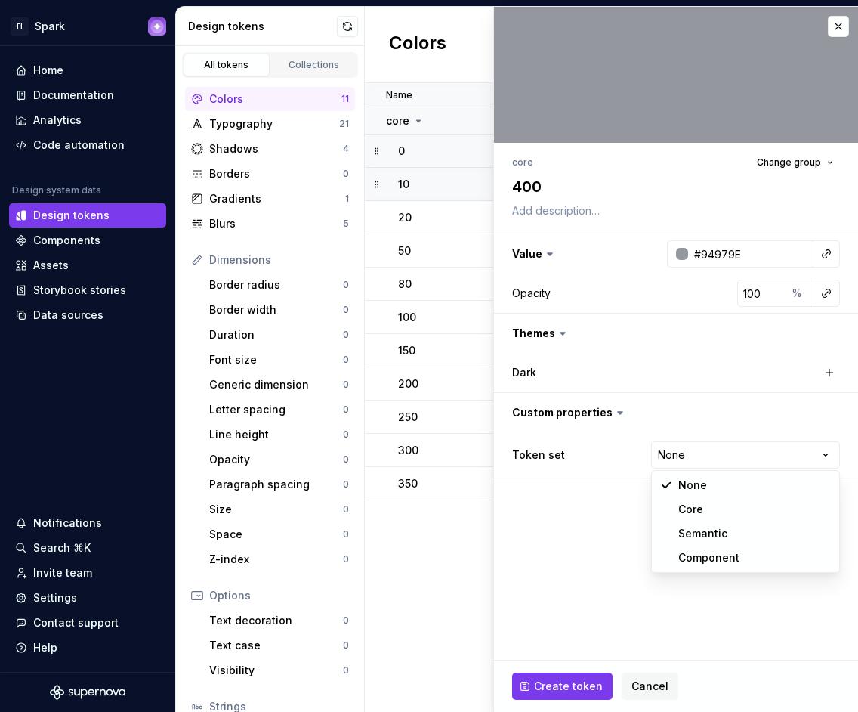
select select "**********"
click at [570, 675] on button "Create token" at bounding box center [562, 685] width 100 height 27
type textarea "*"
type input "#FFFFFF"
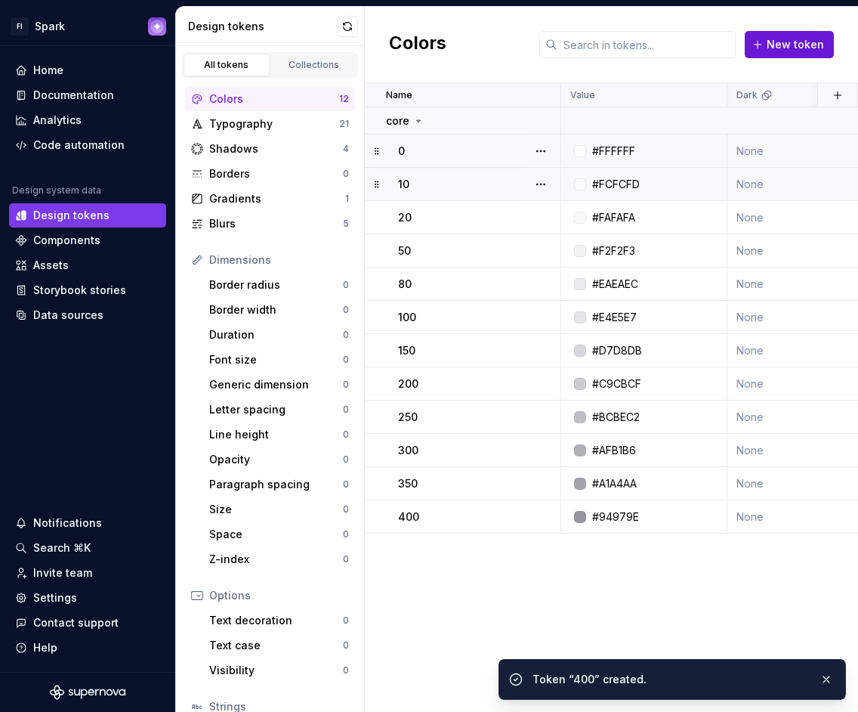
click at [811, 39] on span "New token" at bounding box center [795, 44] width 57 height 15
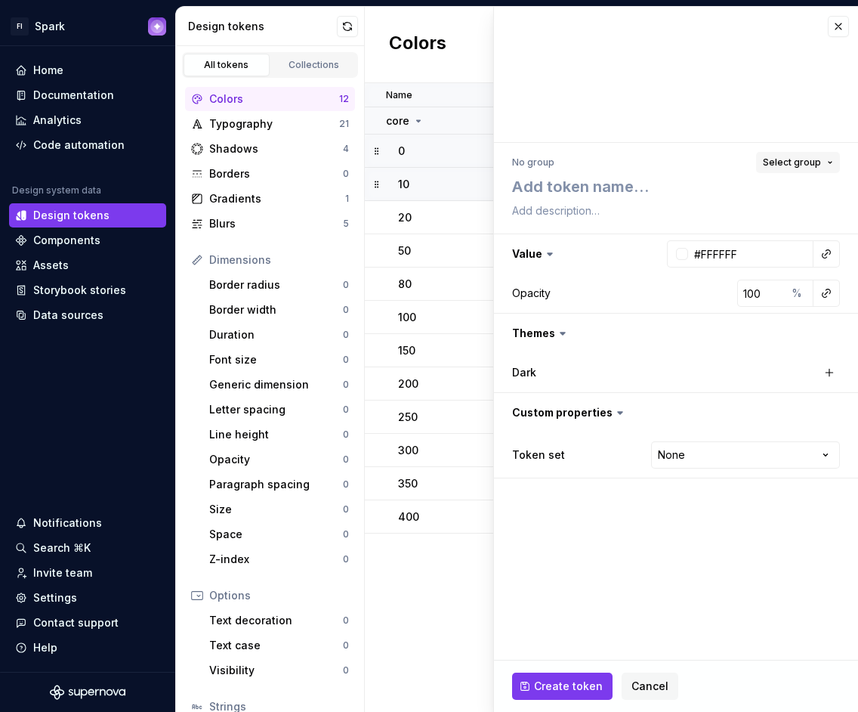
click at [782, 157] on span "Select group" at bounding box center [792, 162] width 58 height 12
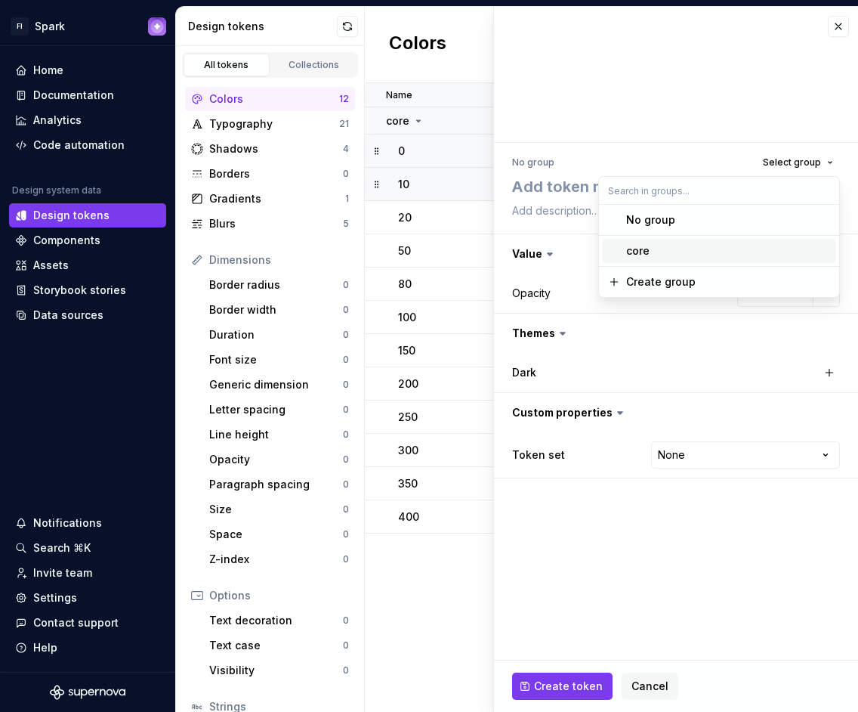
click at [696, 255] on div "core" at bounding box center [728, 250] width 204 height 15
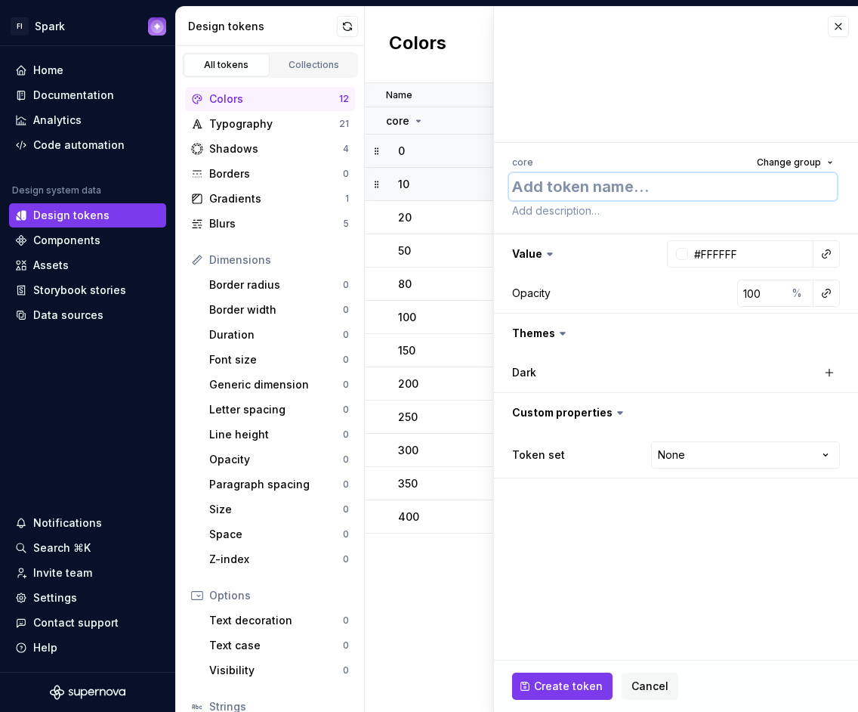
click at [598, 185] on textarea at bounding box center [673, 186] width 328 height 27
type textarea "*"
type textarea "4"
type textarea "*"
type textarea "45"
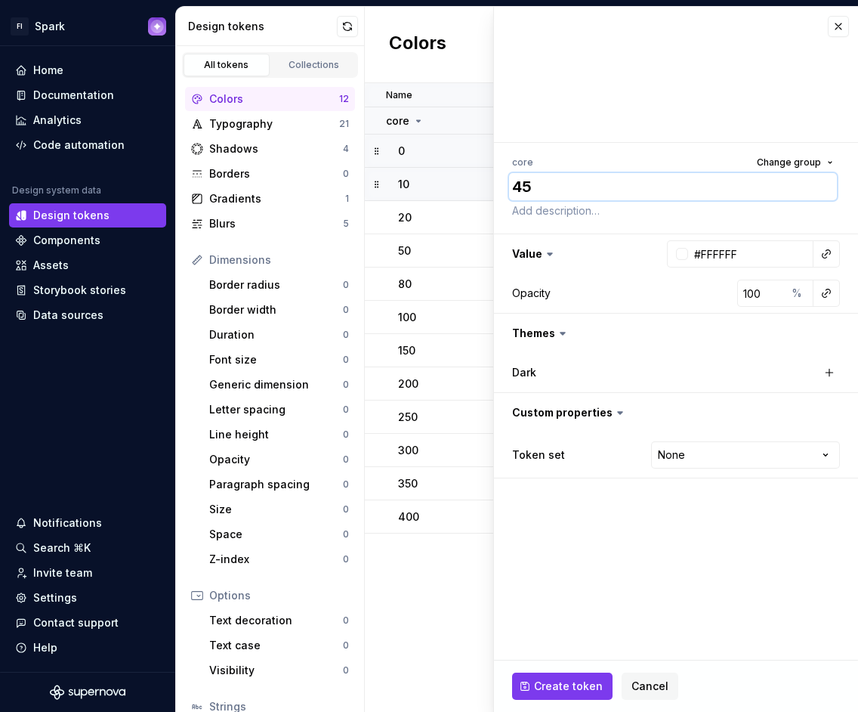
type textarea "*"
type textarea "450"
click at [712, 254] on input "#FFFFFF" at bounding box center [750, 253] width 125 height 27
paste input "878A92"
type input "878A92"
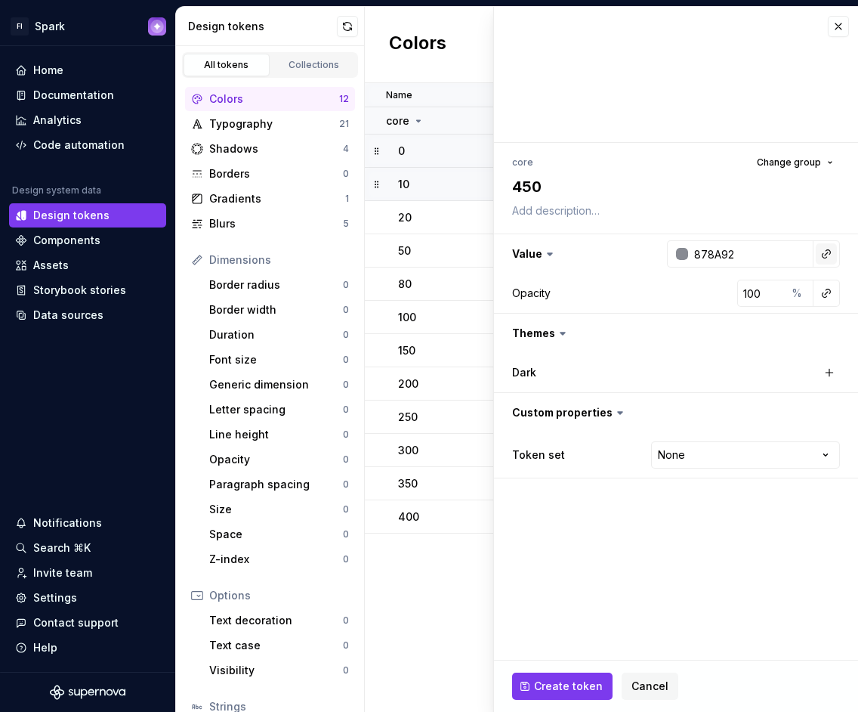
type textarea "*"
type input "#878A92"
click at [832, 255] on button "button" at bounding box center [826, 253] width 21 height 21
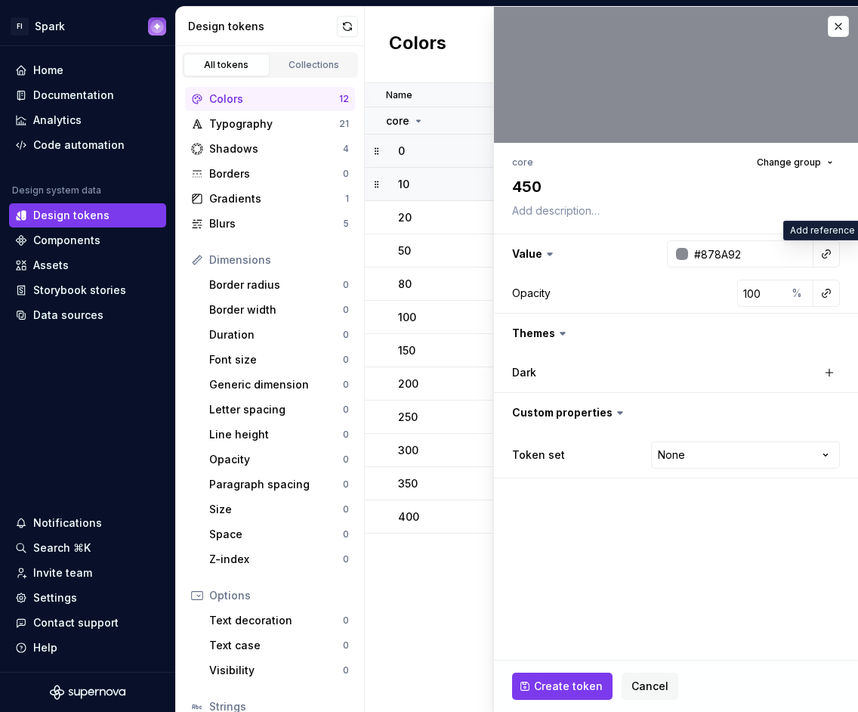
click at [757, 247] on html "FI Spark Home Documentation Analytics Code automation Design system data Design…" at bounding box center [429, 356] width 858 height 712
click at [672, 454] on html "FI Spark Home Documentation Analytics Code automation Design system data Design…" at bounding box center [429, 356] width 858 height 712
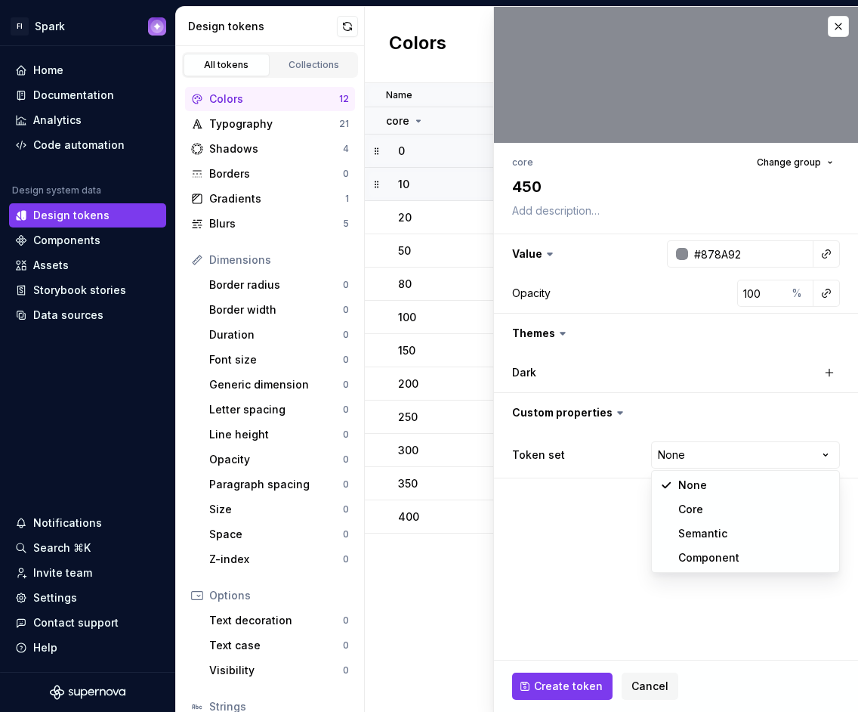
select select "**********"
click at [557, 675] on button "Create token" at bounding box center [562, 685] width 100 height 27
type textarea "*"
type input "#FFFFFF"
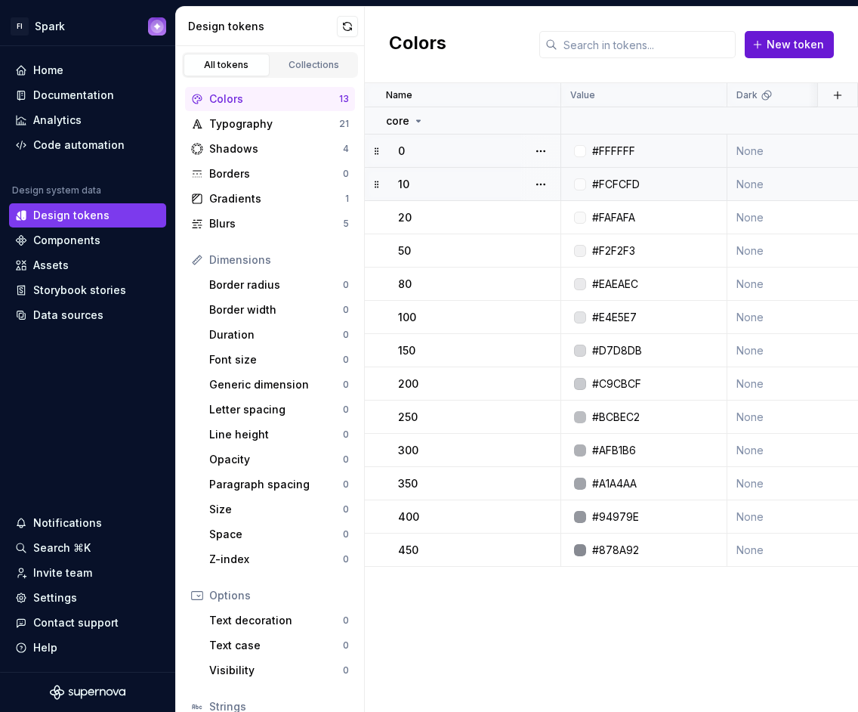
click at [772, 45] on span "New token" at bounding box center [795, 44] width 57 height 15
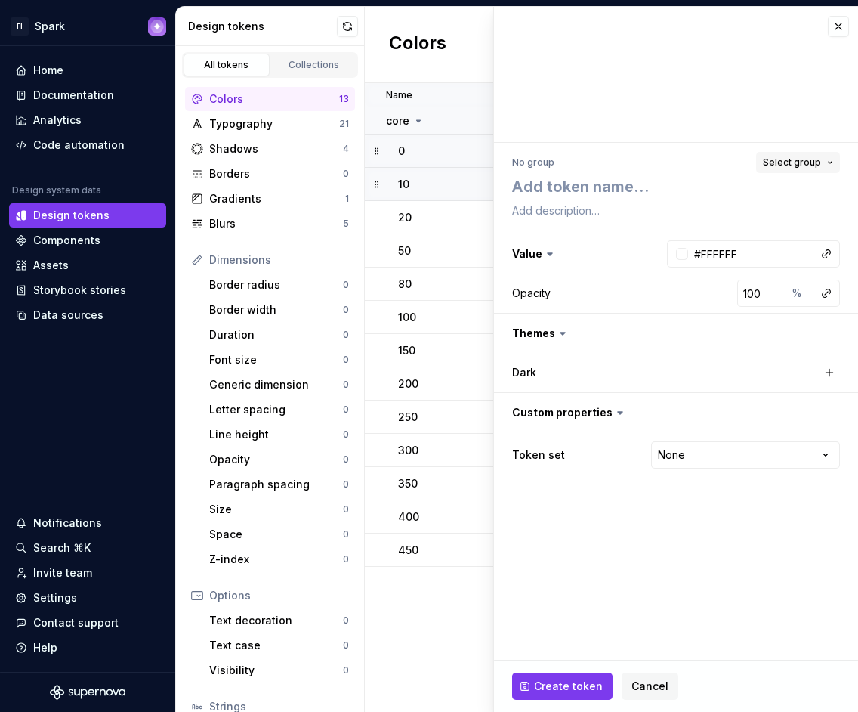
click at [808, 166] on span "Select group" at bounding box center [792, 162] width 58 height 12
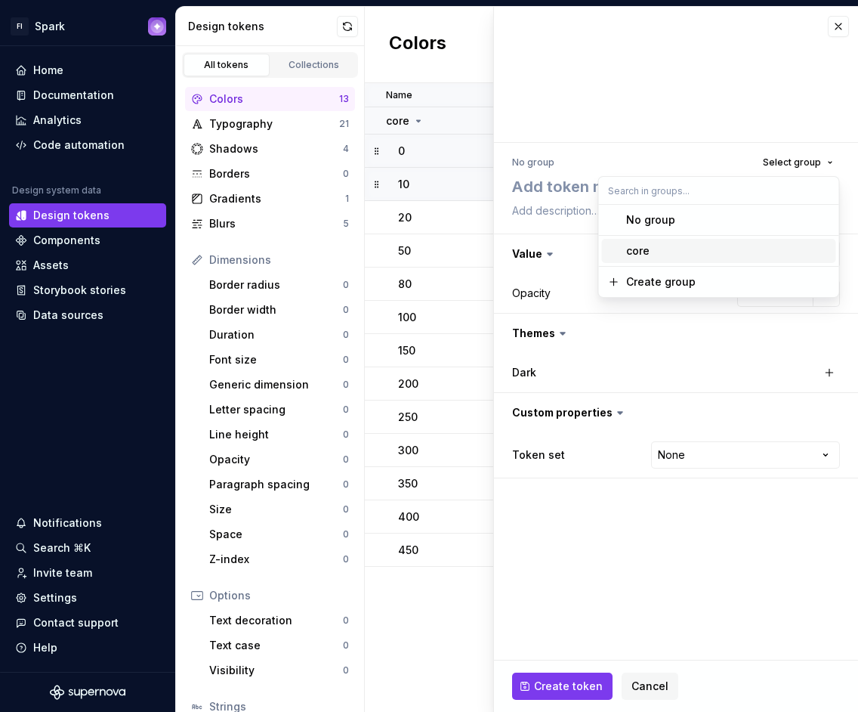
click at [724, 249] on div "core" at bounding box center [728, 250] width 204 height 15
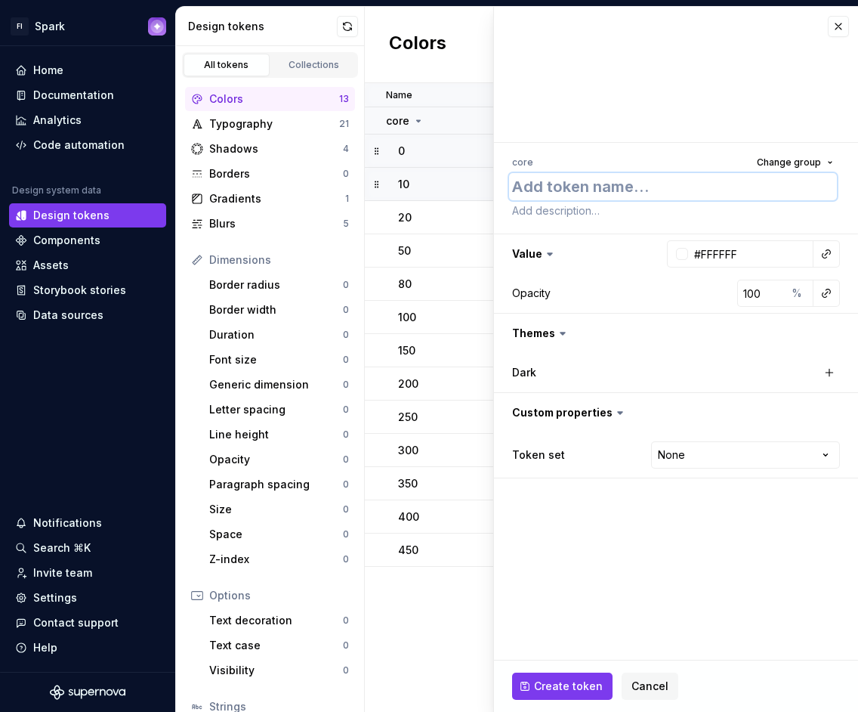
click at [607, 192] on textarea at bounding box center [673, 186] width 328 height 27
type textarea "*"
type textarea "5"
type textarea "*"
type textarea "50"
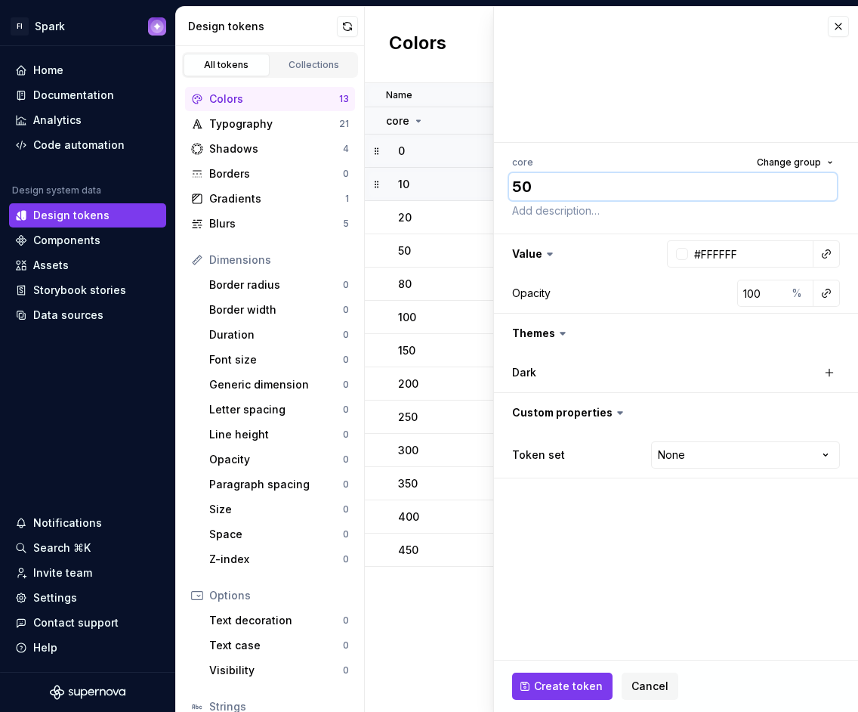
type textarea "*"
type textarea "500"
click at [720, 252] on input "#FFFFFF" at bounding box center [750, 253] width 125 height 27
paste input "797D86"
type input "797D86"
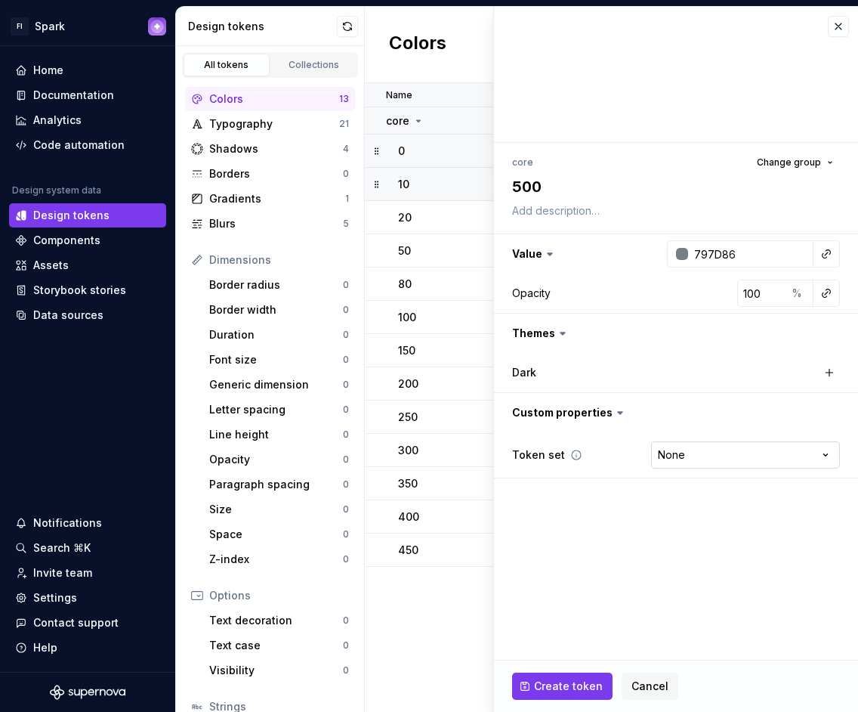
type textarea "*"
type input "#797D86"
click at [691, 446] on html "FI Spark Home Documentation Analytics Code automation Design system data Design…" at bounding box center [429, 356] width 858 height 712
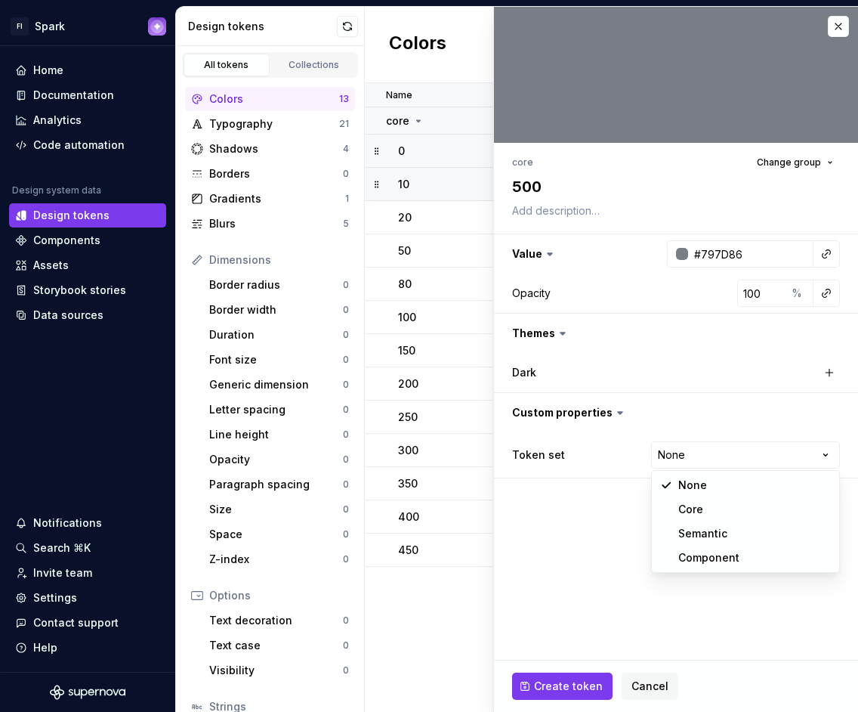
select select "**********"
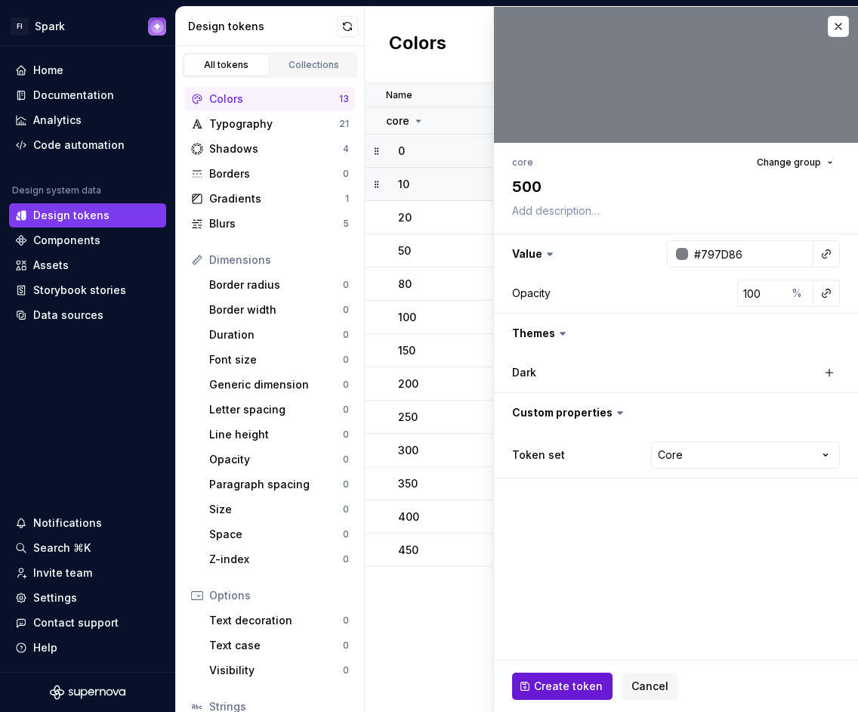
click at [537, 685] on span "Create token" at bounding box center [568, 685] width 69 height 15
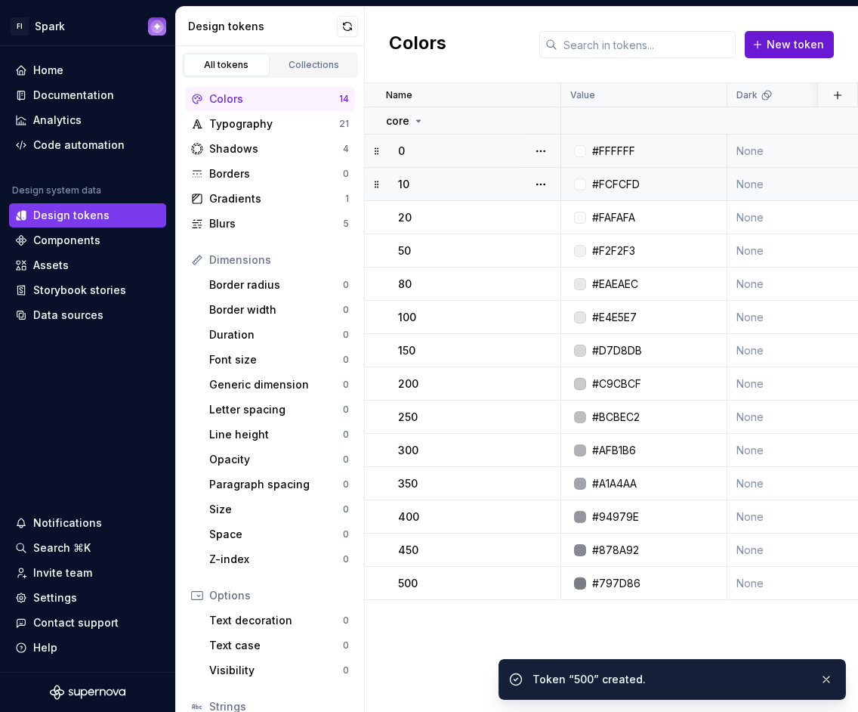
click at [812, 46] on span "New token" at bounding box center [795, 44] width 57 height 15
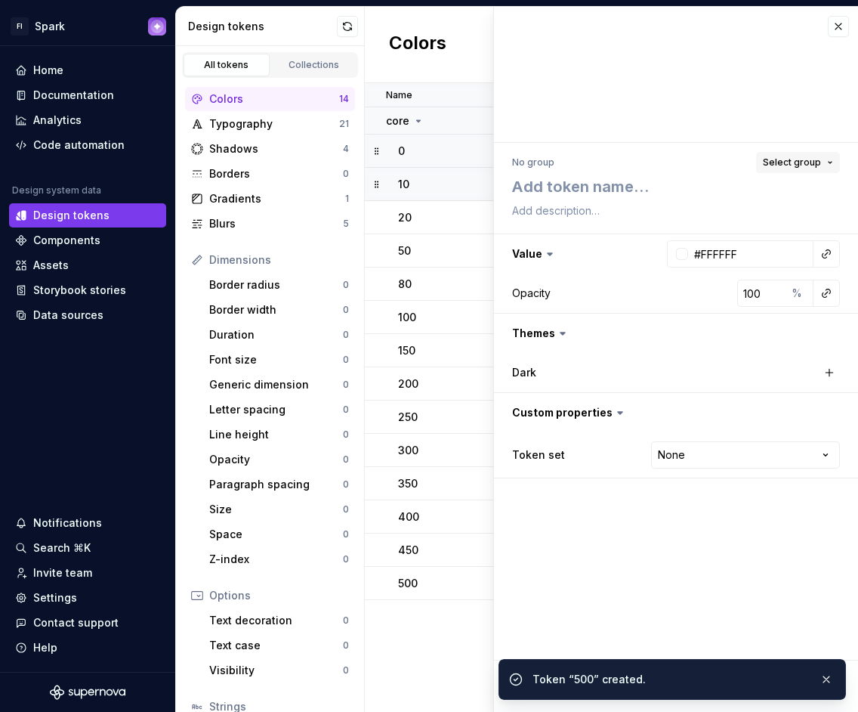
click at [780, 157] on span "Select group" at bounding box center [792, 162] width 58 height 12
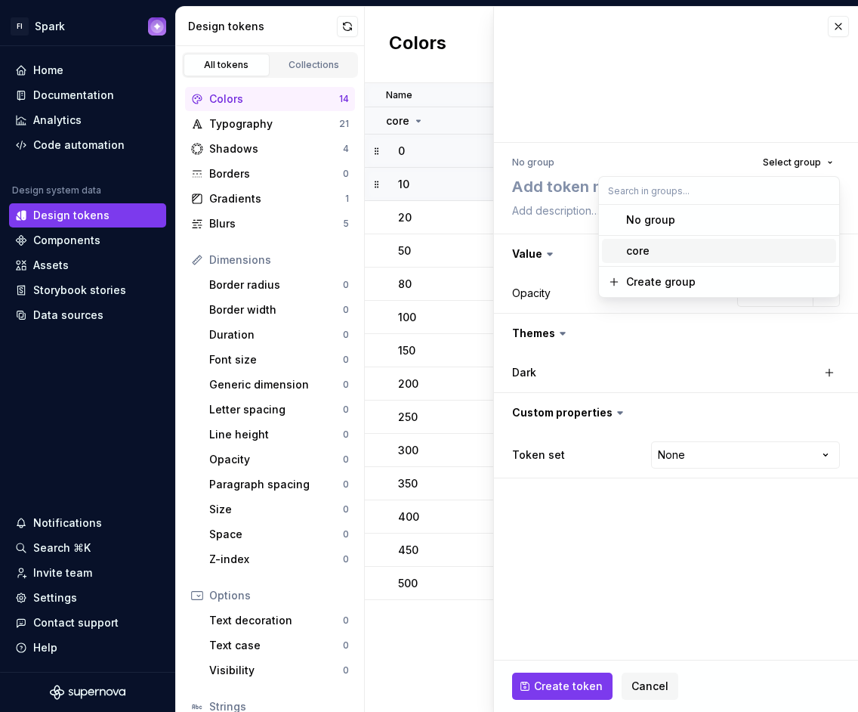
click at [686, 246] on div "core" at bounding box center [728, 250] width 204 height 15
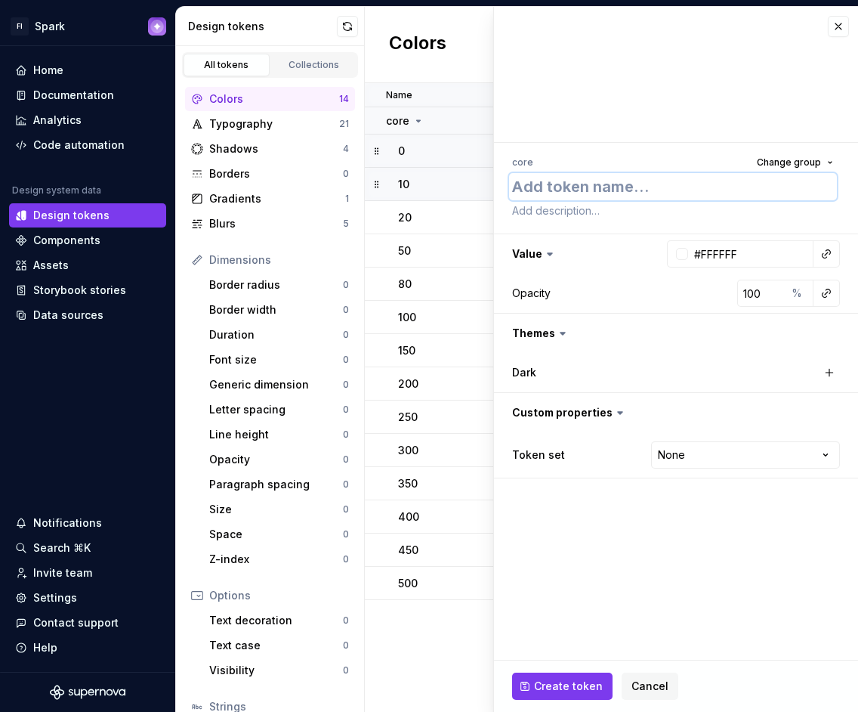
click at [635, 193] on textarea at bounding box center [673, 186] width 328 height 27
type textarea "*"
type textarea "4"
type textarea "*"
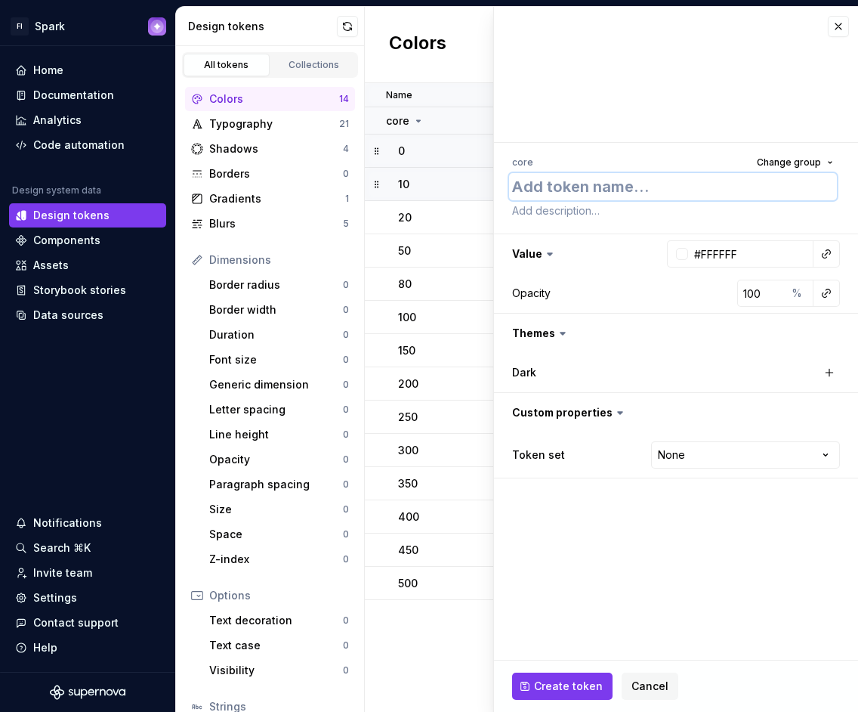
type textarea "5"
type textarea "*"
type textarea "55"
type textarea "*"
type textarea "550"
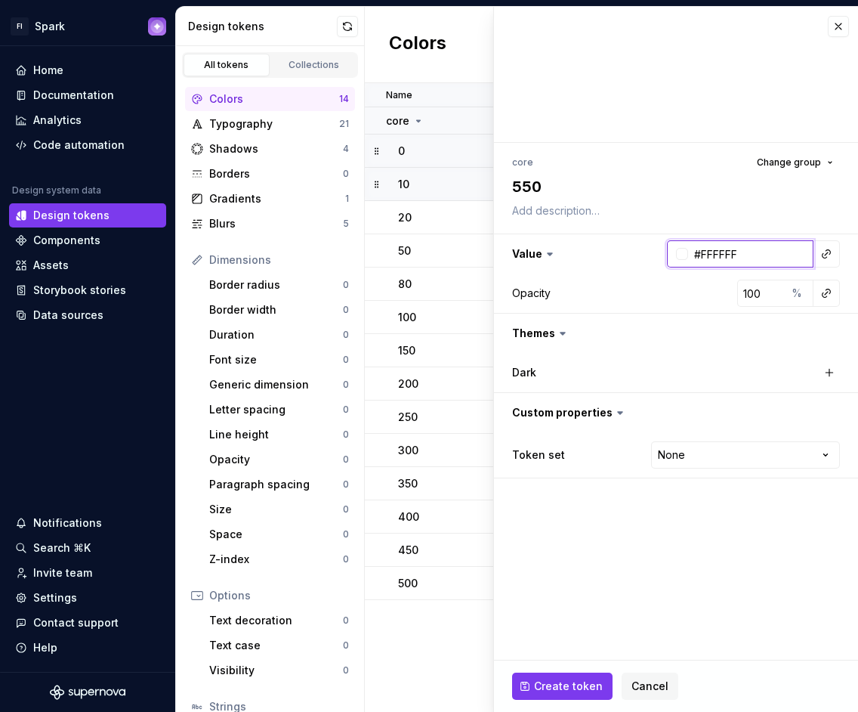
click at [750, 255] on input "#FFFFFF" at bounding box center [750, 253] width 125 height 27
type textarea "*"
paste input "text"
type textarea "*"
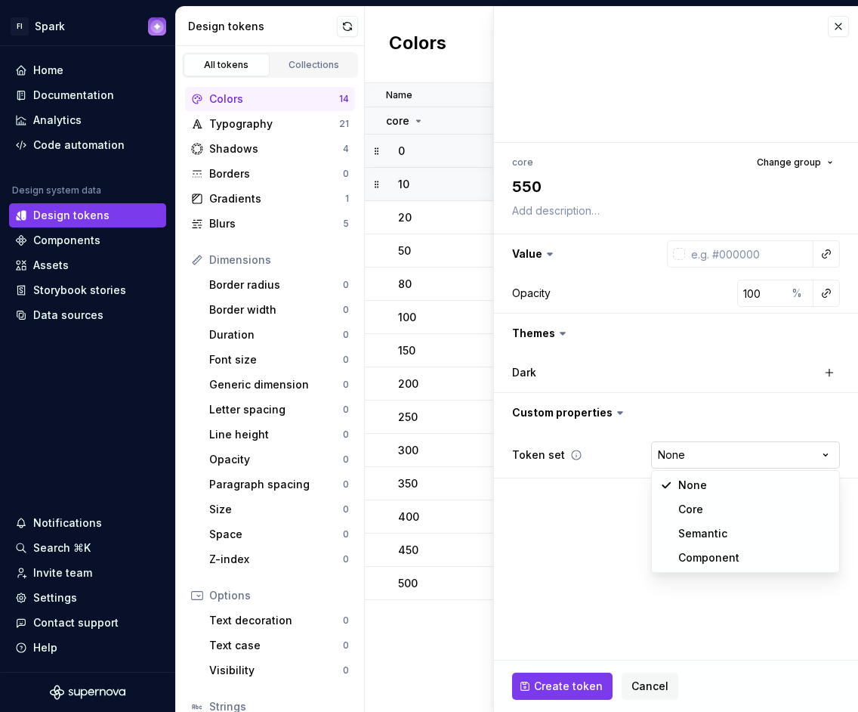
click at [746, 446] on html "FI Spark Home Documentation Analytics Code automation Design system data Design…" at bounding box center [429, 356] width 858 height 712
select select "**********"
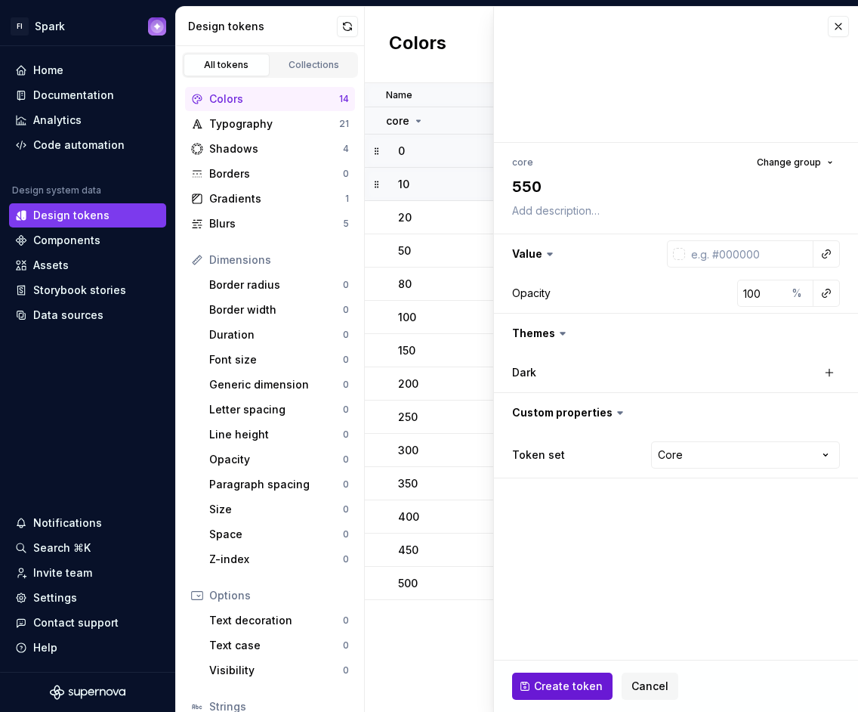
click at [557, 679] on span "Create token" at bounding box center [568, 685] width 69 height 15
click at [742, 252] on input "text" at bounding box center [749, 246] width 128 height 27
type textarea "*"
click at [710, 255] on input "text" at bounding box center [749, 246] width 128 height 27
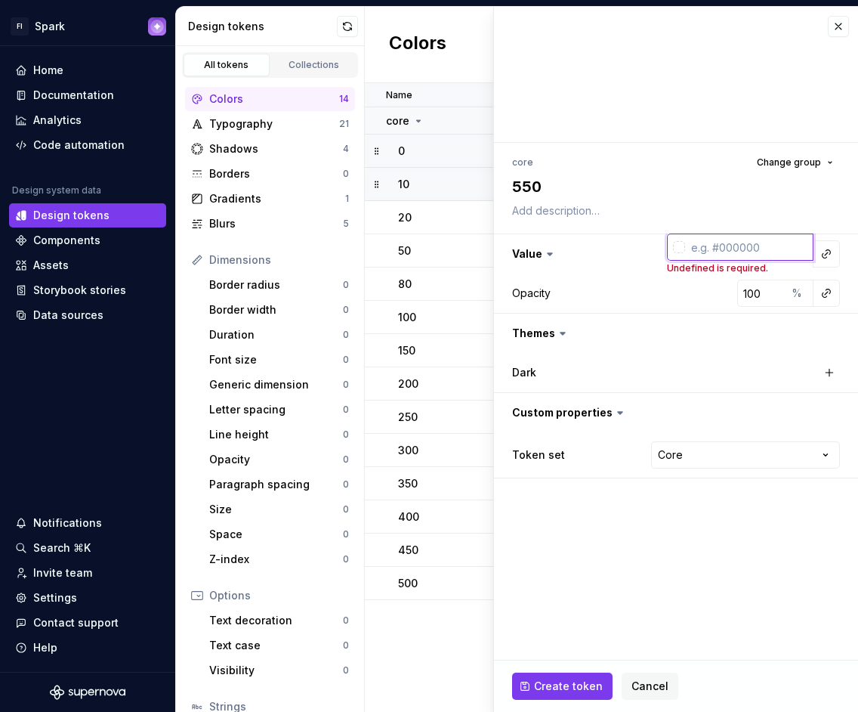
paste input "6D7178"
type input "6D7178"
type textarea "*"
type input "#6D7178"
click at [540, 668] on div "Create token Cancel" at bounding box center [676, 685] width 364 height 51
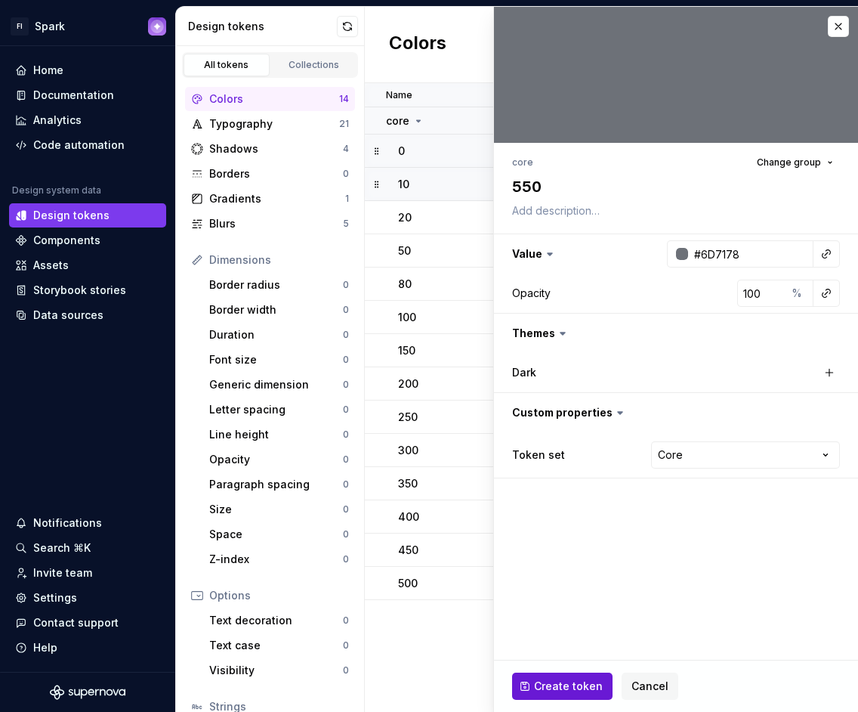
click at [547, 687] on span "Create token" at bounding box center [568, 685] width 69 height 15
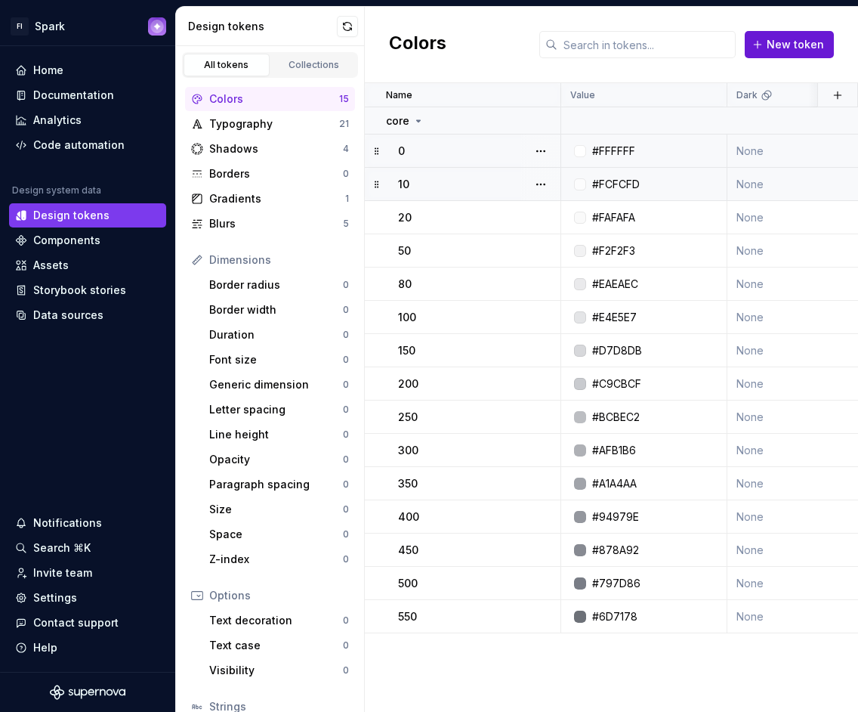
click at [823, 54] on button "New token" at bounding box center [789, 44] width 89 height 27
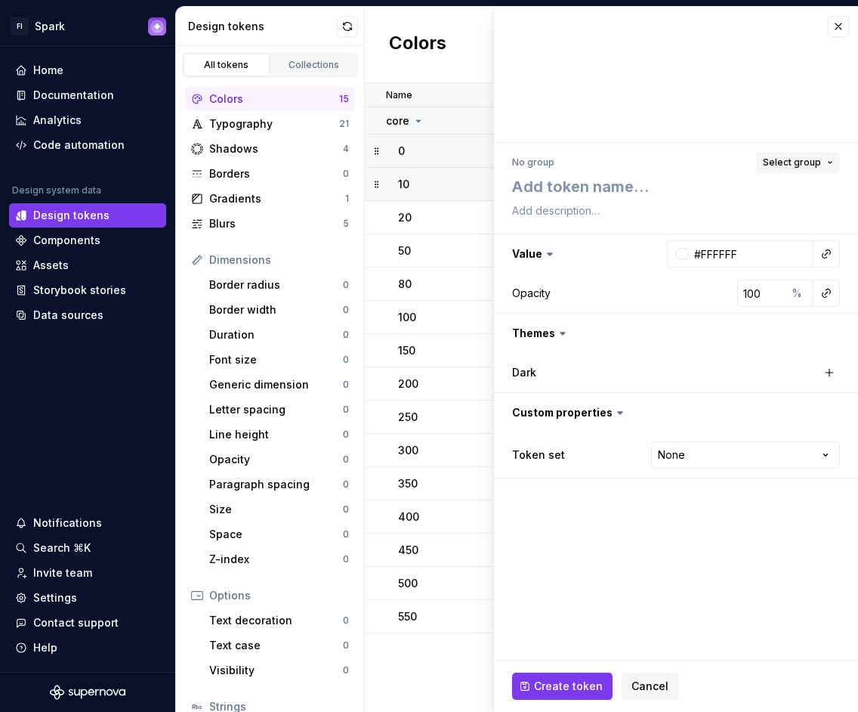
click at [796, 159] on span "Select group" at bounding box center [792, 162] width 58 height 12
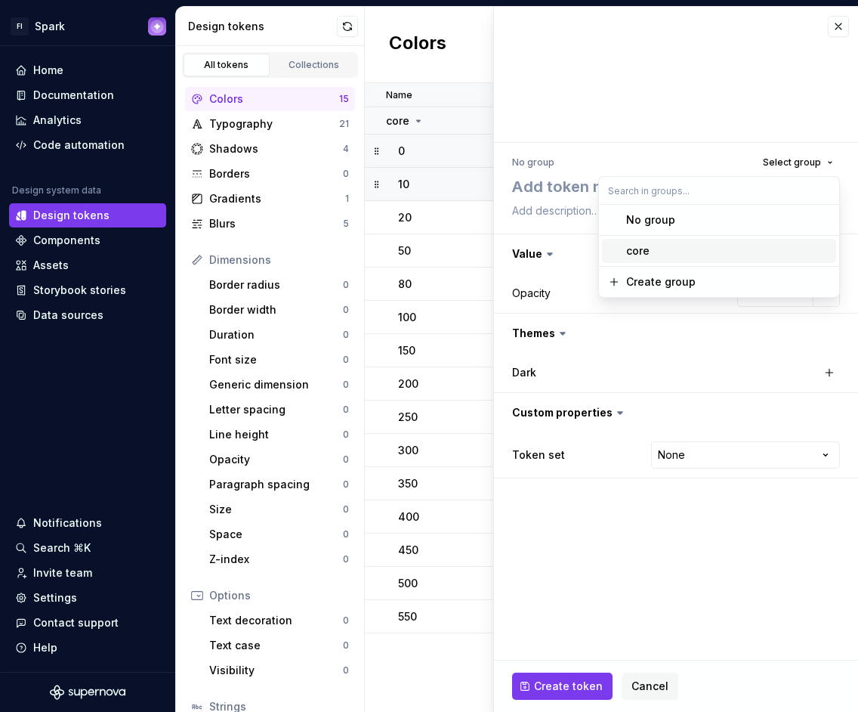
click at [692, 248] on div "core" at bounding box center [728, 250] width 204 height 15
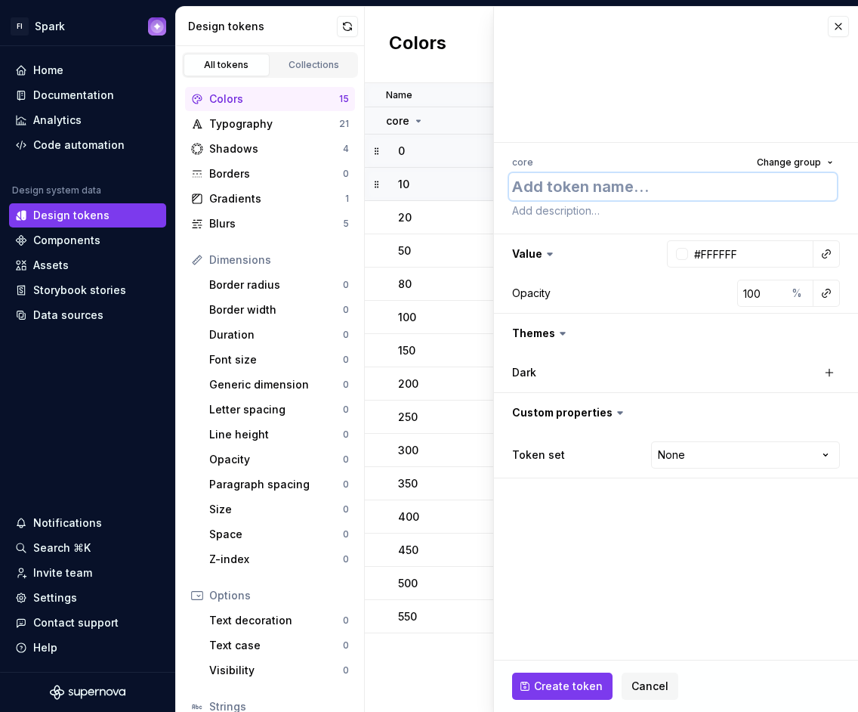
click at [620, 188] on textarea at bounding box center [673, 186] width 328 height 27
click at [735, 252] on input "#FFFFFF" at bounding box center [750, 253] width 125 height 27
paste input "61646B"
click at [712, 447] on html "FI Spark Home Documentation Analytics Code automation Design system data Design…" at bounding box center [429, 356] width 858 height 712
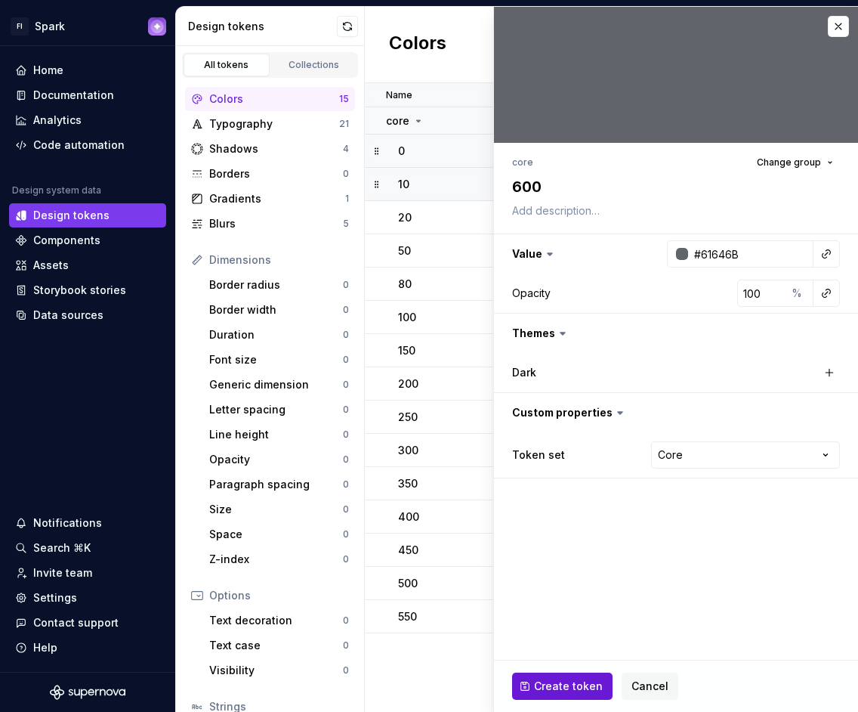
click at [533, 684] on button "Create token" at bounding box center [562, 685] width 100 height 27
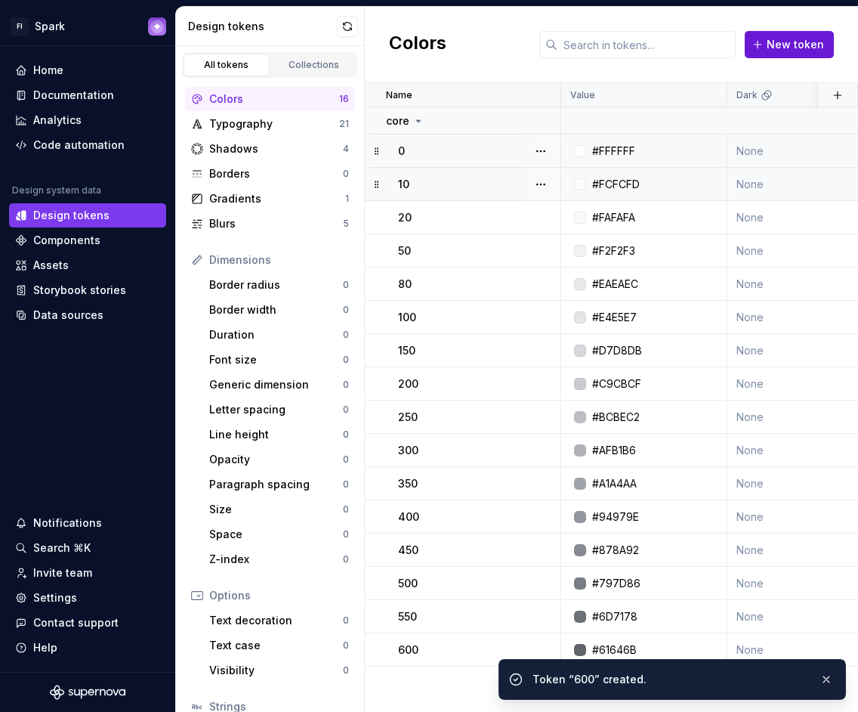
click at [810, 51] on span "New token" at bounding box center [795, 44] width 57 height 15
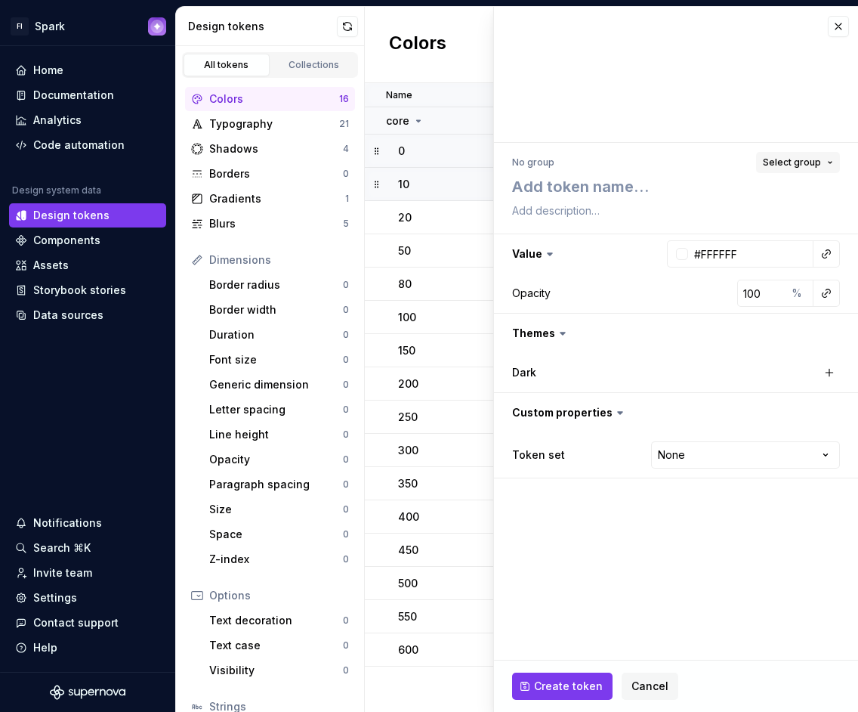
click at [814, 157] on span "Select group" at bounding box center [792, 162] width 58 height 12
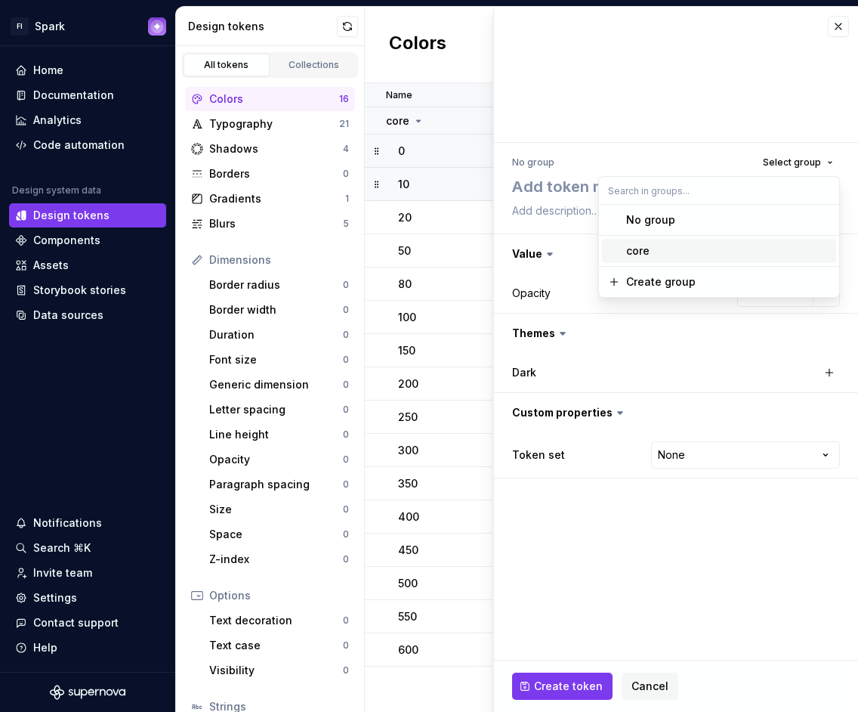
click at [713, 249] on div "core" at bounding box center [728, 250] width 204 height 15
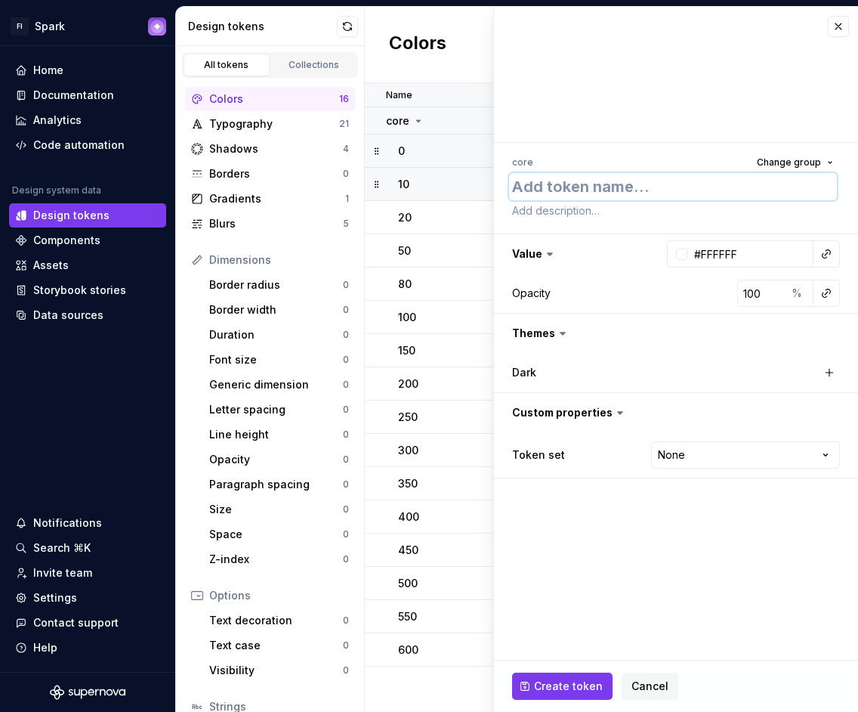
click at [585, 187] on textarea at bounding box center [673, 186] width 328 height 27
click at [746, 252] on input "#FFFFFF" at bounding box center [750, 253] width 125 height 27
paste input "55585E"
click at [691, 445] on html "FI Spark Home Documentation Analytics Code automation Design system data Design…" at bounding box center [429, 356] width 858 height 712
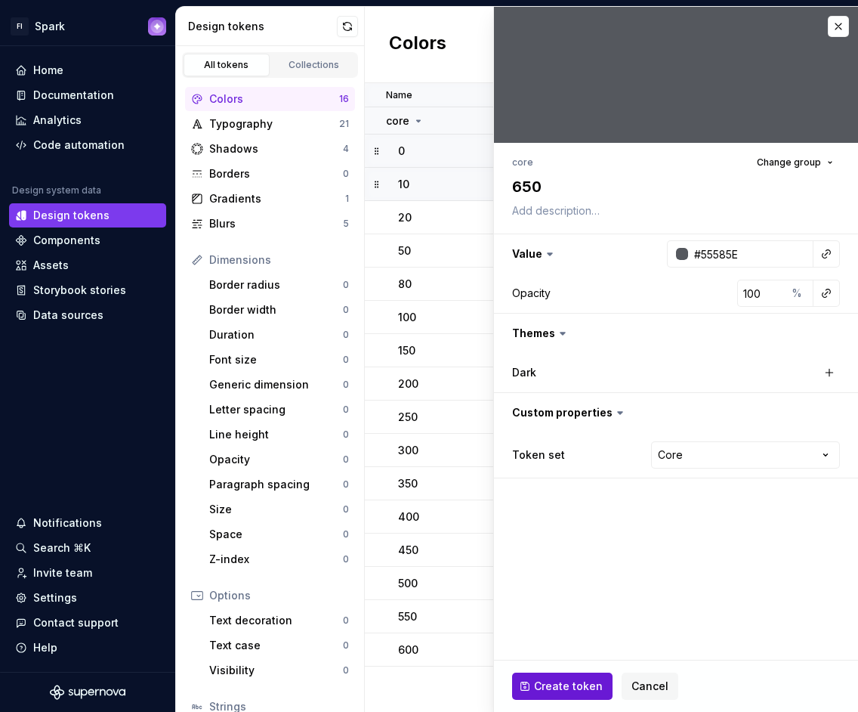
click at [562, 681] on span "Create token" at bounding box center [568, 685] width 69 height 15
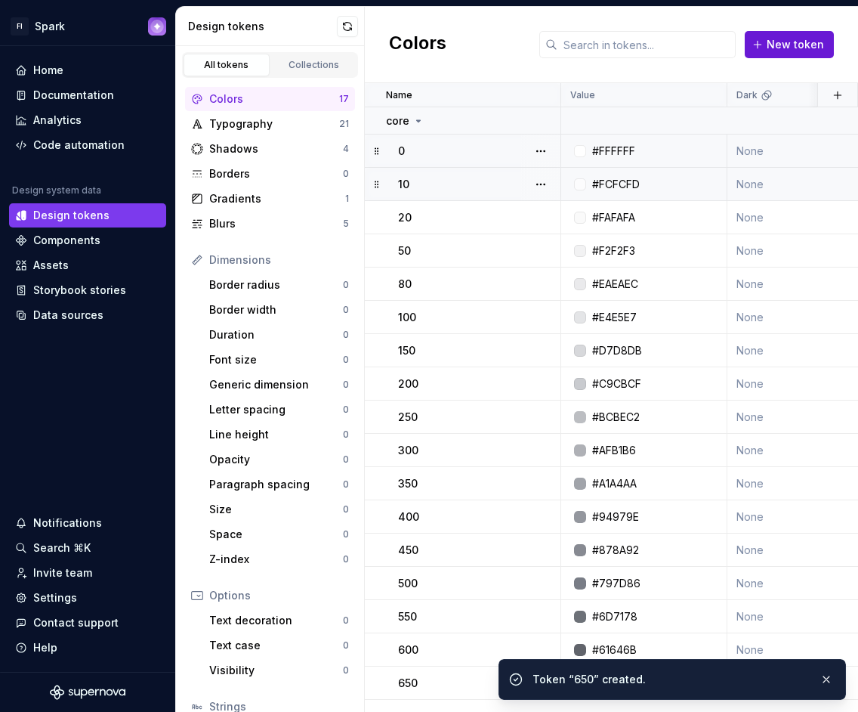
click at [792, 49] on span "New token" at bounding box center [795, 44] width 57 height 15
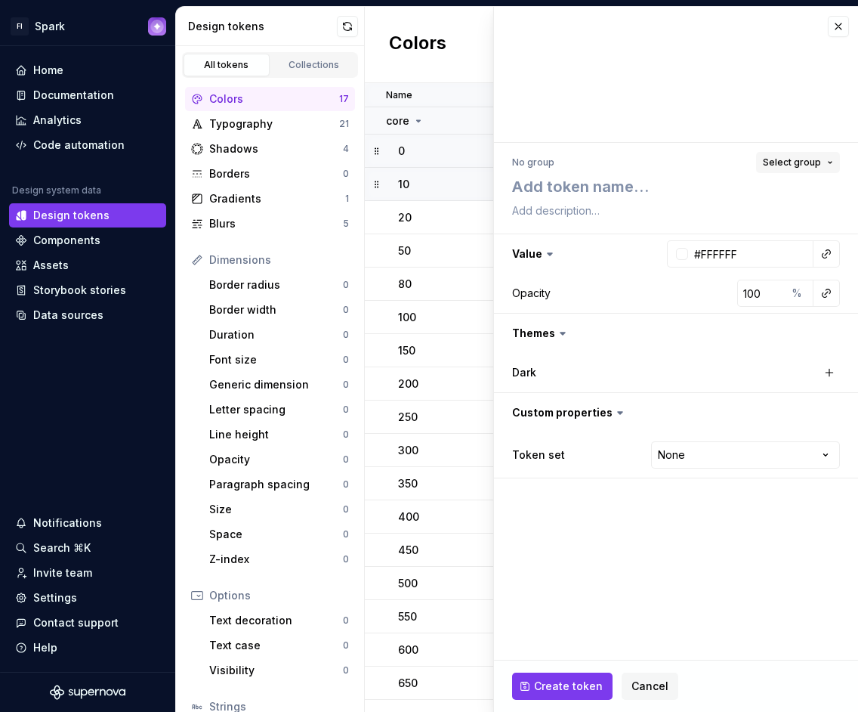
click at [831, 162] on button "Select group" at bounding box center [798, 162] width 84 height 21
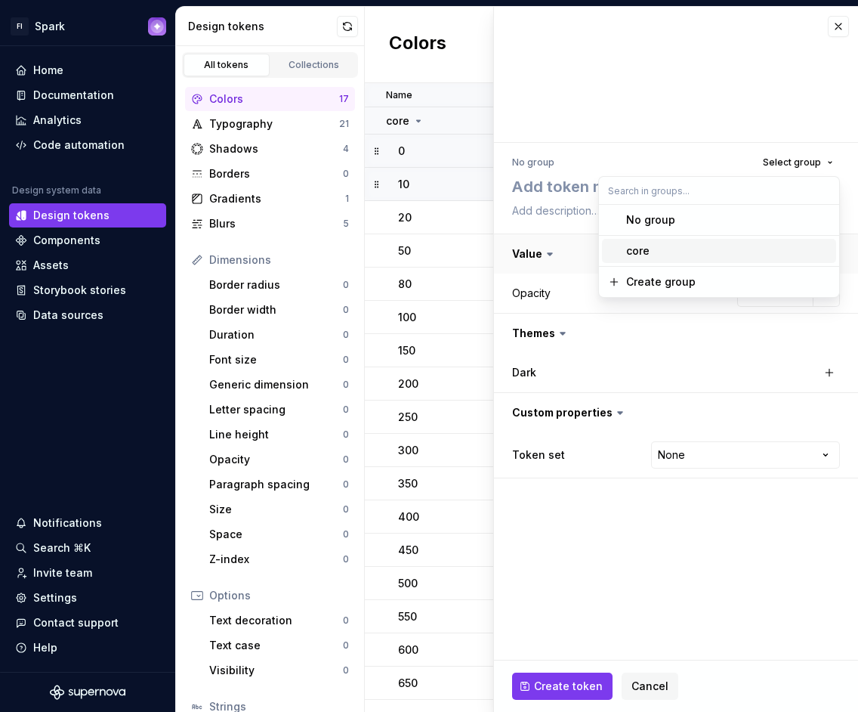
click at [663, 246] on div "core" at bounding box center [728, 250] width 204 height 15
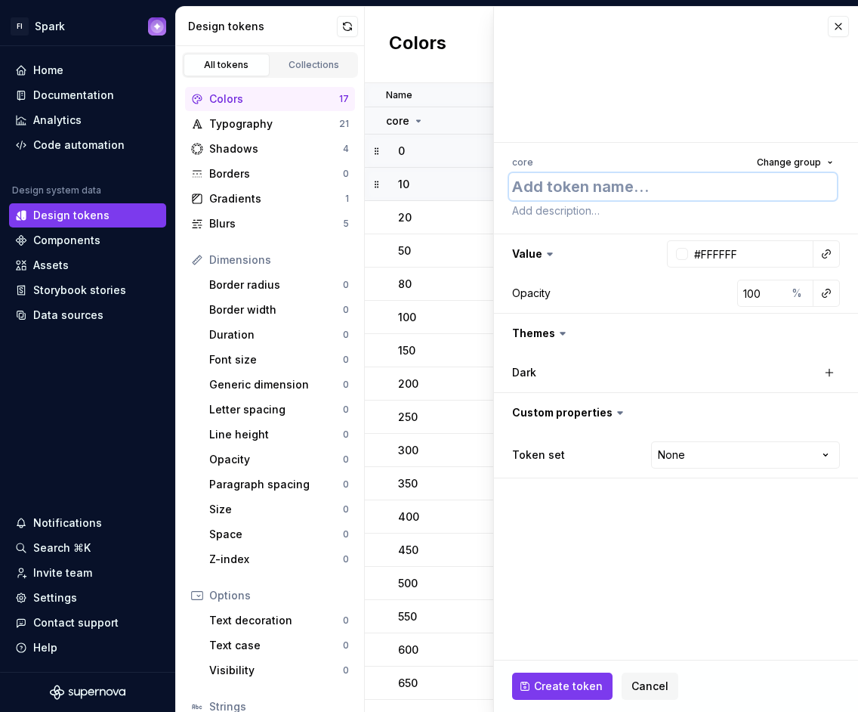
click at [610, 195] on textarea at bounding box center [673, 186] width 328 height 27
click at [713, 255] on input "#FFFFFF" at bounding box center [750, 253] width 125 height 27
paste input "494B50"
paste input "text"
click at [691, 454] on html "FI Spark Home Documentation Analytics Code automation Design system data Design…" at bounding box center [429, 356] width 858 height 712
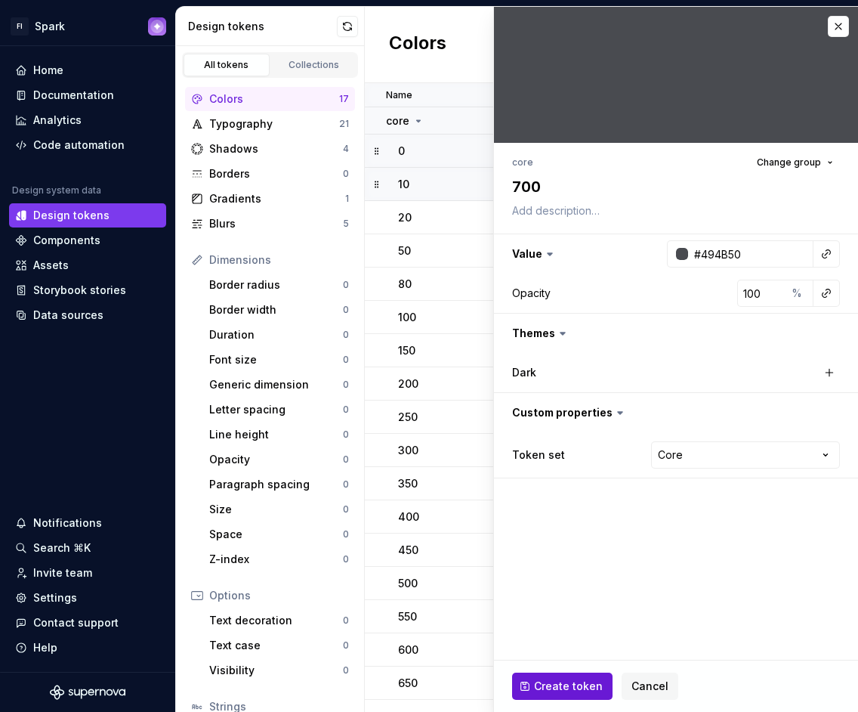
click at [555, 675] on button "Create token" at bounding box center [562, 685] width 100 height 27
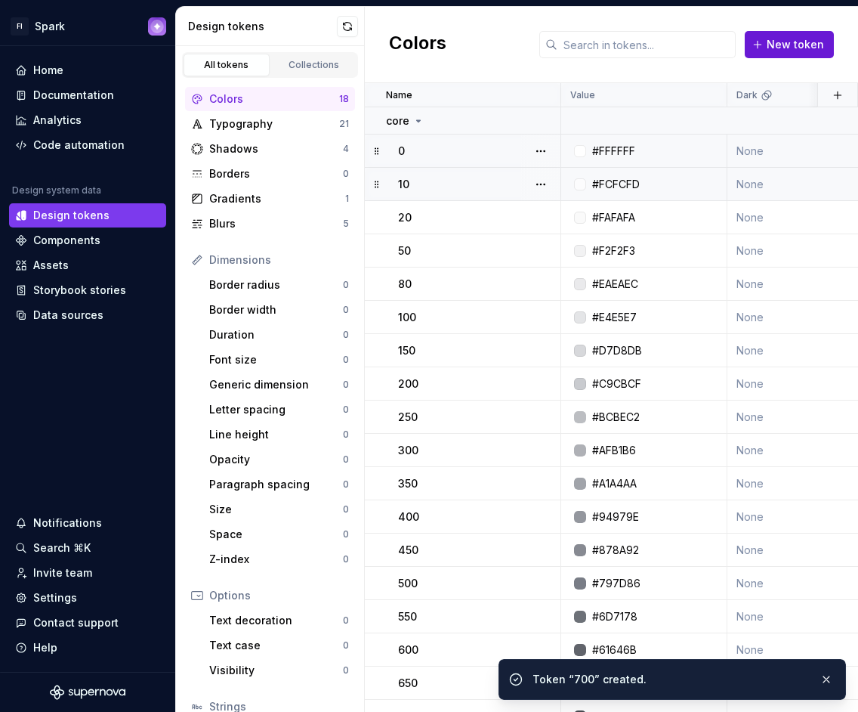
click at [796, 50] on span "New token" at bounding box center [795, 44] width 57 height 15
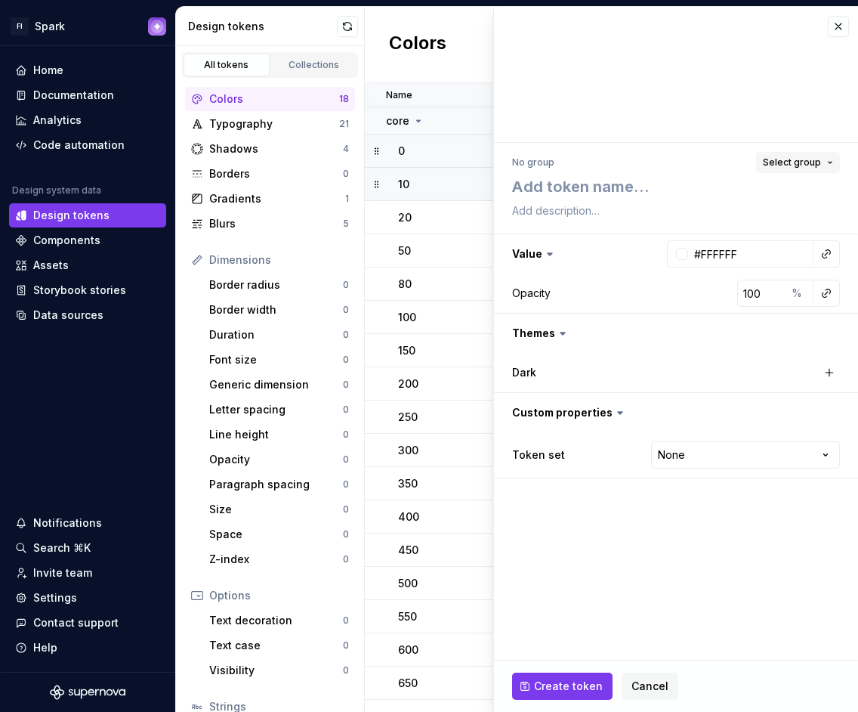
click at [771, 162] on span "Select group" at bounding box center [792, 162] width 58 height 12
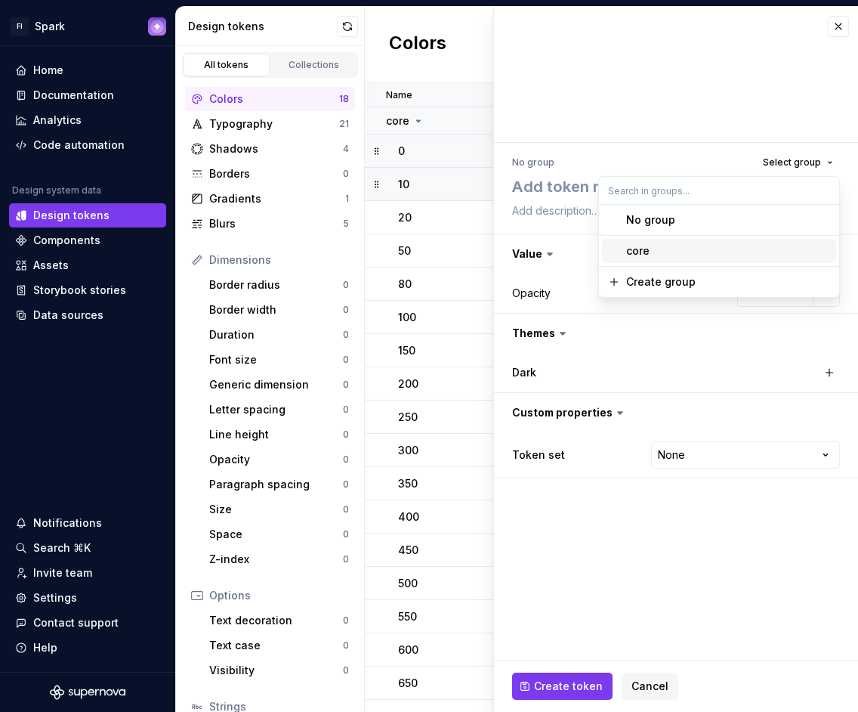
click at [675, 248] on div "core" at bounding box center [728, 250] width 204 height 15
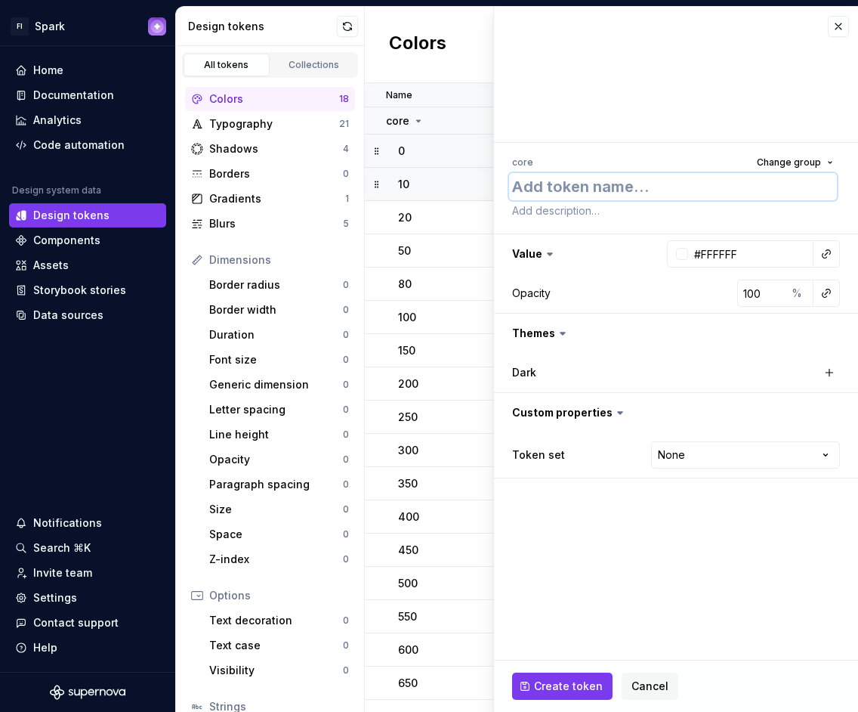
click at [572, 188] on textarea at bounding box center [673, 186] width 328 height 27
click at [740, 258] on input "#FFFFFF" at bounding box center [750, 253] width 125 height 27
paste input "3D3F43"
click at [660, 456] on html "FI Spark Home Documentation Analytics Code automation Design system data Design…" at bounding box center [429, 356] width 858 height 712
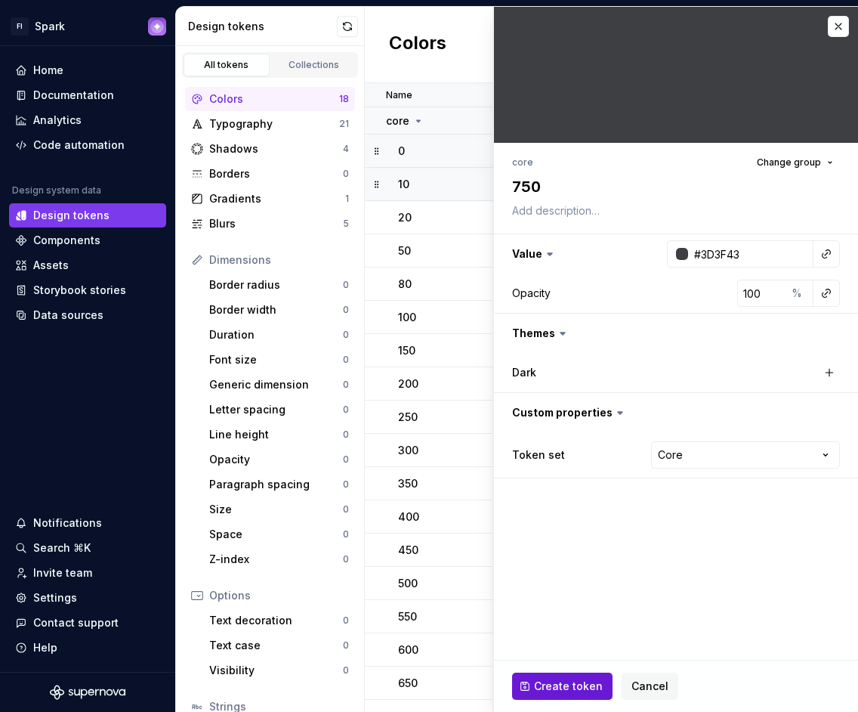
click at [555, 675] on button "Create token" at bounding box center [562, 685] width 100 height 27
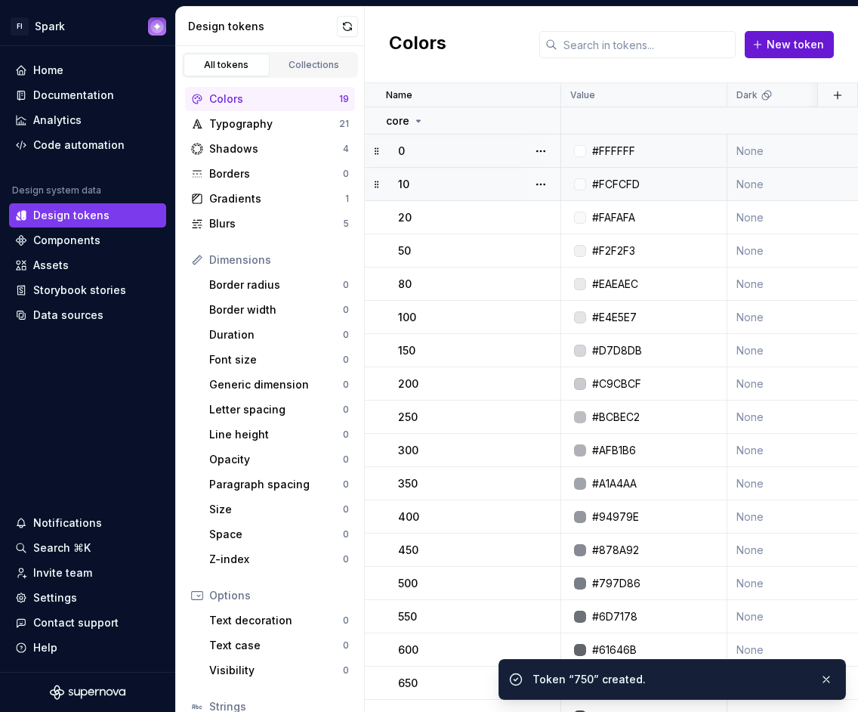
click at [780, 45] on span "New token" at bounding box center [795, 44] width 57 height 15
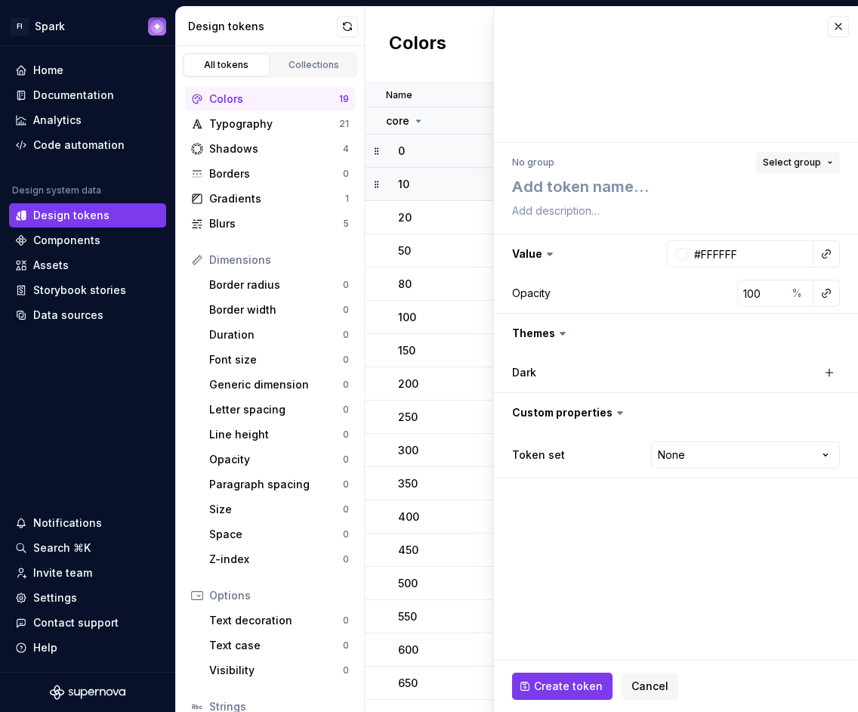
click at [825, 162] on button "Select group" at bounding box center [798, 162] width 84 height 21
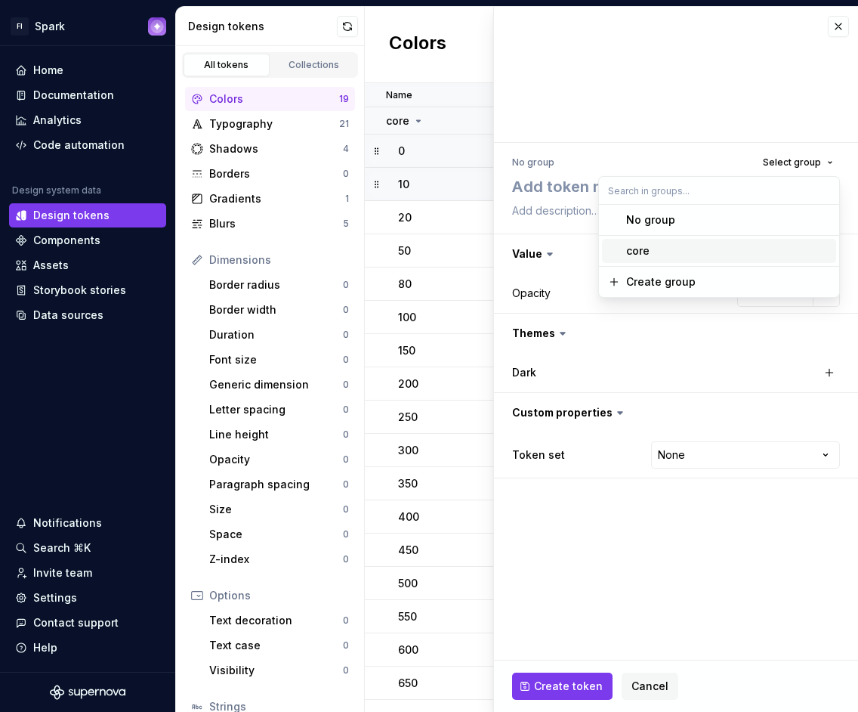
click at [690, 253] on div "core" at bounding box center [728, 250] width 204 height 15
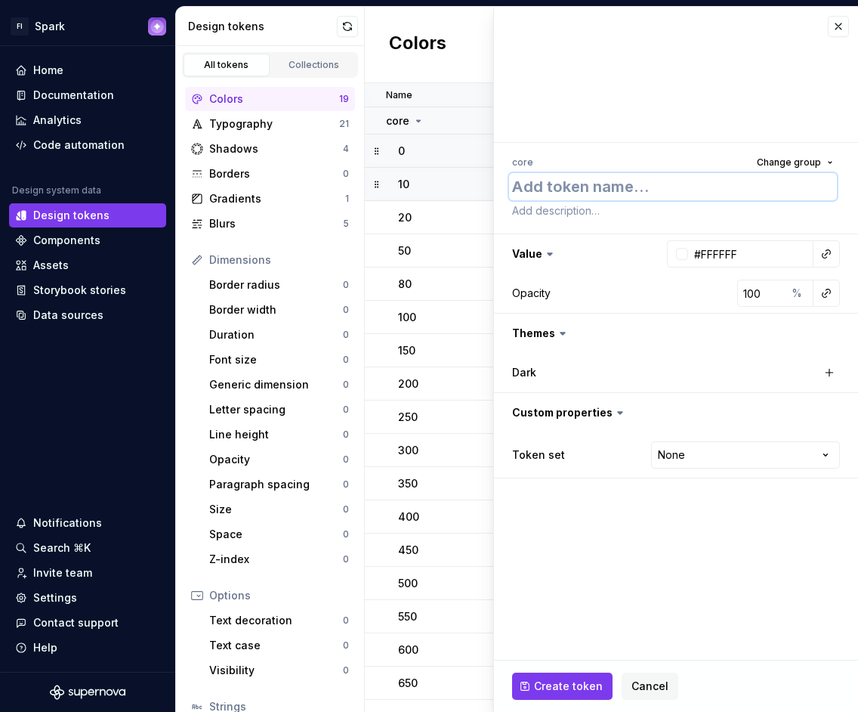
click at [599, 189] on textarea at bounding box center [673, 186] width 328 height 27
click at [771, 265] on input "#FFFFFF" at bounding box center [750, 253] width 125 height 27
paste input "303236"
click at [688, 448] on html "FI Spark Home Documentation Analytics Code automation Design system data Design…" at bounding box center [429, 356] width 858 height 712
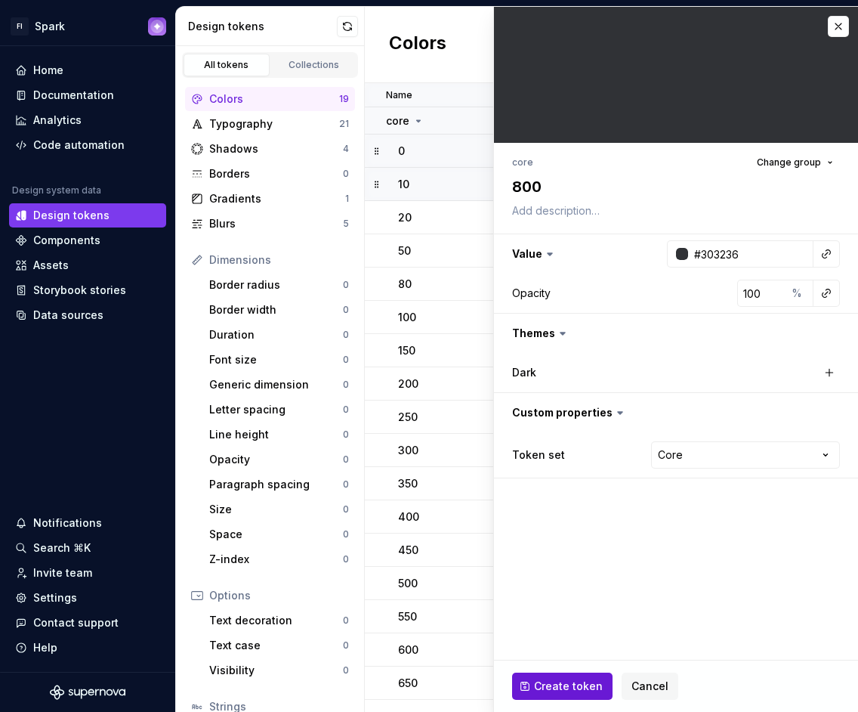
click at [575, 680] on span "Create token" at bounding box center [568, 685] width 69 height 15
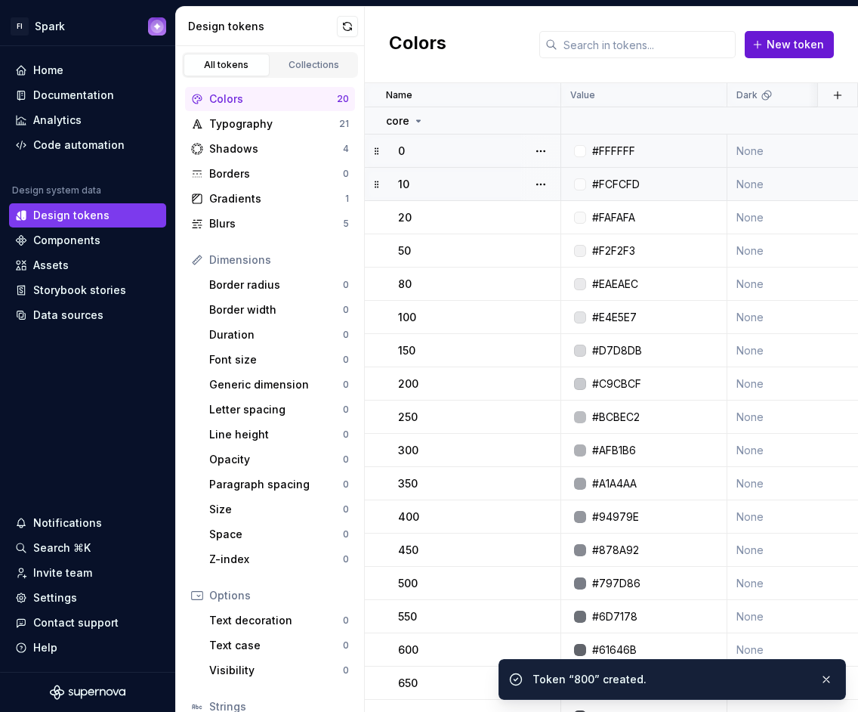
click at [799, 51] on span "New token" at bounding box center [795, 44] width 57 height 15
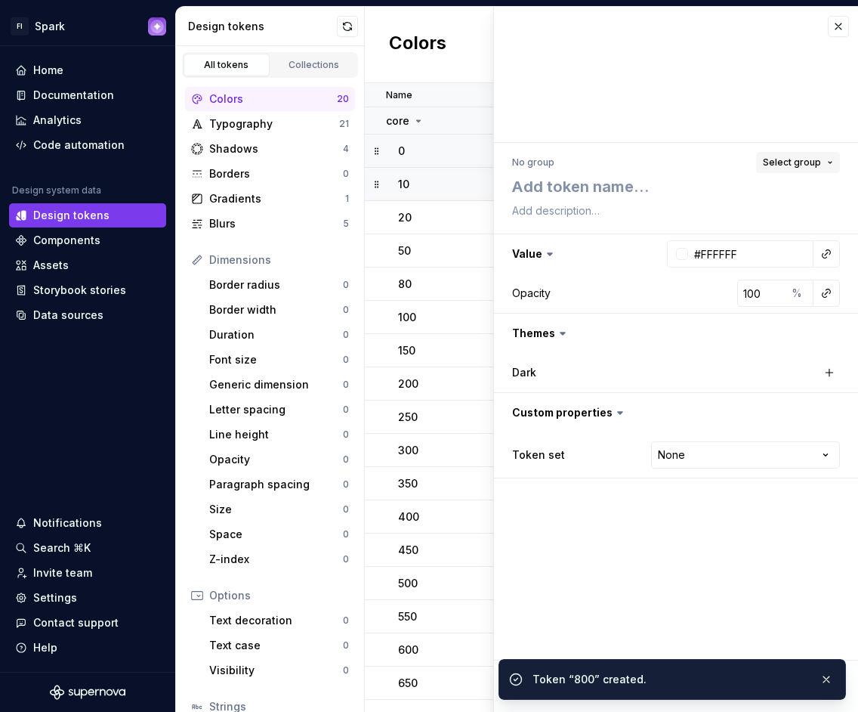
click at [784, 165] on span "Select group" at bounding box center [792, 162] width 58 height 12
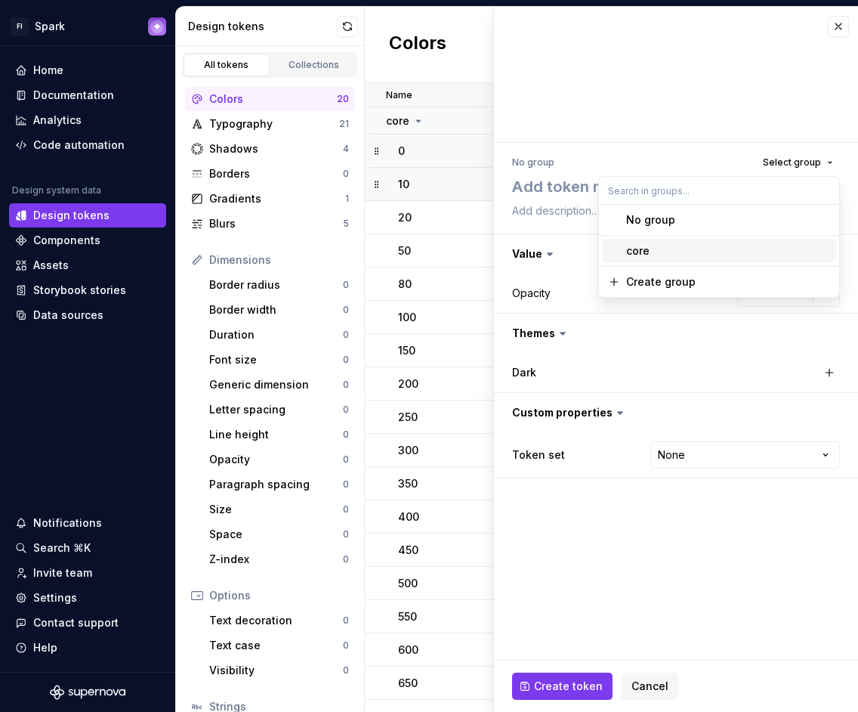
click at [668, 250] on div "core" at bounding box center [728, 250] width 204 height 15
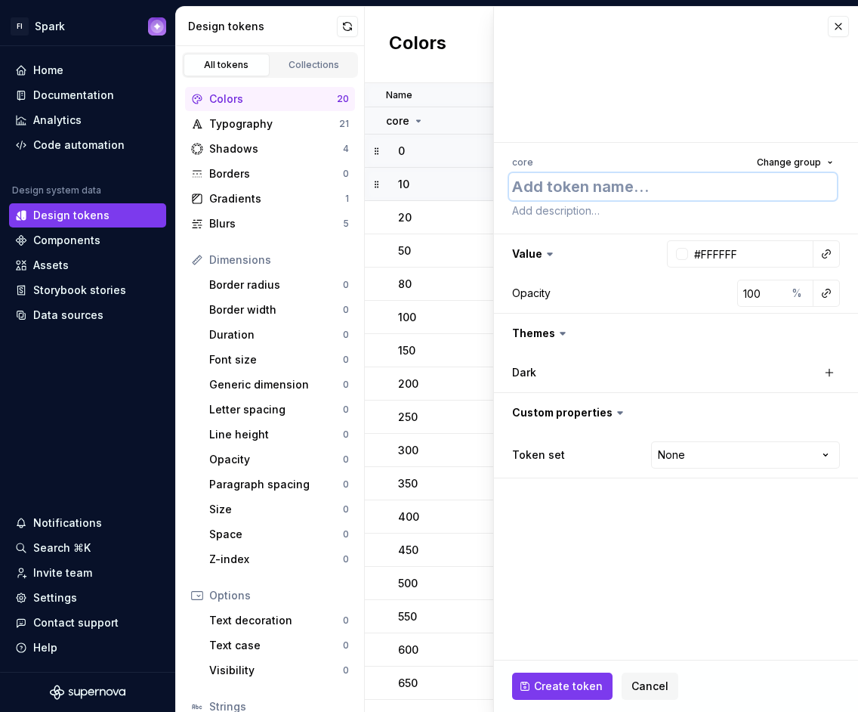
click at [580, 186] on textarea at bounding box center [673, 186] width 328 height 27
click at [750, 257] on input "#FFFFFF" at bounding box center [750, 253] width 125 height 27
paste input "242528"
click at [703, 453] on html "FI Spark Home Documentation Analytics Code automation Design system data Design…" at bounding box center [429, 356] width 858 height 712
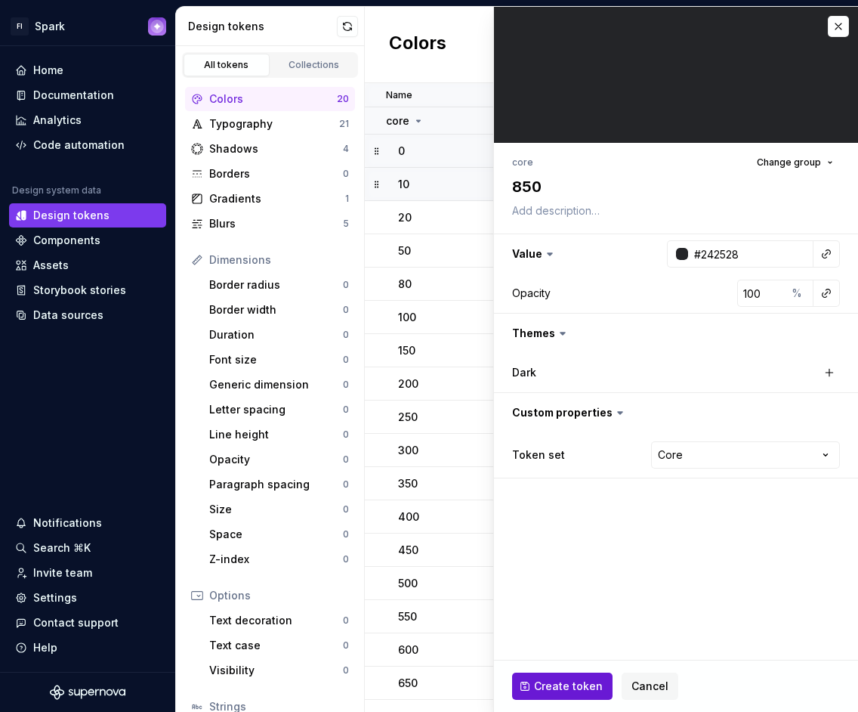
click at [561, 684] on span "Create token" at bounding box center [568, 685] width 69 height 15
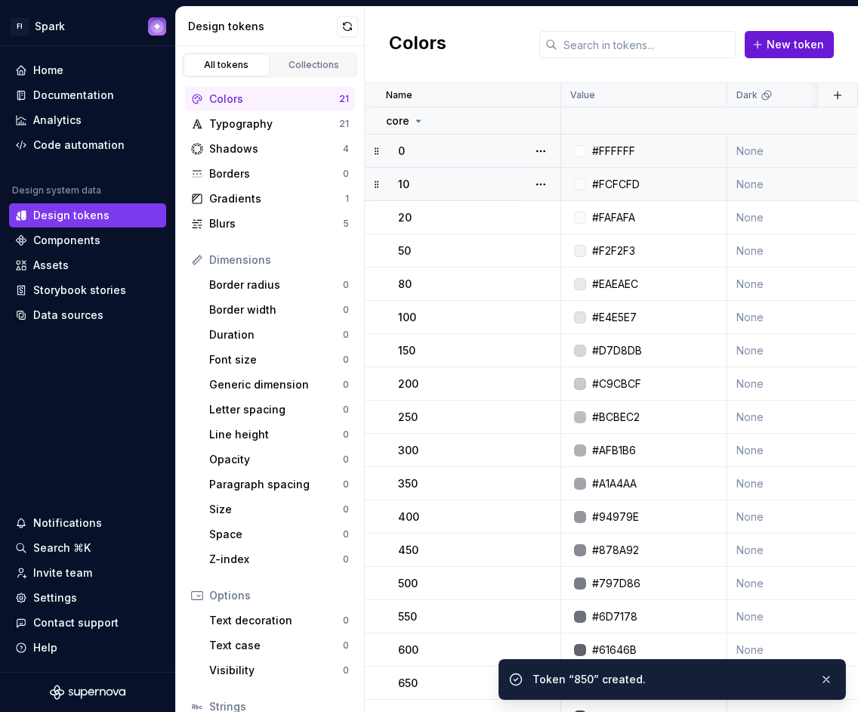
click at [802, 48] on span "New token" at bounding box center [795, 44] width 57 height 15
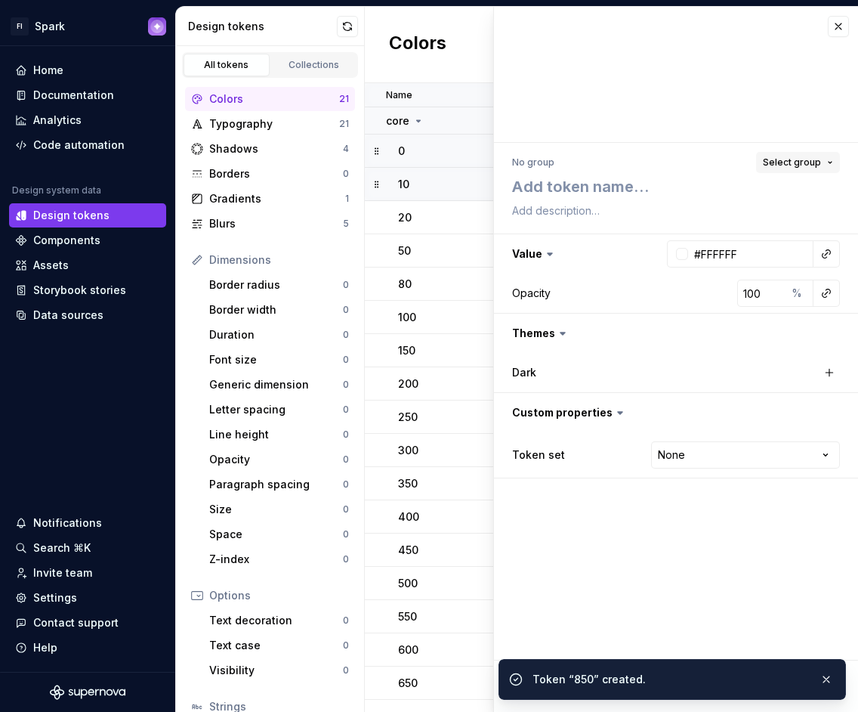
click at [784, 157] on span "Select group" at bounding box center [792, 162] width 58 height 12
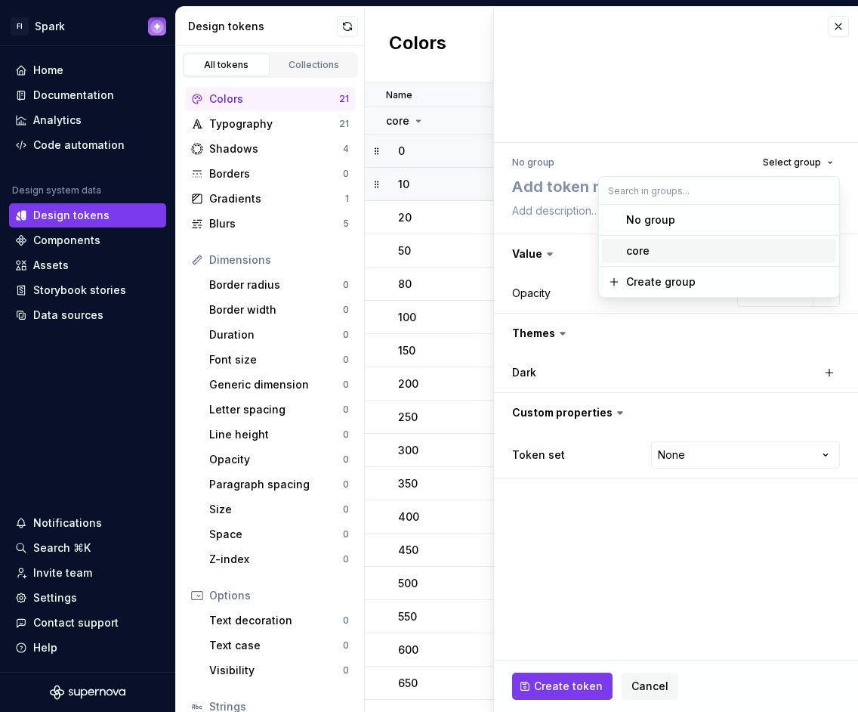
click at [690, 243] on div "core" at bounding box center [728, 250] width 204 height 15
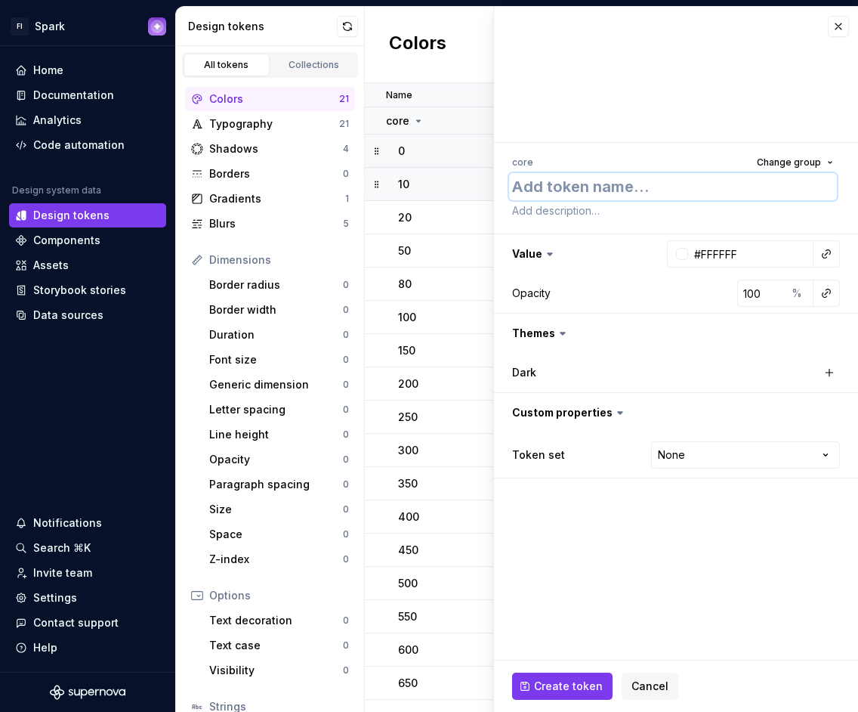
click at [605, 190] on textarea at bounding box center [673, 186] width 328 height 27
click at [744, 245] on input "#FFFFFF" at bounding box center [750, 253] width 125 height 27
paste input "18191B"
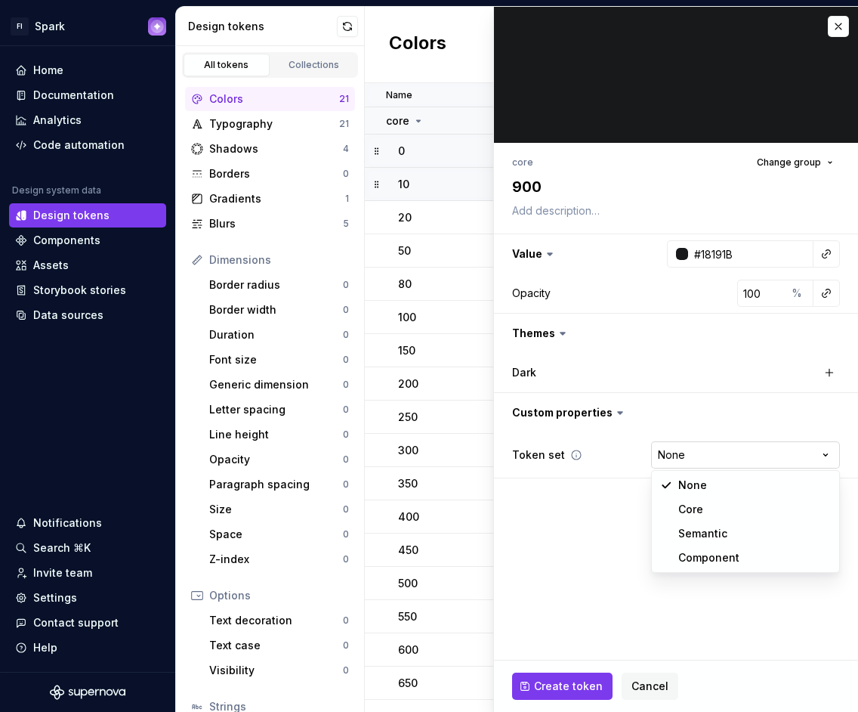
click at [689, 460] on html "FI Spark Home Documentation Analytics Code automation Design system data Design…" at bounding box center [429, 356] width 858 height 712
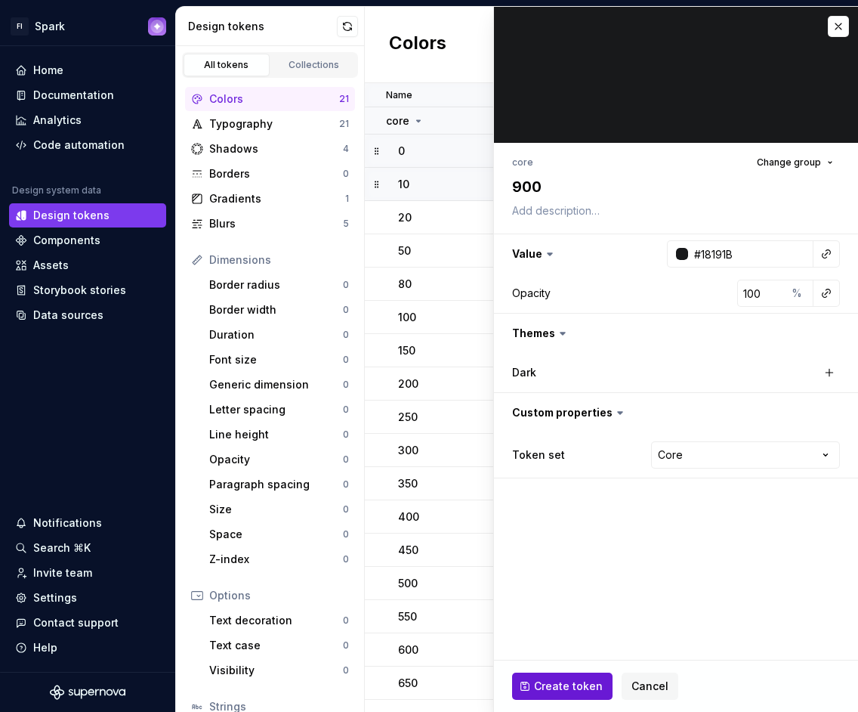
click at [571, 678] on span "Create token" at bounding box center [568, 685] width 69 height 15
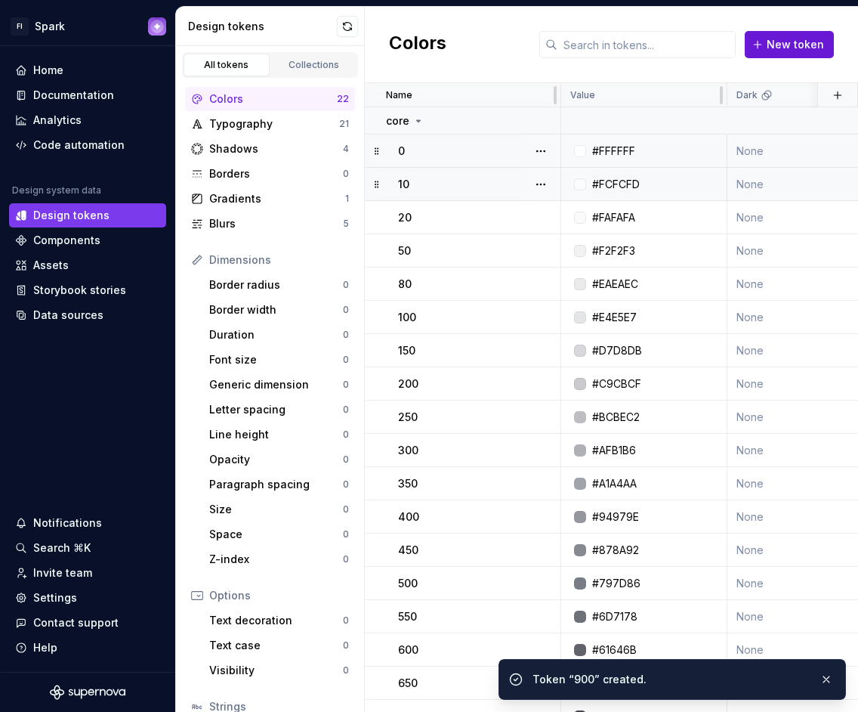
click at [777, 39] on span "New token" at bounding box center [795, 44] width 57 height 15
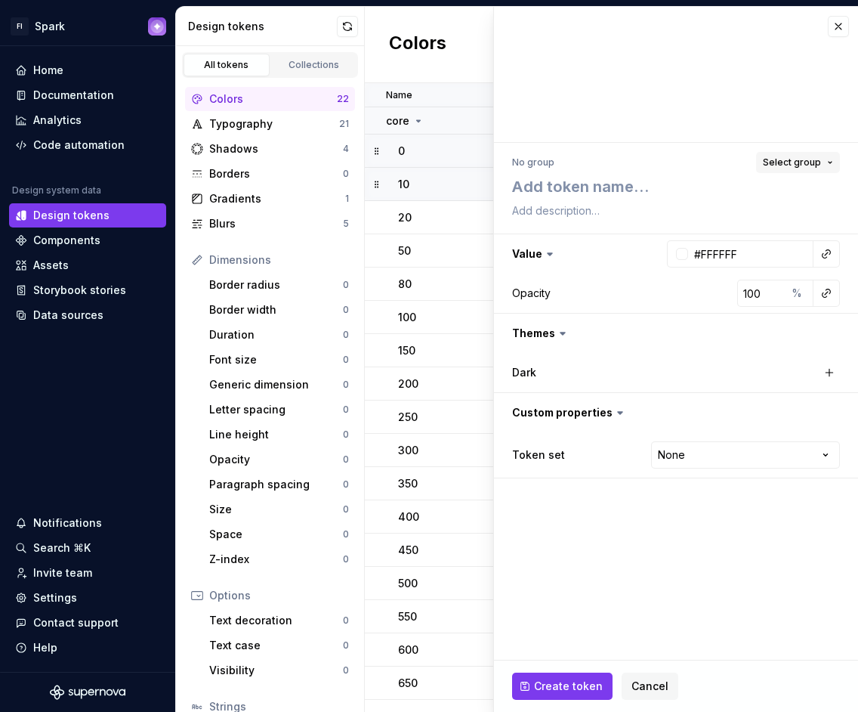
click at [805, 162] on span "Select group" at bounding box center [792, 162] width 58 height 12
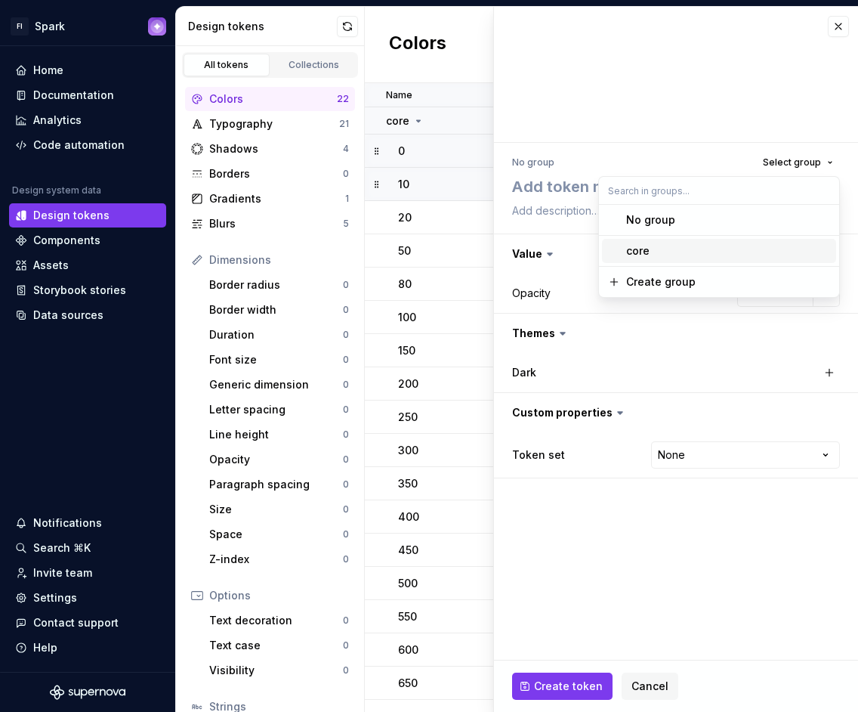
click at [694, 252] on div "core" at bounding box center [728, 250] width 204 height 15
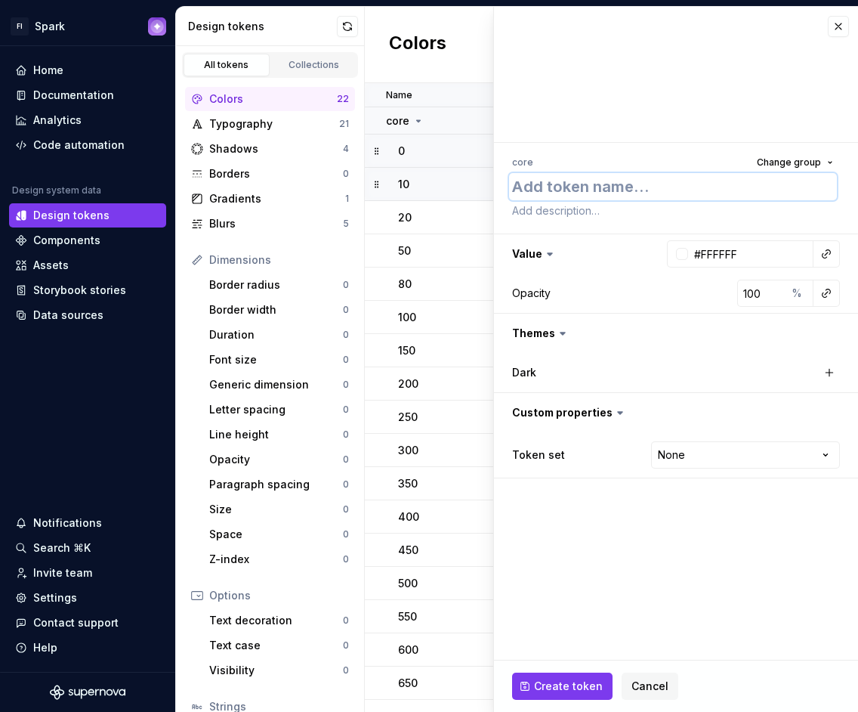
click at [582, 186] on textarea at bounding box center [673, 186] width 328 height 27
click at [687, 470] on div "Token set None **** **** ******** *********" at bounding box center [676, 454] width 328 height 33
click at [746, 249] on input "#FFFFFF" at bounding box center [750, 253] width 125 height 27
paste input "0C0D0D"
click at [688, 468] on div "Token set None **** **** ******** *********" at bounding box center [676, 454] width 328 height 33
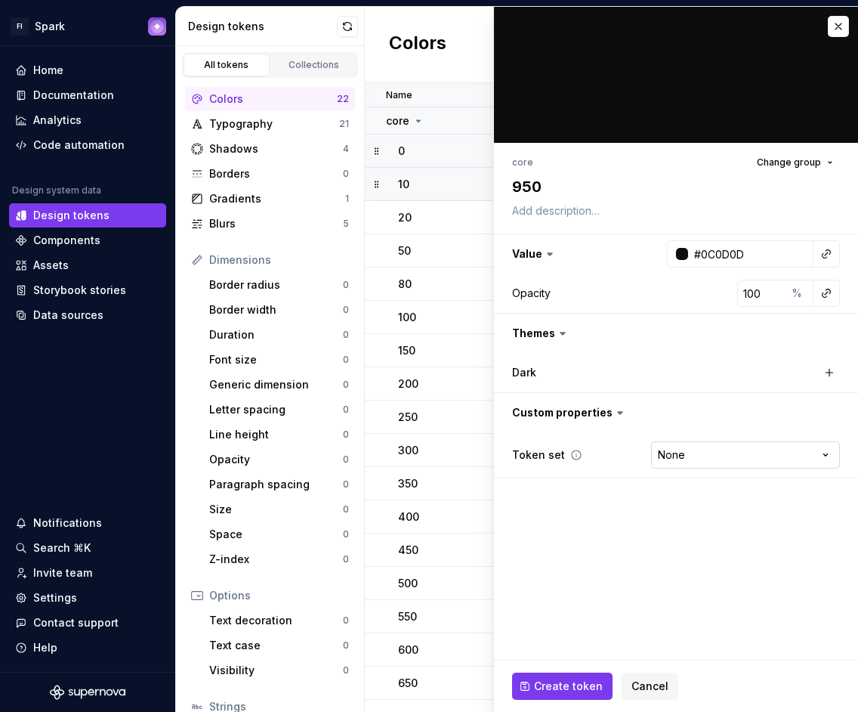
click at [684, 449] on html "FI Spark Home Documentation Analytics Code automation Design system data Design…" at bounding box center [429, 356] width 858 height 712
click at [570, 678] on span "Create token" at bounding box center [568, 685] width 69 height 15
